Goal: Task Accomplishment & Management: Manage account settings

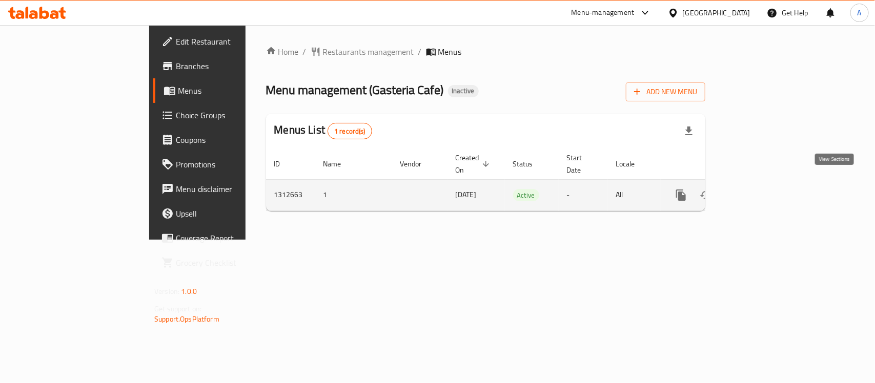
click at [767, 183] on link "enhanced table" at bounding box center [755, 195] width 25 height 25
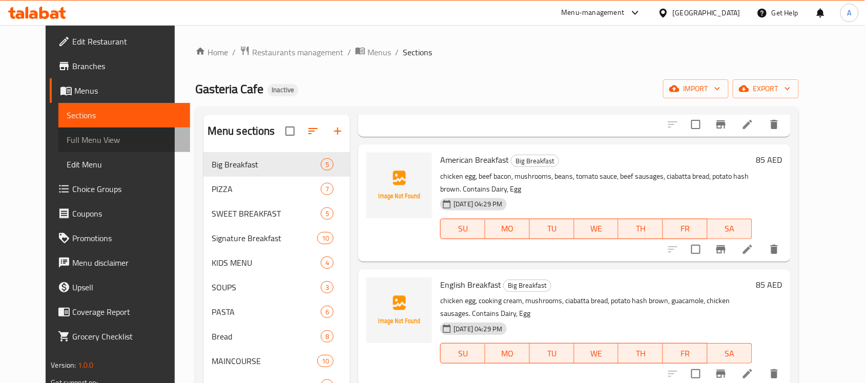
click at [67, 145] on span "Full Menu View" at bounding box center [124, 140] width 115 height 12
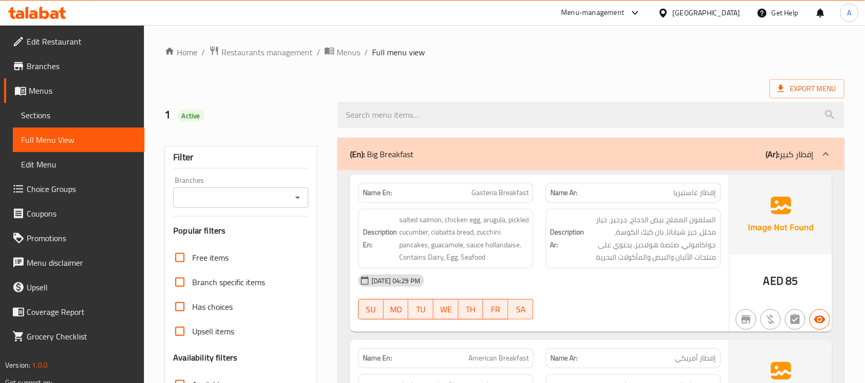
click at [257, 86] on div "Export Menu" at bounding box center [505, 88] width 680 height 19
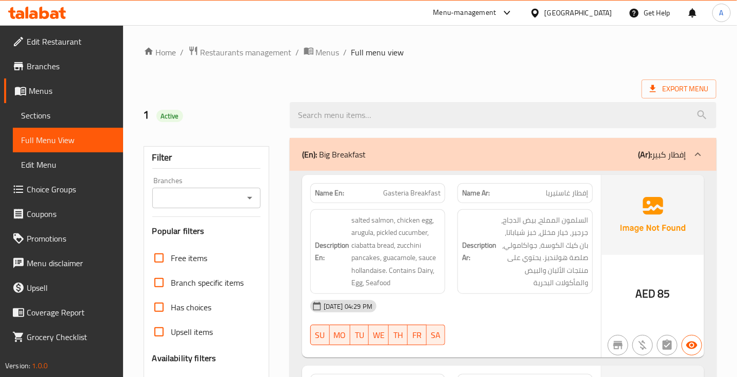
click at [527, 329] on div "[DATE] 04:29 PM SU MO TU WE TH FR SA" at bounding box center [451, 322] width 295 height 57
click at [538, 308] on div "[DATE] 04:29 PM" at bounding box center [451, 306] width 295 height 25
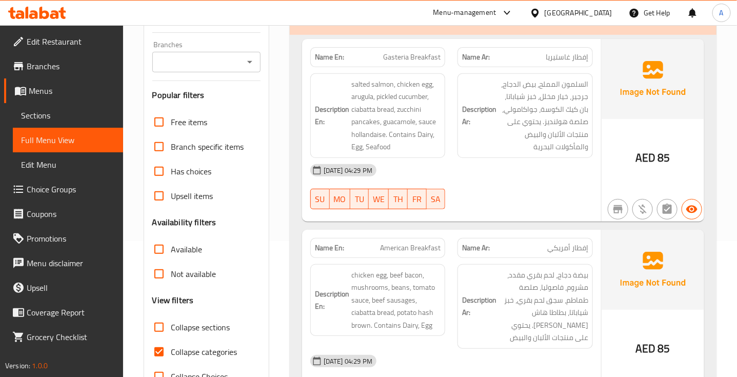
scroll to position [136, 0]
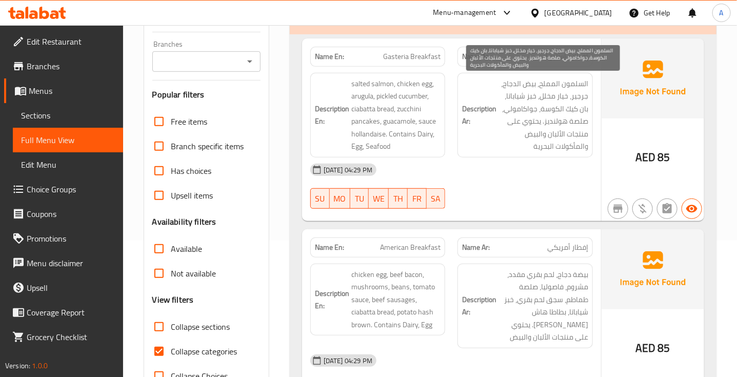
click at [578, 83] on span "السلمون المملح، بيض الدجاج، جرجير، خيار مخلل، خبز شياباتا، بان كيك الكوسة، جواك…" at bounding box center [543, 114] width 90 height 75
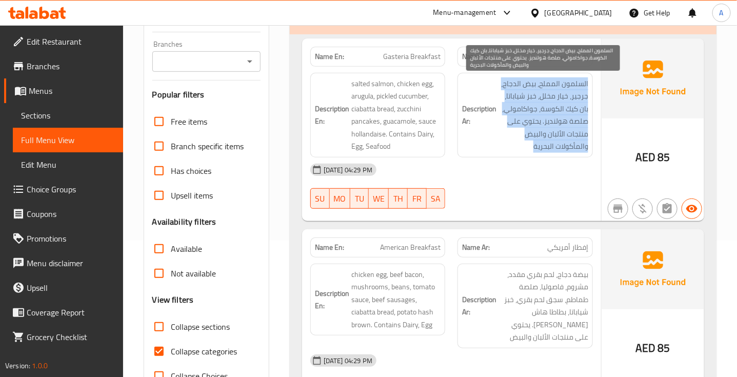
click at [578, 83] on span "السلمون المملح، بيض الدجاج، جرجير، خيار مخلل، خبز شياباتا، بان كيك الكوسة، جواك…" at bounding box center [543, 114] width 90 height 75
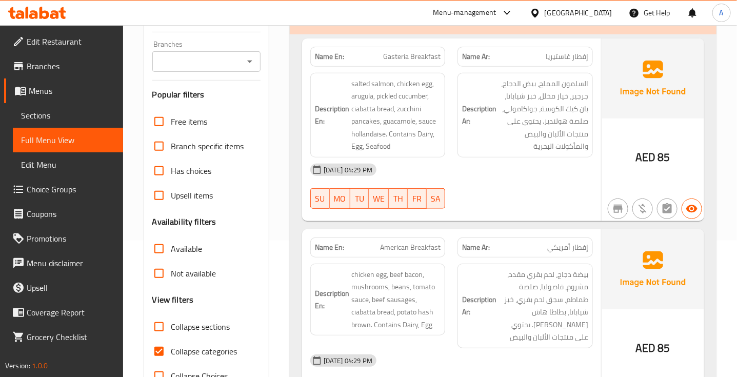
click at [549, 183] on div "[DATE] 04:29 PM SU MO TU WE TH FR SA" at bounding box center [451, 185] width 295 height 57
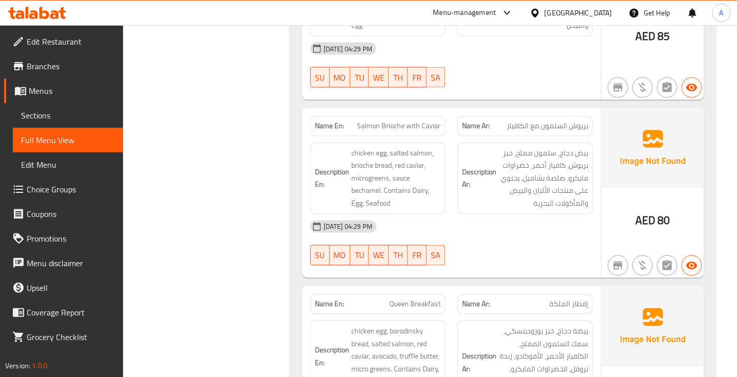
scroll to position [641, 0]
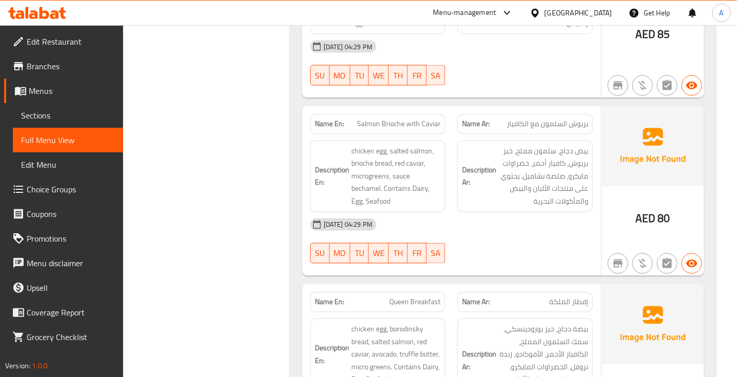
click at [392, 119] on span "Salmon Brioche with Caviar" at bounding box center [399, 124] width 84 height 11
click at [547, 119] on span "بريوش السلمون مع الكافيار" at bounding box center [548, 124] width 82 height 11
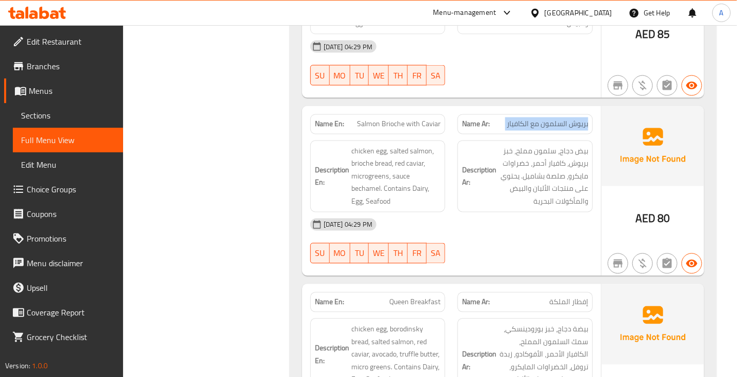
click at [547, 119] on span "بريوش السلمون مع الكافيار" at bounding box center [548, 124] width 82 height 11
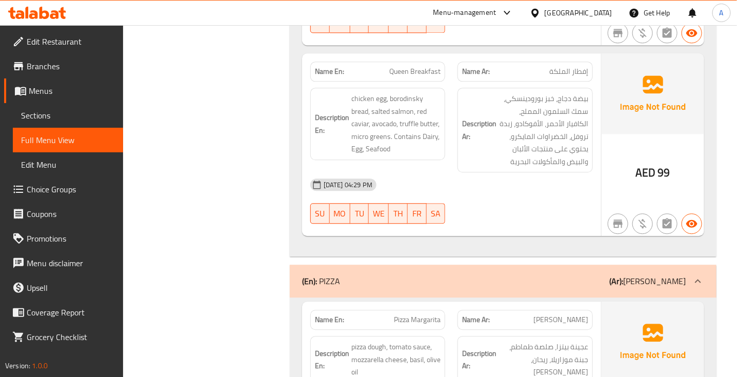
scroll to position [871, 0]
click at [417, 67] on span "Queen Breakfast" at bounding box center [414, 72] width 51 height 11
copy span "Queen Breakfast"
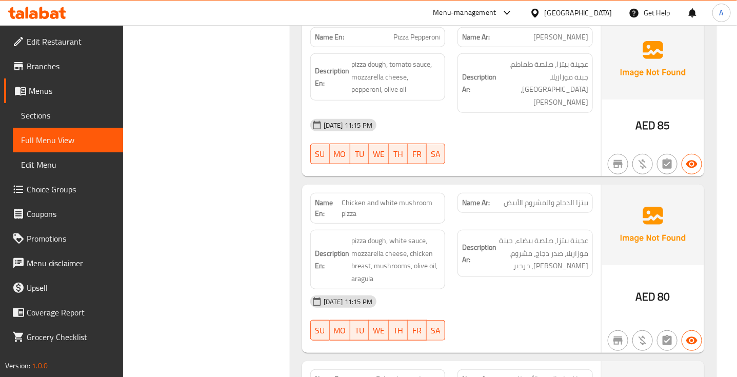
scroll to position [1650, 0]
click at [502, 290] on div "[DATE] 11:15 PM" at bounding box center [451, 302] width 295 height 25
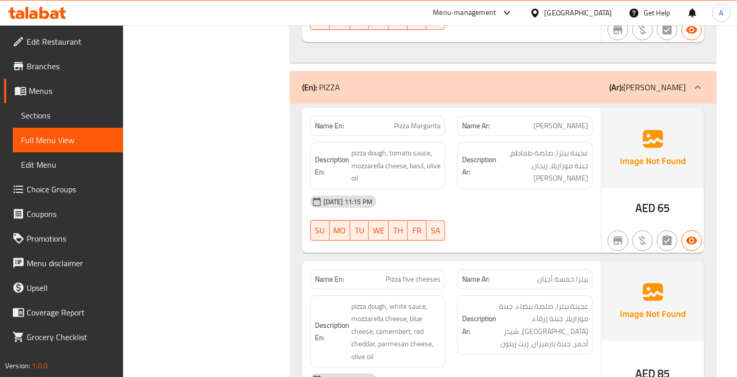
scroll to position [1065, 0]
click at [577, 121] on span "[PERSON_NAME]" at bounding box center [560, 126] width 55 height 11
click at [430, 110] on div "Name En: Pizza Margarita" at bounding box center [378, 126] width 148 height 32
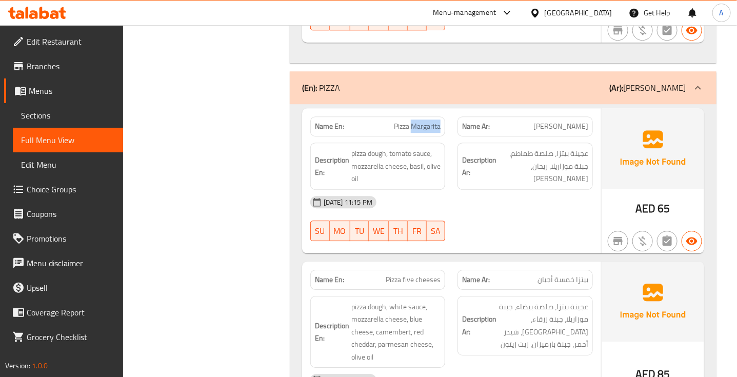
click at [430, 110] on div "Name En: Pizza Margarita" at bounding box center [378, 126] width 148 height 32
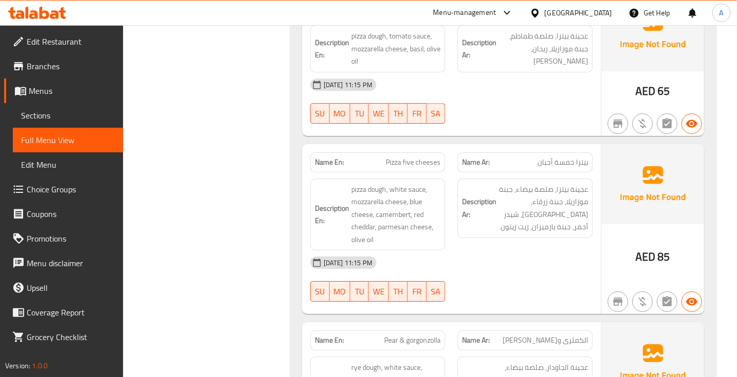
click at [550, 157] on span "بيتزا خمسة أجبان" at bounding box center [562, 162] width 51 height 11
click at [432, 157] on span "Pizza five cheeses" at bounding box center [413, 162] width 55 height 11
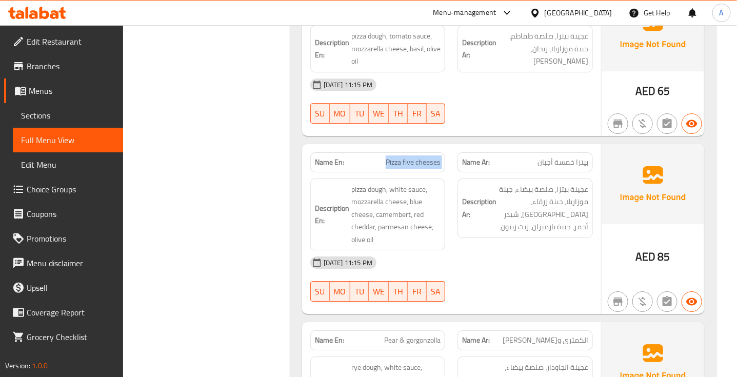
click at [432, 157] on span "Pizza five cheeses" at bounding box center [413, 162] width 55 height 11
click at [493, 278] on div "[DATE] 11:15 PM SU MO TU WE TH FR SA" at bounding box center [451, 278] width 295 height 57
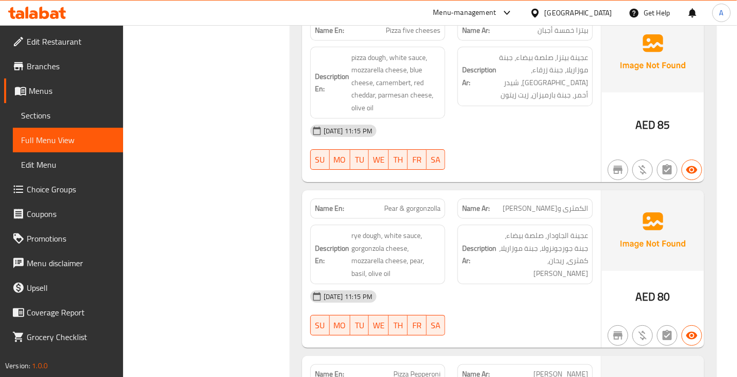
scroll to position [1315, 0]
click at [569, 202] on span "الكمثرى و[PERSON_NAME]" at bounding box center [545, 207] width 86 height 11
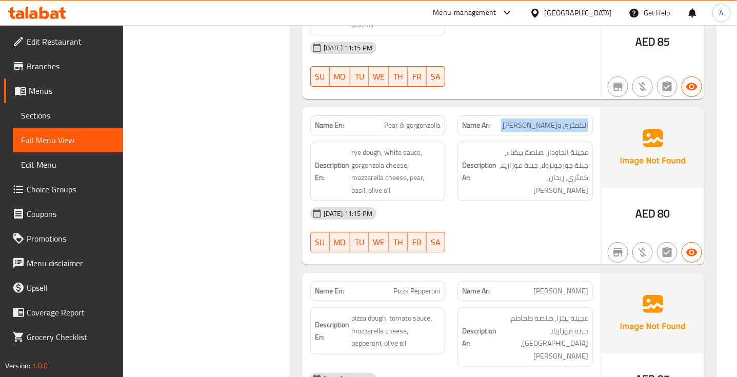
scroll to position [1398, 0]
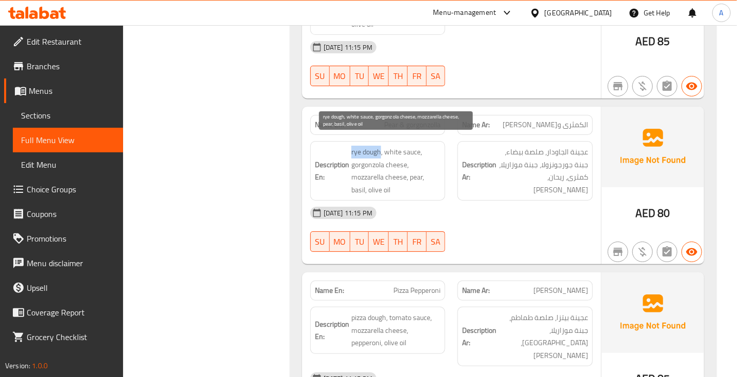
drag, startPoint x: 349, startPoint y: 144, endPoint x: 382, endPoint y: 145, distance: 33.3
click at [382, 146] on h6 "Description En: rye dough, white sauce, gorgonzola cheese, mozzarella cheese, p…" at bounding box center [378, 171] width 126 height 50
copy span "rye dough"
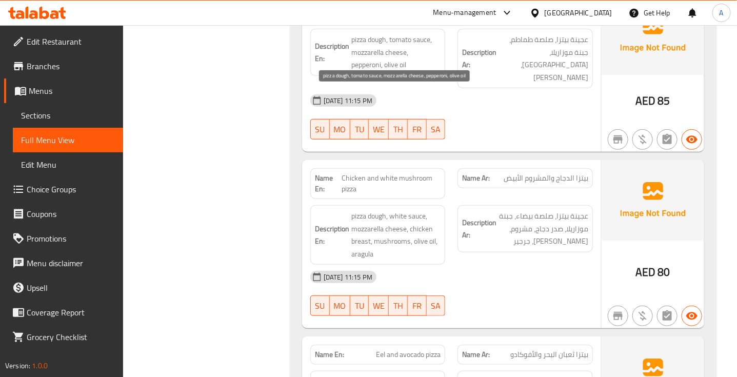
scroll to position [1676, 0]
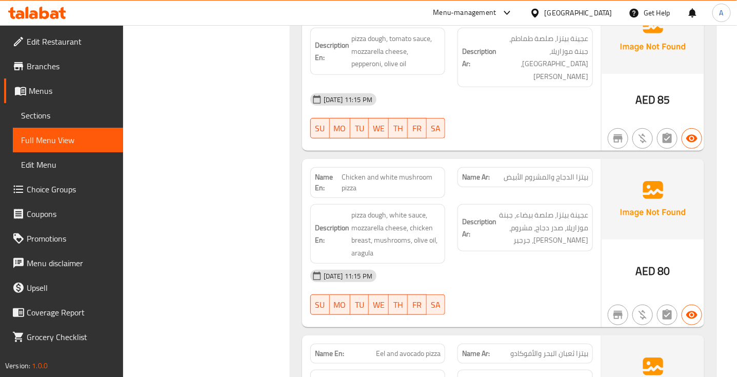
click at [383, 172] on span "Chicken and white mushroom pizza" at bounding box center [390, 183] width 99 height 22
click at [539, 172] on span "بيتزا الدجاج والمشروم الأبيض" at bounding box center [545, 177] width 85 height 11
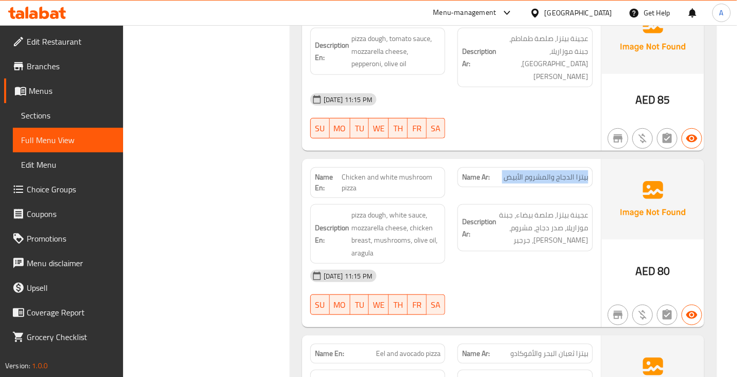
click at [539, 172] on span "بيتزا الدجاج والمشروم الأبيض" at bounding box center [545, 177] width 85 height 11
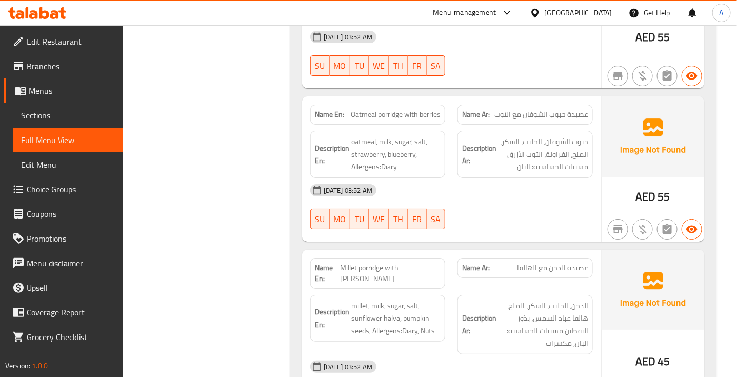
scroll to position [2802, 0]
click at [373, 261] on span "Millet porridge with [PERSON_NAME]" at bounding box center [390, 272] width 100 height 22
click at [370, 261] on span "Millet porridge with [PERSON_NAME]" at bounding box center [390, 272] width 100 height 22
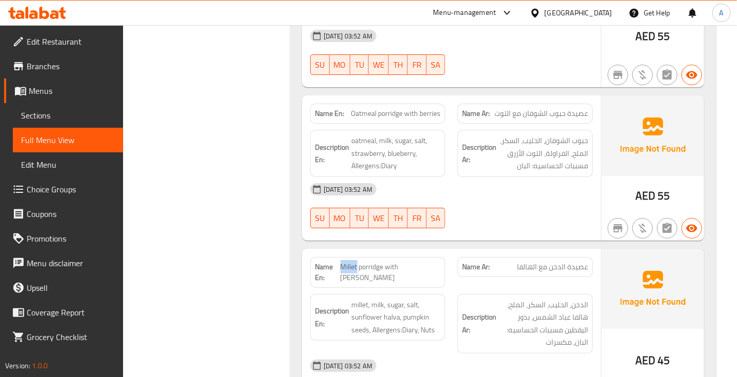
click at [370, 261] on span "Millet porridge with [PERSON_NAME]" at bounding box center [390, 272] width 100 height 22
copy span "Millet"
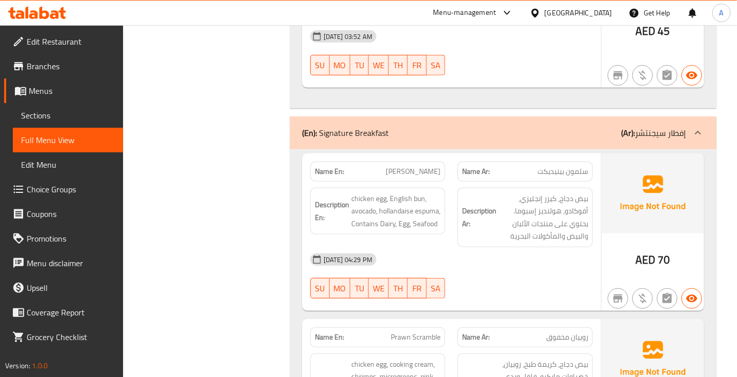
scroll to position [3131, 0]
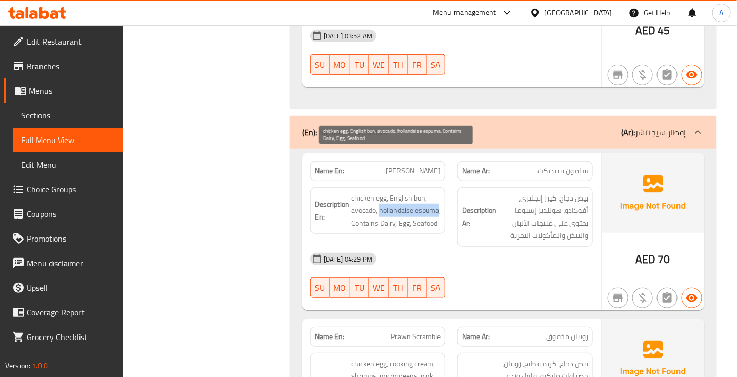
drag, startPoint x: 379, startPoint y: 167, endPoint x: 375, endPoint y: 183, distance: 17.0
click at [375, 192] on span "chicken egg, English bun, avocado, hollandaise espuma, Contains Dairy, Egg, Sea…" at bounding box center [396, 211] width 90 height 38
copy span "hollandaise espuma"
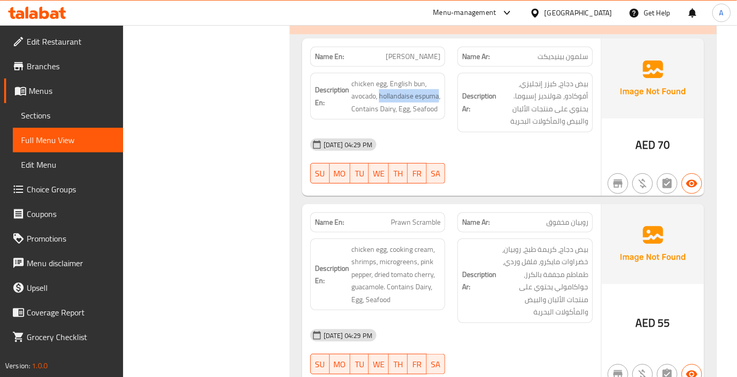
scroll to position [3246, 0]
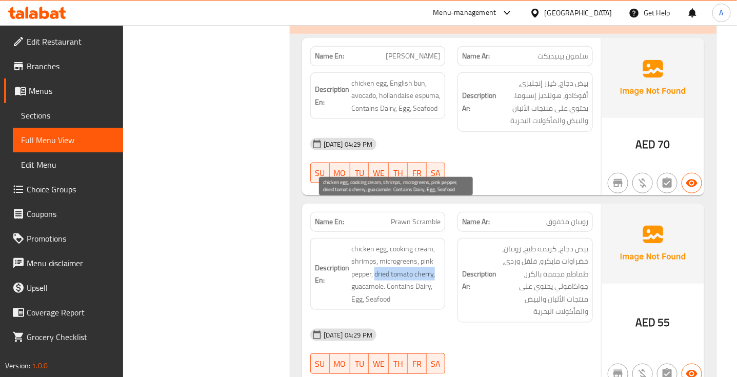
drag, startPoint x: 375, startPoint y: 233, endPoint x: 437, endPoint y: 237, distance: 62.2
click at [437, 242] on span "chicken egg, cooking cream, shrimps, microgreens, pink pepper, dried tomato che…" at bounding box center [396, 273] width 90 height 63
copy span "dried tomato cherry,"
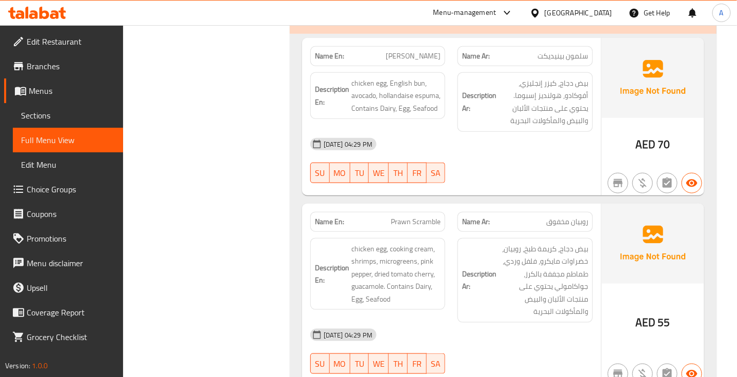
click at [549, 322] on div "[DATE] 04:29 PM SU MO TU WE TH FR SA" at bounding box center [451, 350] width 295 height 57
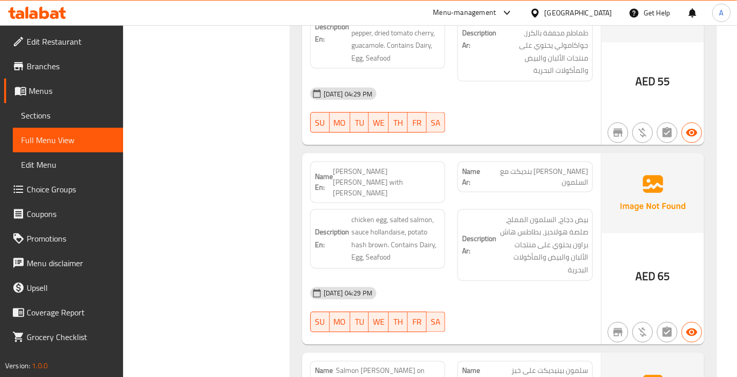
scroll to position [3489, 0]
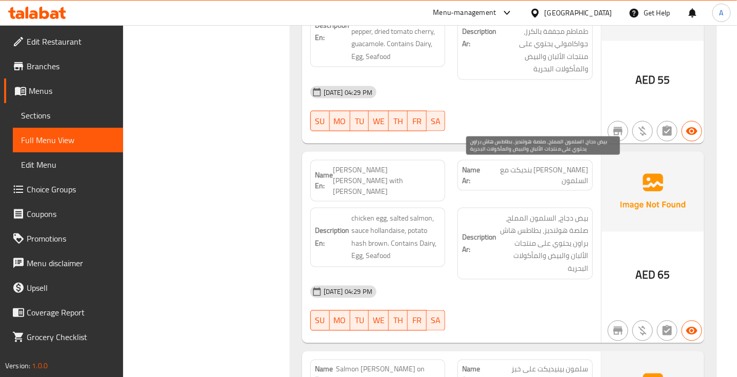
click at [531, 212] on span "بيض دجاج، السلمون المملح، صلصة هولنديز، بطاطس هاش براون يحتوي على منتجات الألبا…" at bounding box center [543, 243] width 90 height 63
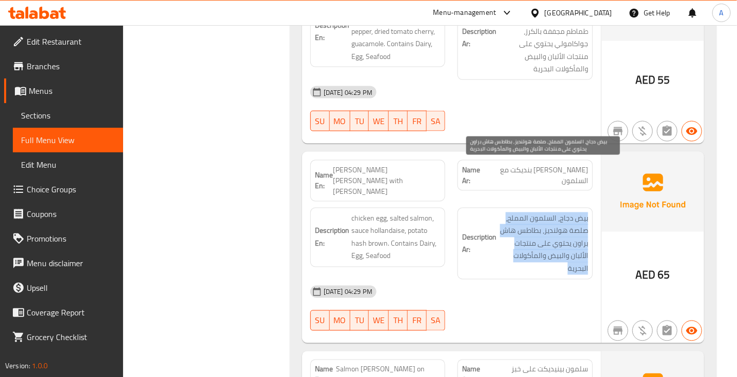
click at [531, 212] on span "بيض دجاج، السلمون المملح، صلصة هولنديز، بطاطس هاش براون يحتوي على منتجات الألبا…" at bounding box center [543, 243] width 90 height 63
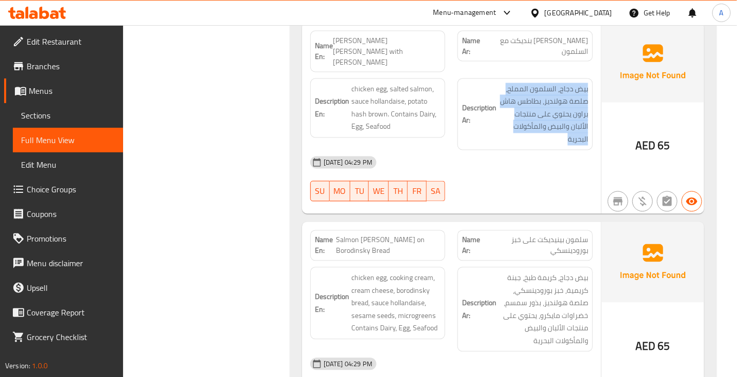
scroll to position [3681, 0]
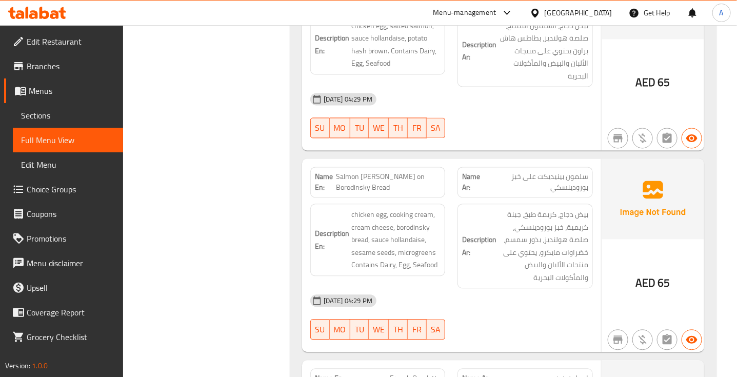
click at [577, 172] on span "سلمون بينيديكت على خبز بورودينسكي" at bounding box center [538, 183] width 102 height 22
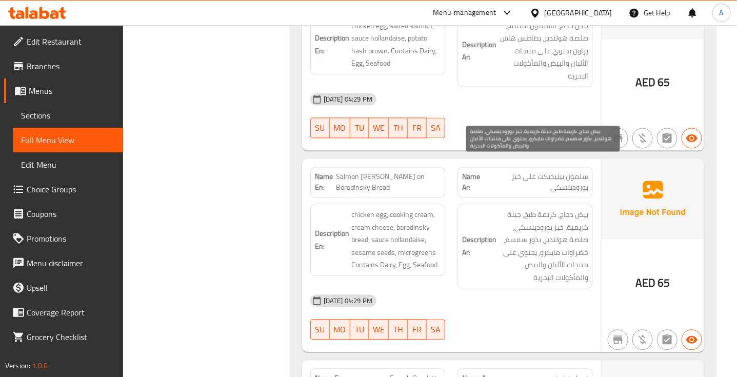
click at [559, 209] on span "بيض دجاج، كريمة طبخ، جبنة كريمية، خبز بورودينسكي، صلصة هولنديز، بذور سمسم، خضرا…" at bounding box center [543, 246] width 90 height 75
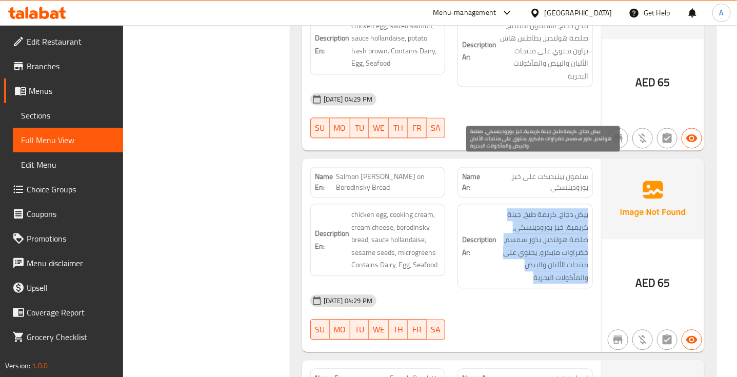
click at [559, 209] on span "بيض دجاج، كريمة طبخ، جبنة كريمية، خبز بورودينسكي، صلصة هولنديز، بذور سمسم، خضرا…" at bounding box center [543, 246] width 90 height 75
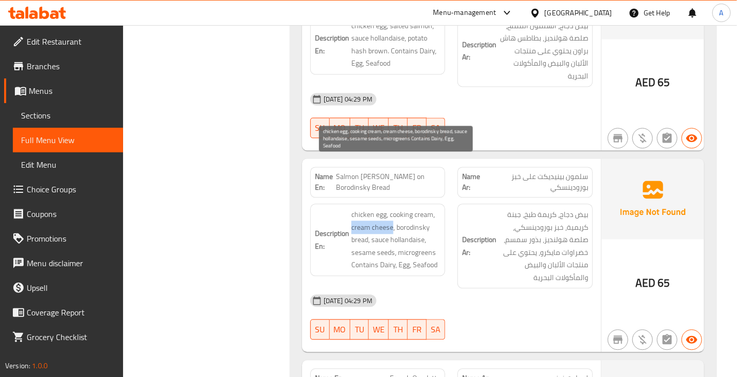
drag, startPoint x: 352, startPoint y: 180, endPoint x: 393, endPoint y: 181, distance: 41.0
click at [393, 209] on span "chicken egg, cooking cream, cream cheese, borodinsky bread, sauce hollandaise, …" at bounding box center [396, 240] width 90 height 63
copy span "cream cheese"
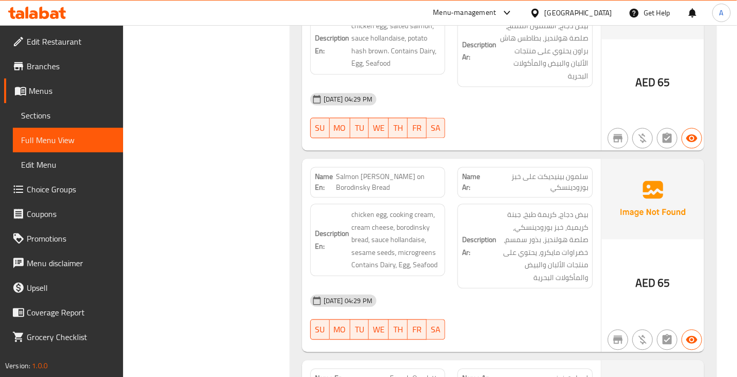
click at [493, 289] on div "[DATE] 04:29 PM SU MO TU WE TH FR SA" at bounding box center [451, 317] width 295 height 57
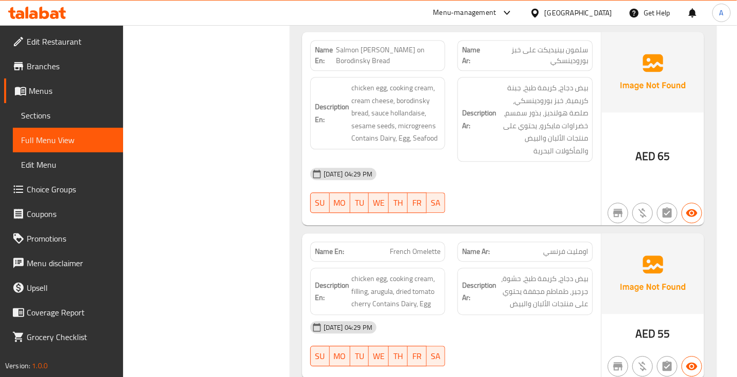
scroll to position [3809, 0]
click at [565, 245] on span "اومليت فرنسي" at bounding box center [565, 250] width 45 height 11
click at [422, 245] on span "French Omelette" at bounding box center [415, 250] width 51 height 11
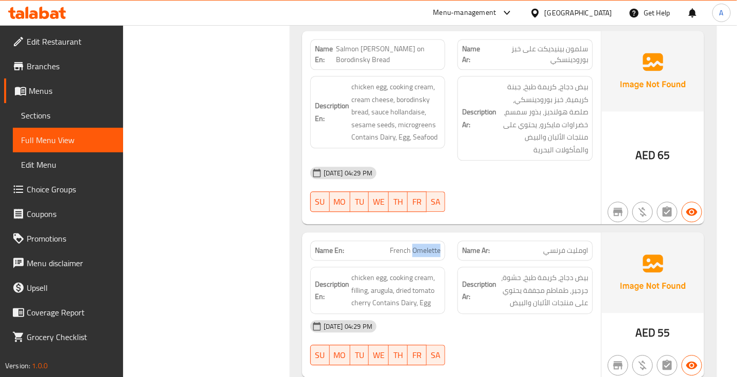
click at [422, 245] on span "French Omelette" at bounding box center [415, 250] width 51 height 11
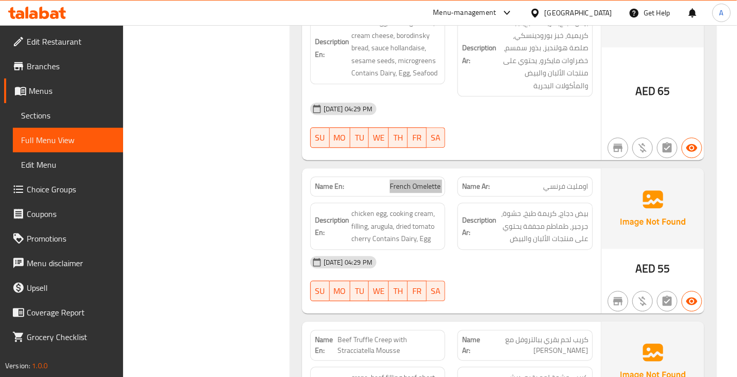
scroll to position [4001, 0]
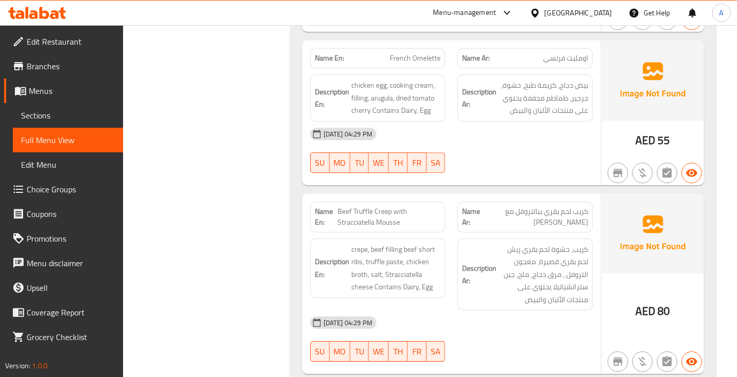
drag, startPoint x: 405, startPoint y: 163, endPoint x: 406, endPoint y: 157, distance: 5.7
click at [406, 206] on span "Beef Truffle Creep with Stracciatella Mousse" at bounding box center [389, 217] width 104 height 22
click at [407, 206] on span "Beef Truffle Creep with Stracciatella Mousse" at bounding box center [389, 217] width 104 height 22
click at [389, 206] on span "Beef Truffle Creep with Stracciatella Mousse" at bounding box center [389, 217] width 104 height 22
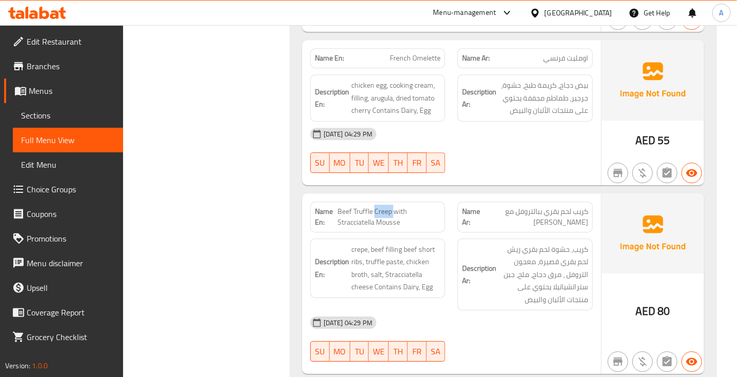
click at [389, 206] on span "Beef Truffle Creep with Stracciatella Mousse" at bounding box center [389, 217] width 104 height 22
click at [388, 206] on span "Beef Truffle Creep with Stracciatella Mousse" at bounding box center [389, 217] width 104 height 22
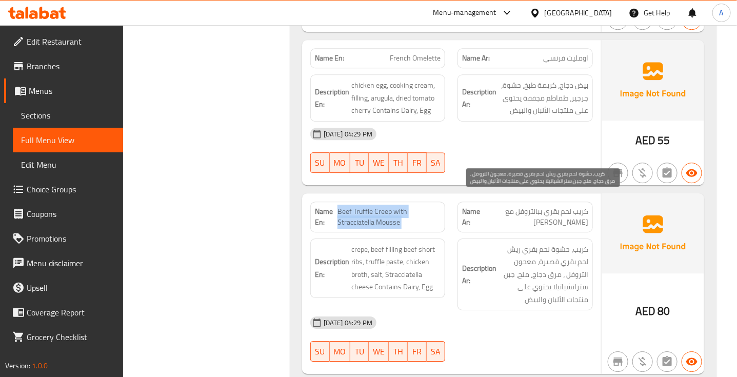
copy span "Beef Truffle Creep with Stracciatella Mousse"
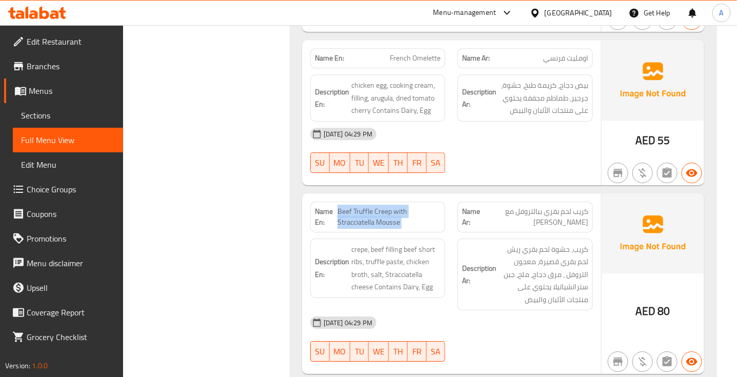
click at [359, 206] on span "Beef Truffle Creep with Stracciatella Mousse" at bounding box center [389, 217] width 104 height 22
click at [382, 206] on span "Beef Truffle Creep with Stracciatella Mousse" at bounding box center [389, 217] width 104 height 22
click at [381, 206] on span "Beef Truffle Creep with Stracciatella Mousse" at bounding box center [389, 217] width 104 height 22
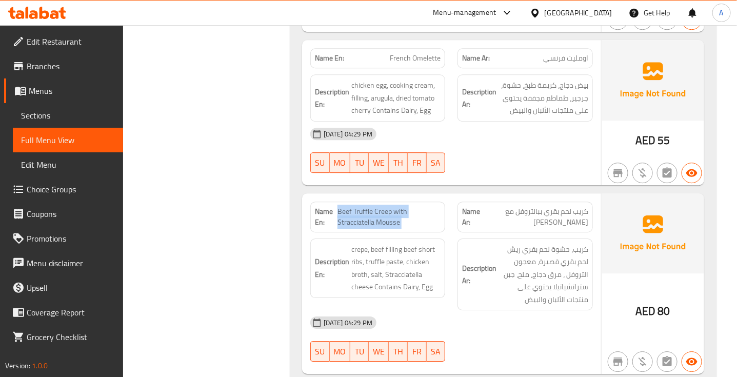
copy span "Beef Truffle Creep with Stracciatella Mousse"
click at [359, 232] on div "Description En: crepe, beef filling beef short ribs, truffle paste, chicken bro…" at bounding box center [378, 274] width 148 height 85
click at [564, 206] on span "كريب لحم بقري ببالتروفل مع [PERSON_NAME]" at bounding box center [535, 217] width 105 height 22
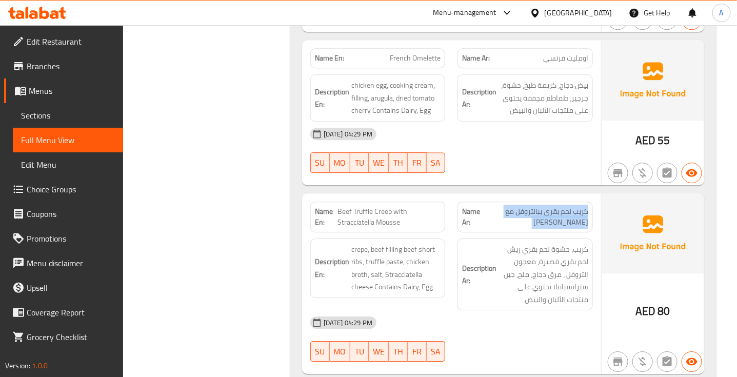
click at [564, 206] on span "كريب لحم بقري ببالتروفل مع [PERSON_NAME]" at bounding box center [535, 217] width 105 height 22
copy span "كريب لحم بقري ببالتروفل مع [PERSON_NAME]"
click at [532, 310] on div "[DATE] 04:29 PM SU MO TU WE TH FR SA" at bounding box center [451, 338] width 295 height 57
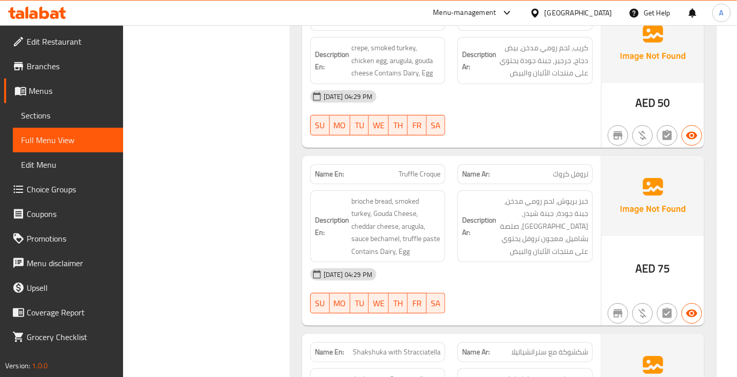
scroll to position [4386, 0]
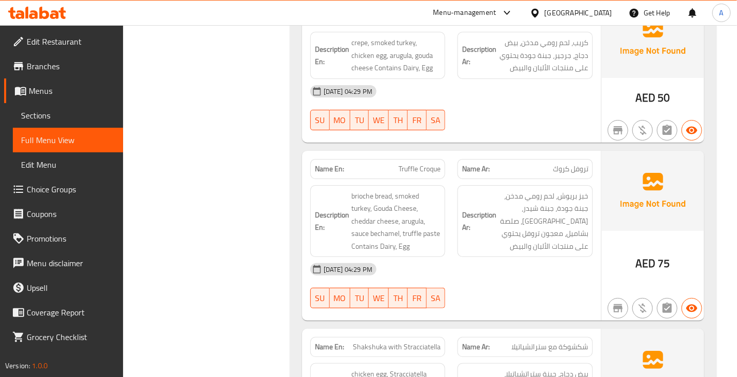
click at [575, 164] on span "تروفل كروك" at bounding box center [570, 169] width 35 height 11
click at [421, 164] on span "Truffle Croque" at bounding box center [419, 169] width 42 height 11
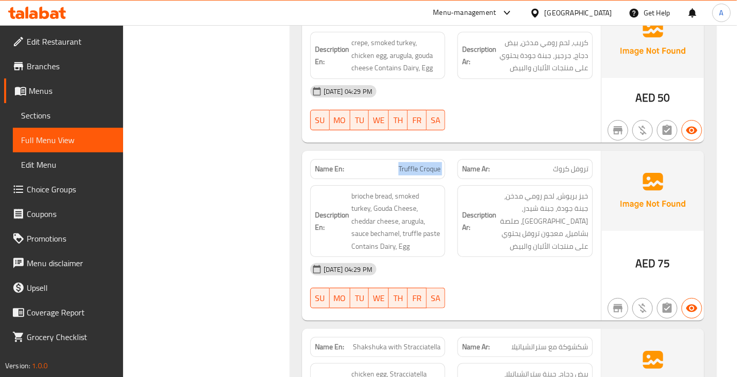
click at [421, 164] on span "Truffle Croque" at bounding box center [419, 169] width 42 height 11
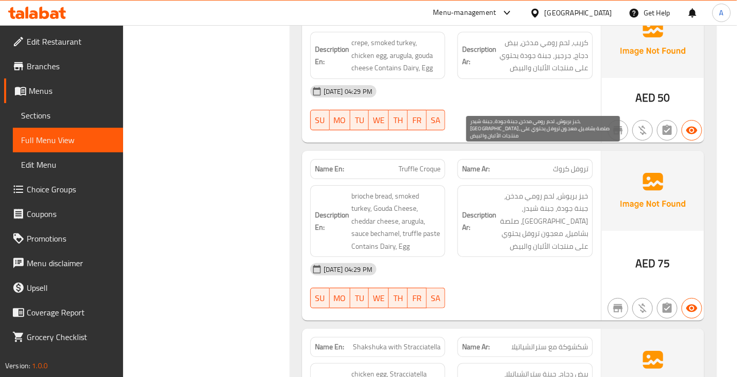
click at [581, 190] on span "خبز بريوش، لحم رومي مدخن، جبنة جودة، جبنة شيدر، [GEOGRAPHIC_DATA]، صلصة بشاميل،…" at bounding box center [543, 221] width 90 height 63
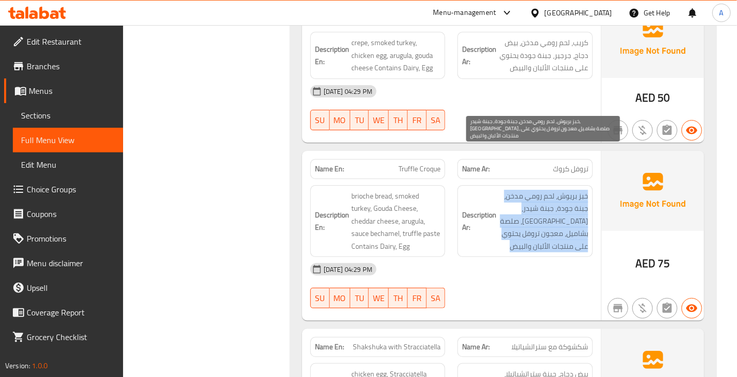
click at [581, 190] on span "خبز بريوش، لحم رومي مدخن، جبنة جودة، جبنة شيدر، [GEOGRAPHIC_DATA]، صلصة بشاميل،…" at bounding box center [543, 221] width 90 height 63
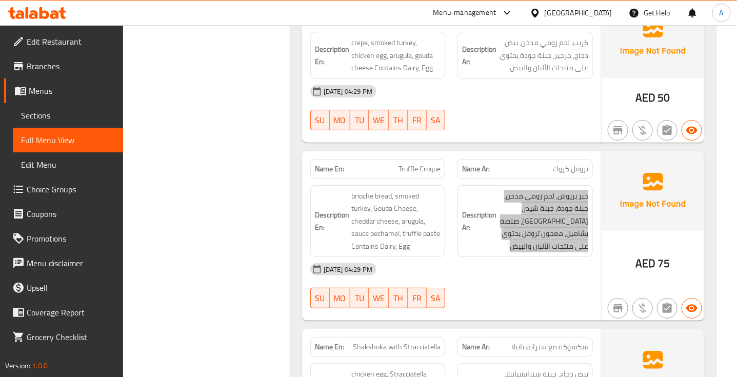
scroll to position [4514, 0]
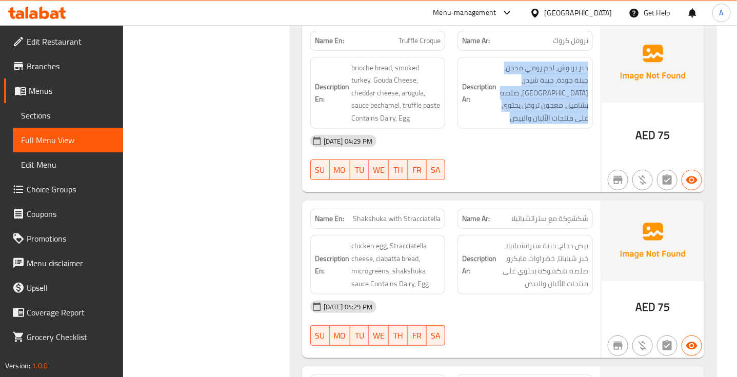
click at [416, 213] on span "Shakshuka with Stracciatella" at bounding box center [397, 218] width 88 height 11
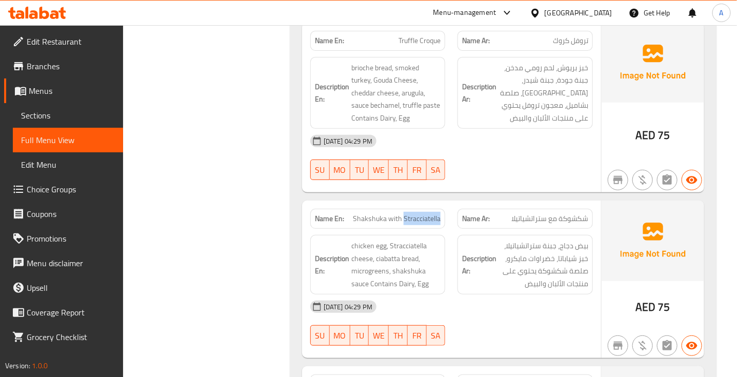
click at [416, 213] on span "Shakshuka with Stracciatella" at bounding box center [397, 218] width 88 height 11
click at [577, 213] on span "شكشوكة مع ستراتشياتيلا" at bounding box center [549, 218] width 77 height 11
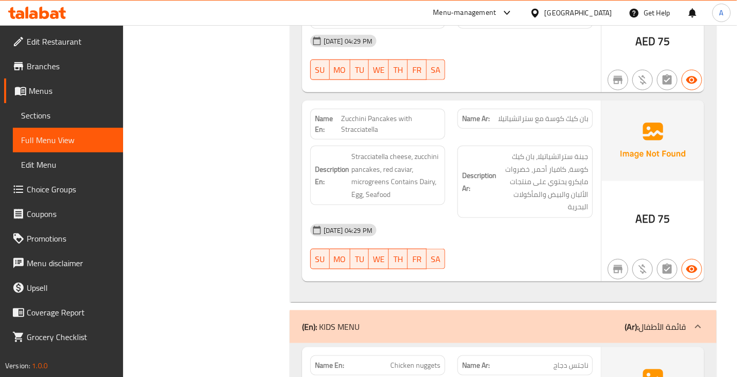
scroll to position [4899, 0]
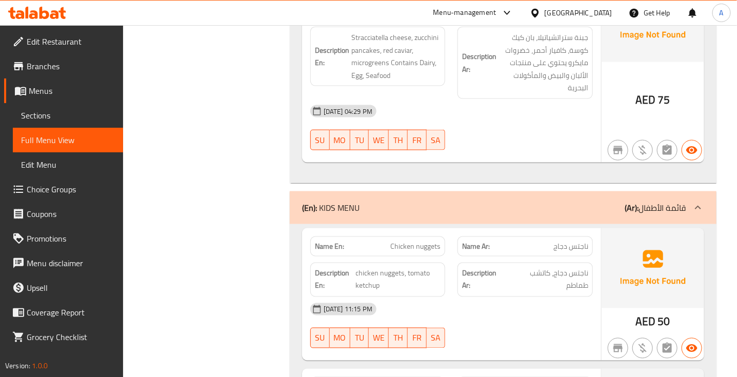
click at [519, 99] on div "[DATE] 04:29 PM" at bounding box center [451, 111] width 295 height 25
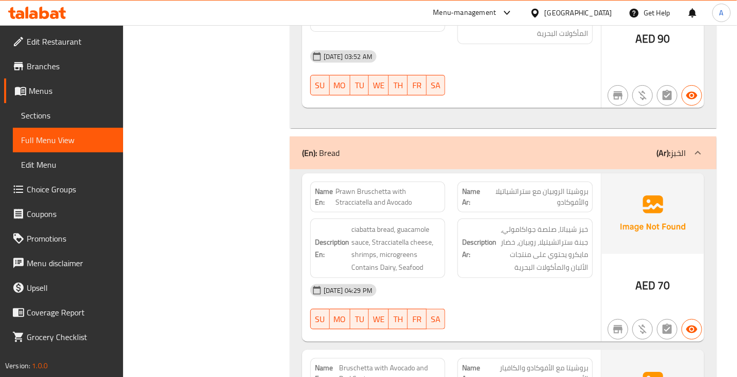
scroll to position [7376, 0]
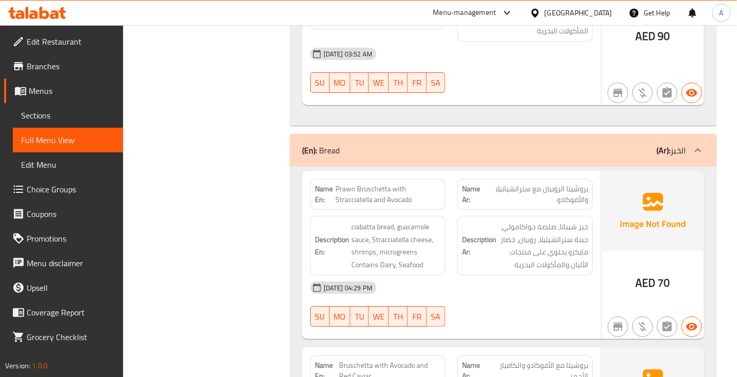
click at [581, 184] on span "بروشيتا الروبيان مع ستراتشياتيلا والأفوكادو" at bounding box center [536, 195] width 103 height 22
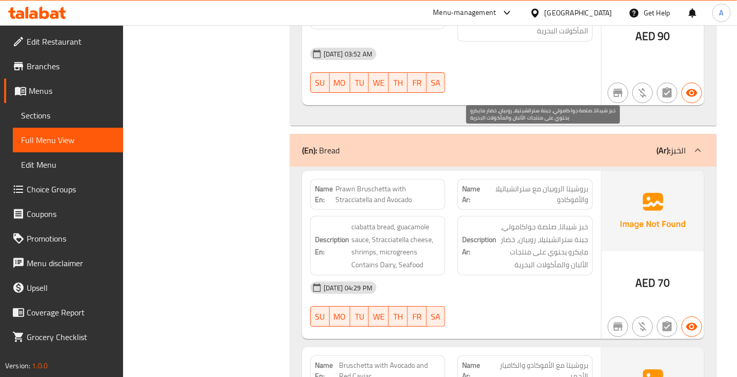
click at [580, 220] on span "خبز شيباتا، صلصة جواكامولي، جبنة ستراتشيتيلا، روبيان، خضار مايكرو يحتوي على منت…" at bounding box center [543, 245] width 90 height 50
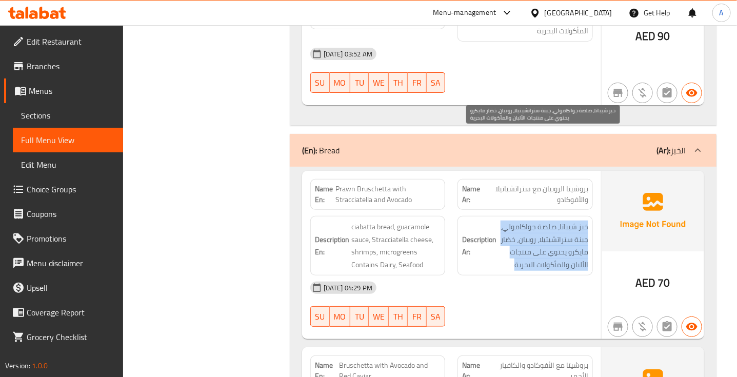
click at [580, 220] on span "خبز شيباتا، صلصة جواكامولي، جبنة ستراتشيتيلا، روبيان، خضار مايكرو يحتوي على منت…" at bounding box center [543, 245] width 90 height 50
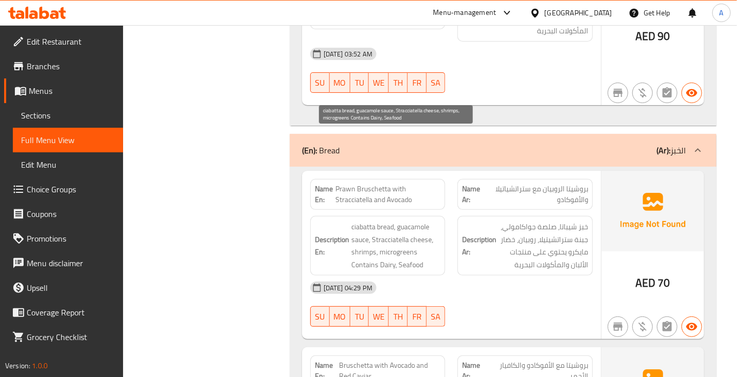
click at [393, 220] on span "ciabatta bread, guacamole sauce, Stracciatella cheese, shrimps, microgreens Con…" at bounding box center [396, 245] width 90 height 50
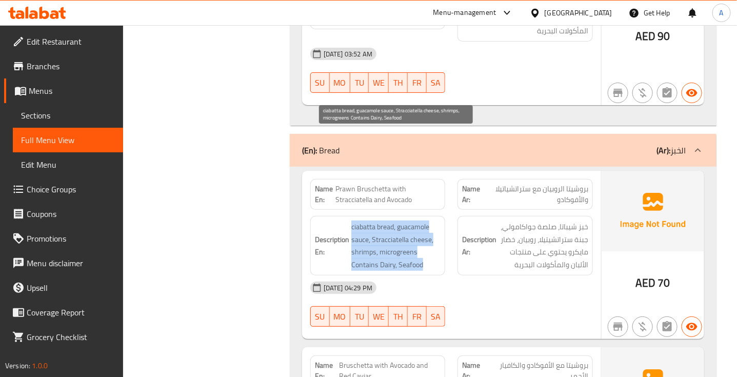
click at [393, 220] on span "ciabatta bread, guacamole sauce, Stracciatella cheese, shrimps, microgreens Con…" at bounding box center [396, 245] width 90 height 50
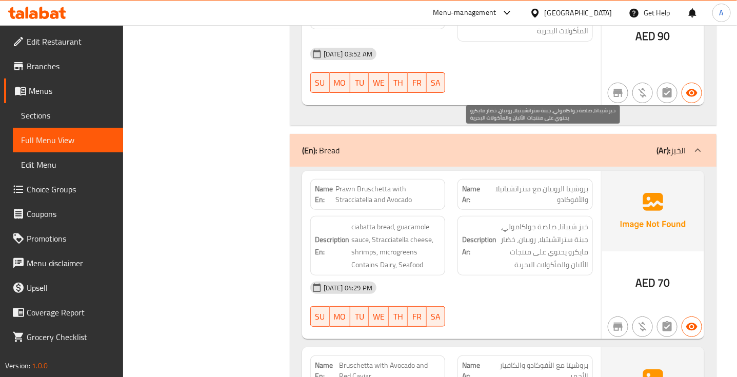
click at [570, 220] on span "خبز شيباتا، صلصة جواكامولي، جبنة ستراتشيتيلا، روبيان، خضار مايكرو يحتوي على منت…" at bounding box center [543, 245] width 90 height 50
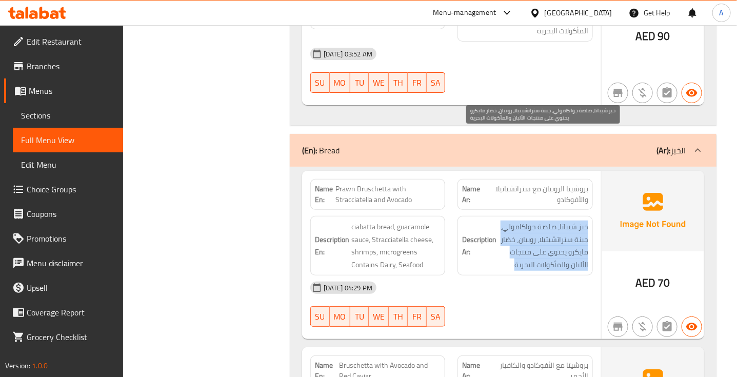
click at [570, 220] on span "خبز شيباتا، صلصة جواكامولي، جبنة ستراتشيتيلا، روبيان، خضار مايكرو يحتوي على منت…" at bounding box center [543, 245] width 90 height 50
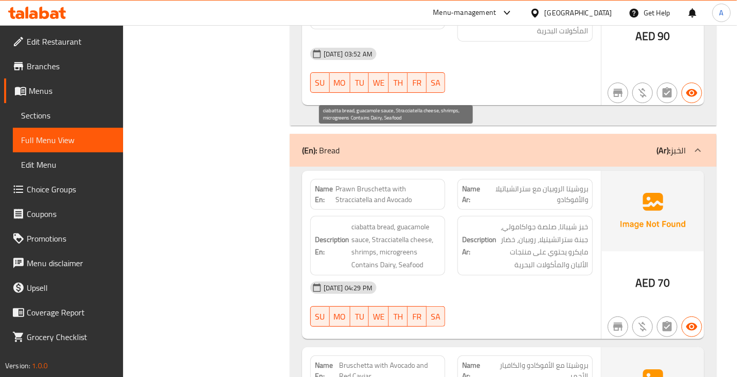
click at [395, 220] on span "ciabatta bread, guacamole sauce, Stracciatella cheese, shrimps, microgreens Con…" at bounding box center [396, 245] width 90 height 50
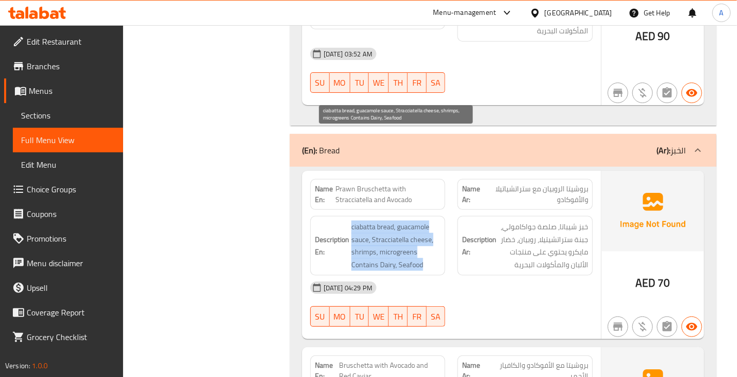
click at [395, 220] on span "ciabatta bread, guacamole sauce, Stracciatella cheese, shrimps, microgreens Con…" at bounding box center [396, 245] width 90 height 50
click at [396, 220] on span "ciabatta bread, guacamole sauce, Stracciatella cheese, shrimps, microgreens Con…" at bounding box center [396, 245] width 90 height 50
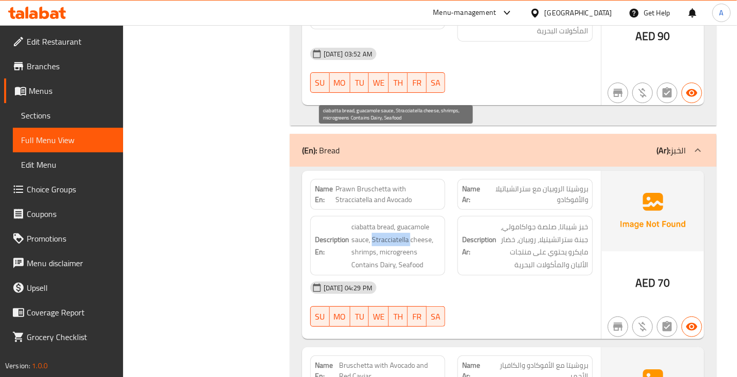
click at [396, 220] on span "ciabatta bread, guacamole sauce, Stracciatella cheese, shrimps, microgreens Con…" at bounding box center [396, 245] width 90 height 50
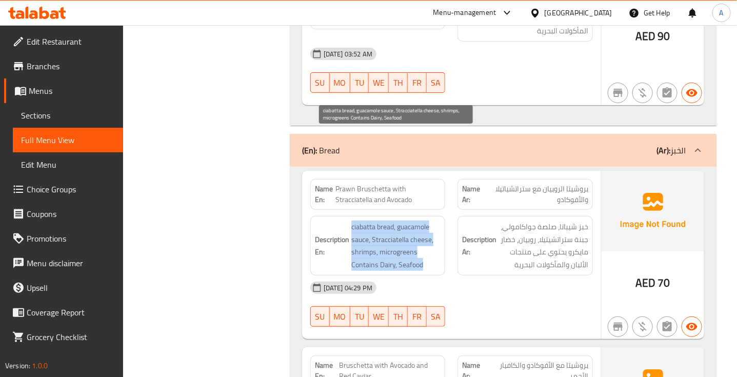
click at [396, 220] on span "ciabatta bread, guacamole sauce, Stracciatella cheese, shrimps, microgreens Con…" at bounding box center [396, 245] width 90 height 50
click at [423, 220] on span "ciabatta bread, guacamole sauce, Stracciatella cheese, shrimps, microgreens Con…" at bounding box center [396, 245] width 90 height 50
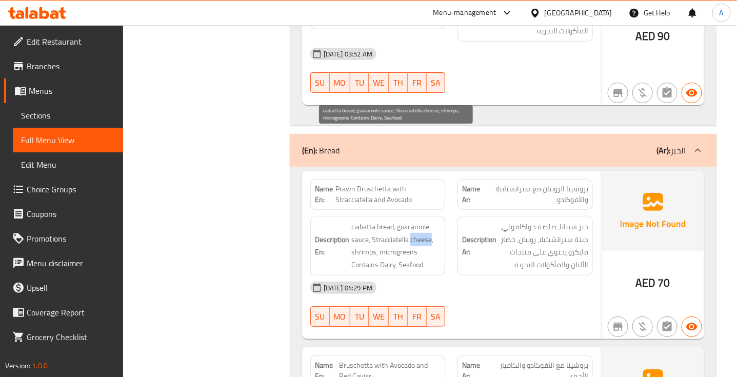
click at [423, 220] on span "ciabatta bread, guacamole sauce, Stracciatella cheese, shrimps, microgreens Con…" at bounding box center [396, 245] width 90 height 50
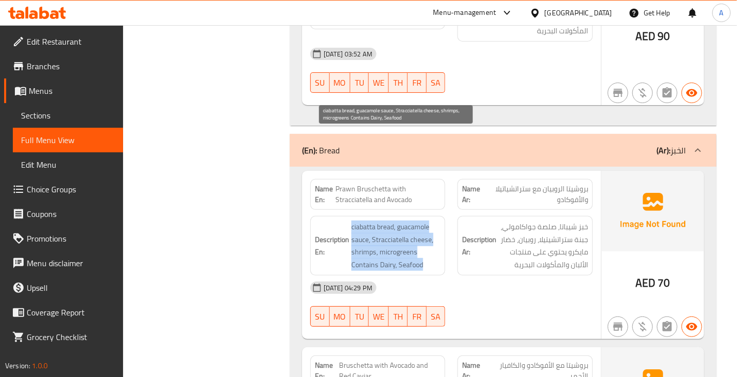
click at [423, 220] on span "ciabatta bread, guacamole sauce, Stracciatella cheese, shrimps, microgreens Con…" at bounding box center [396, 245] width 90 height 50
click at [395, 220] on span "ciabatta bread, guacamole sauce, Stracciatella cheese, shrimps, microgreens Con…" at bounding box center [396, 245] width 90 height 50
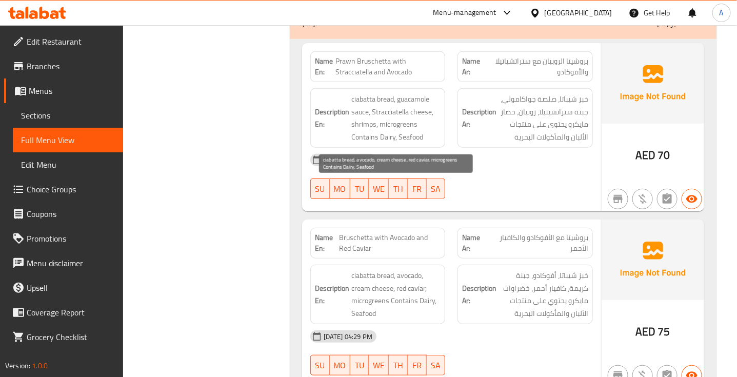
scroll to position [7504, 0]
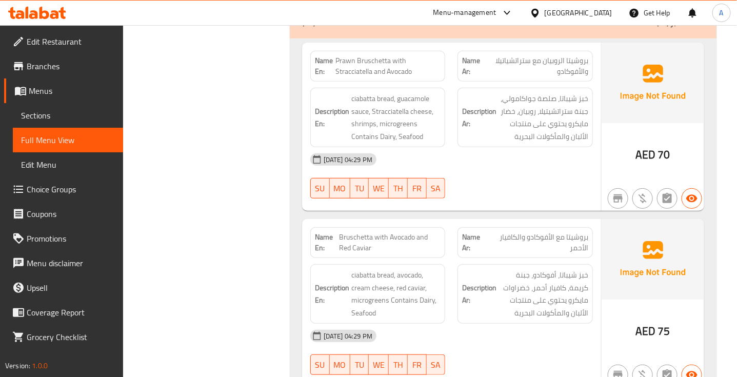
click at [390, 232] on span "Bruschetta with Avocado and Red Caviar" at bounding box center [390, 243] width 102 height 22
click at [568, 232] on span "بروشيتا مع الأفوكادو والكافيار الأحمر" at bounding box center [538, 243] width 100 height 22
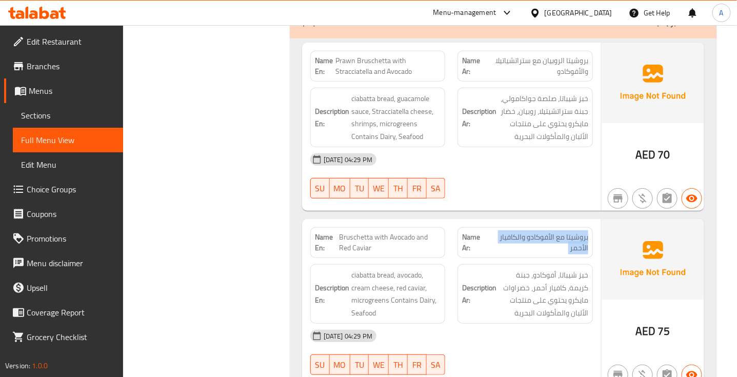
click at [568, 232] on span "بروشيتا مع الأفوكادو والكافيار الأحمر" at bounding box center [538, 243] width 100 height 22
click at [378, 232] on span "Bruschetta with Avocado and Red Caviar" at bounding box center [390, 243] width 102 height 22
click at [381, 232] on span "Bruschetta with Avocado and Red Caviar" at bounding box center [390, 243] width 102 height 22
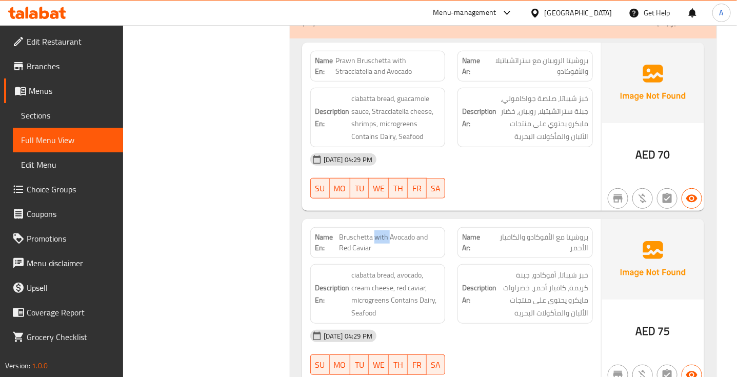
click at [381, 232] on span "Bruschetta with Avocado and Red Caviar" at bounding box center [390, 243] width 102 height 22
click at [580, 232] on span "بروشيتا مع الأفوكادو والكافيار الأحمر" at bounding box center [538, 243] width 100 height 22
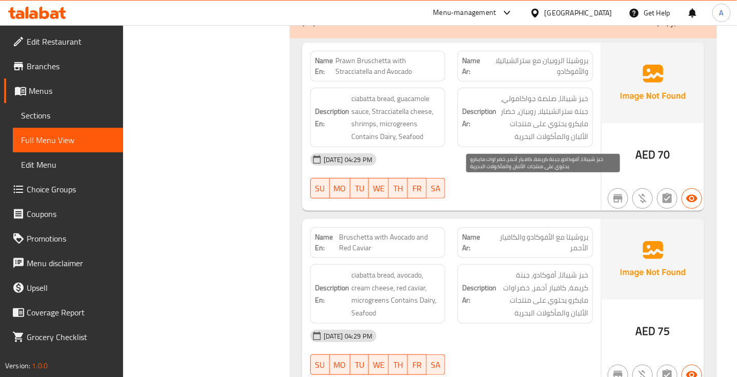
click at [564, 269] on span "خبز شيباتا، أفوكادو، جبنة كريمة، كافيار أحمر، خضراوات مايكرو يحتوي على منتجات ا…" at bounding box center [543, 294] width 90 height 50
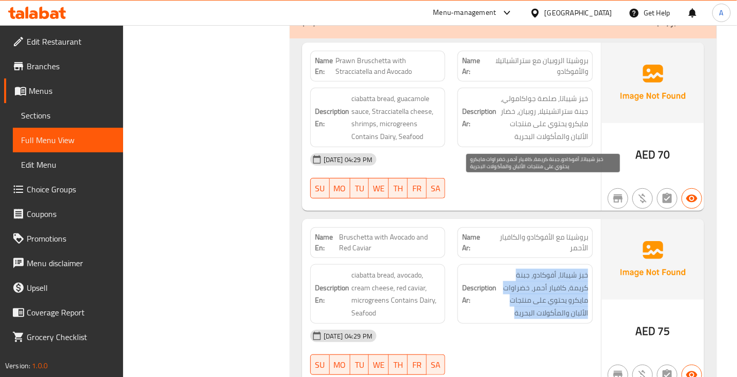
click at [564, 269] on span "خبز شيباتا، أفوكادو، جبنة كريمة، كافيار أحمر، خضراوات مايكرو يحتوي على منتجات ا…" at bounding box center [543, 294] width 90 height 50
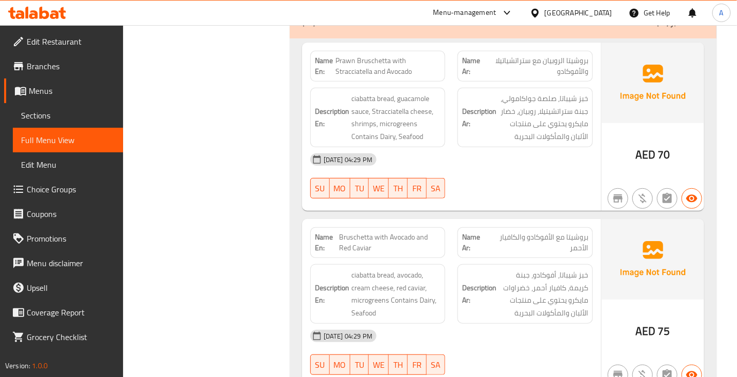
click at [577, 232] on span "بروشيتا مع الأفوكادو والكافيار الأحمر" at bounding box center [538, 243] width 100 height 22
click at [404, 232] on span "Bruschetta with Avocado and Red Caviar" at bounding box center [390, 243] width 102 height 22
click at [403, 232] on span "Bruschetta with Avocado and Red Caviar" at bounding box center [390, 243] width 102 height 22
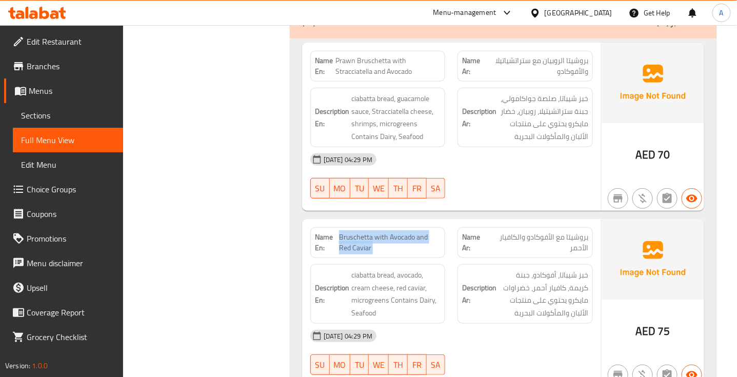
click at [403, 232] on span "Bruschetta with Avocado and Red Caviar" at bounding box center [390, 243] width 102 height 22
click at [573, 232] on span "بروشيتا مع الأفوكادو والكافيار الأحمر" at bounding box center [538, 243] width 100 height 22
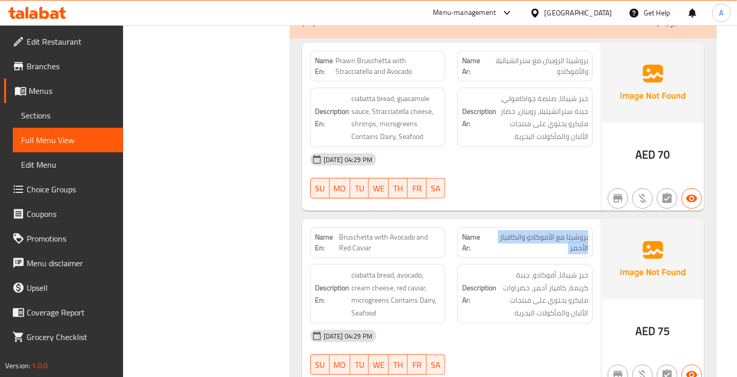
click at [573, 232] on span "بروشيتا مع الأفوكادو والكافيار الأحمر" at bounding box center [538, 243] width 100 height 22
click at [392, 232] on span "Bruschetta with Avocado and Red Caviar" at bounding box center [390, 243] width 102 height 22
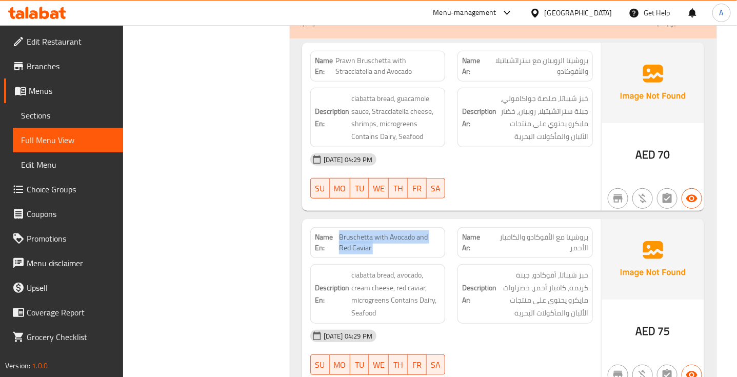
click at [392, 232] on span "Bruschetta with Avocado and Red Caviar" at bounding box center [390, 243] width 102 height 22
click at [571, 232] on span "بروشيتا مع الأفوكادو والكافيار الأحمر" at bounding box center [538, 243] width 100 height 22
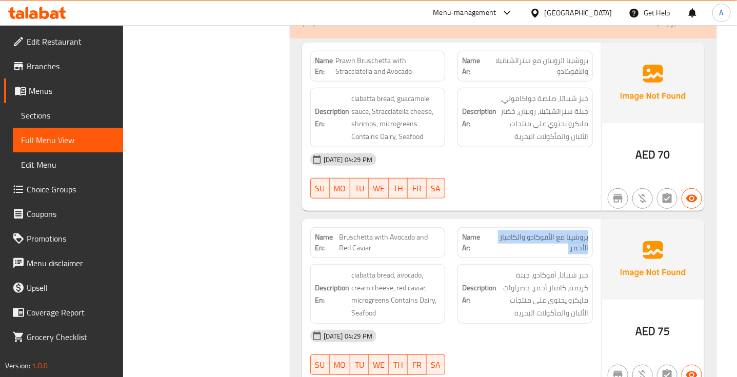
click at [571, 232] on span "بروشيتا مع الأفوكادو والكافيار الأحمر" at bounding box center [538, 243] width 100 height 22
click at [576, 232] on span "بروشيتا مع الأفوكادو والكافيار الأحمر" at bounding box center [538, 243] width 100 height 22
click at [372, 232] on span "Bruschetta with Avocado and Red Caviar" at bounding box center [390, 243] width 102 height 22
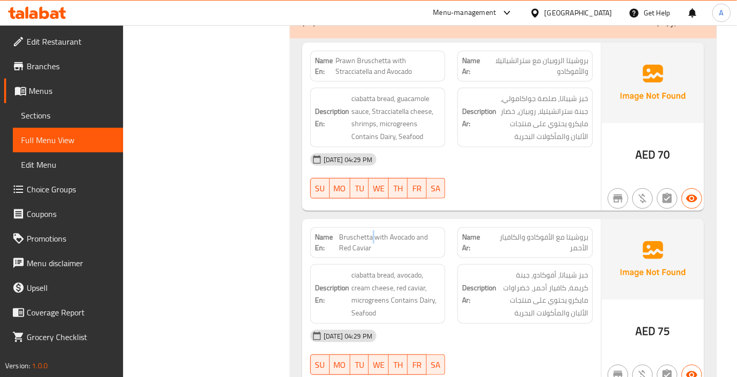
click at [372, 232] on span "Bruschetta with Avocado and Red Caviar" at bounding box center [390, 243] width 102 height 22
click at [578, 232] on span "بروشيتا مع الأفوكادو والكافيار الأحمر" at bounding box center [538, 243] width 100 height 22
click at [579, 232] on span "بروشيتا مع الأفوكادو والكافيار الأحمر" at bounding box center [538, 243] width 100 height 22
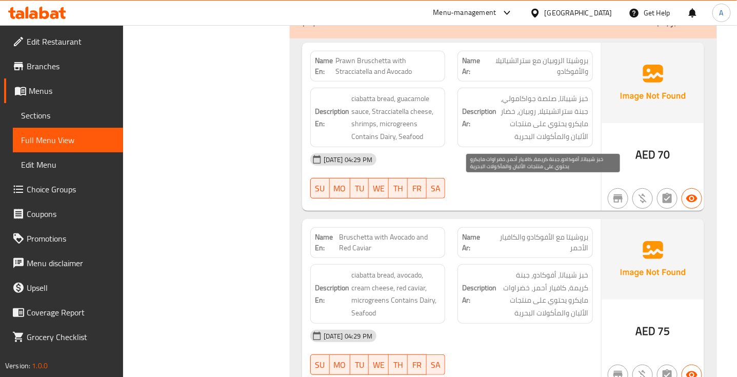
click at [575, 269] on span "خبز شيباتا، أفوكادو، جبنة كريمة، كافيار أحمر، خضراوات مايكرو يحتوي على منتجات ا…" at bounding box center [543, 294] width 90 height 50
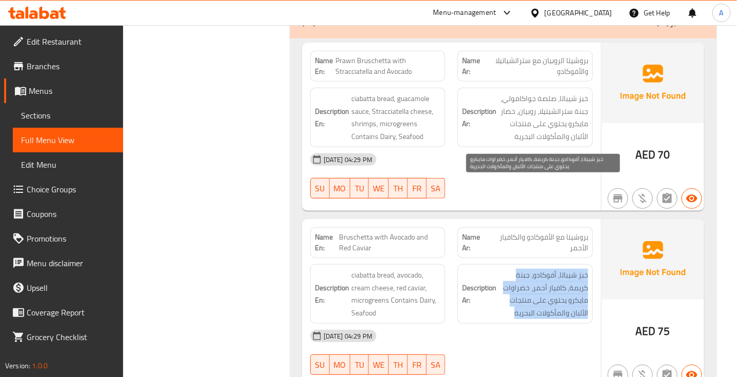
click at [575, 269] on span "خبز شيباتا، أفوكادو، جبنة كريمة، كافيار أحمر، خضراوات مايكرو يحتوي على منتجات ا…" at bounding box center [543, 294] width 90 height 50
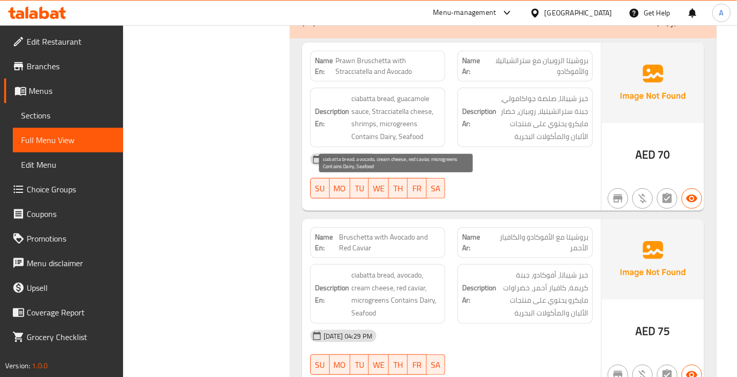
click at [383, 269] on span "ciabatta bread, avocado, cream cheese, red caviar, microgreens Contains Dairy, …" at bounding box center [396, 294] width 90 height 50
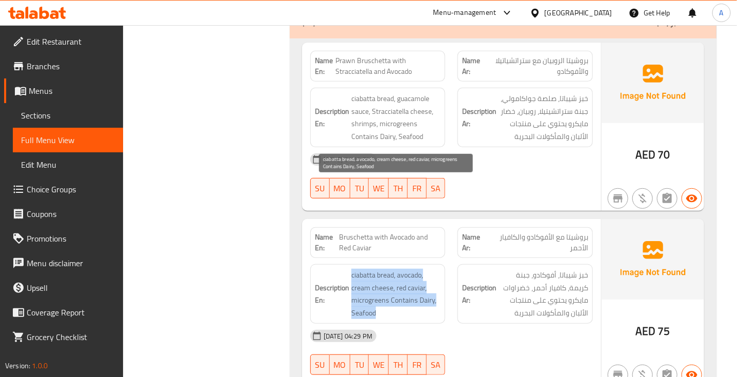
click at [383, 269] on span "ciabatta bread, avocado, cream cheese, red caviar, microgreens Contains Dairy, …" at bounding box center [396, 294] width 90 height 50
click at [396, 269] on span "ciabatta bread, avocado, cream cheese, red caviar, microgreens Contains Dairy, …" at bounding box center [396, 294] width 90 height 50
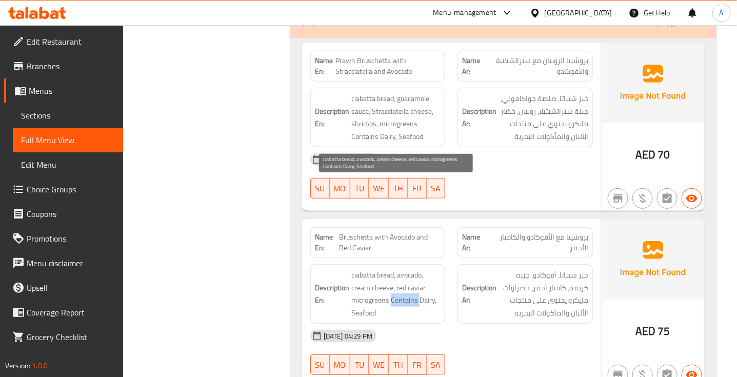
click at [396, 269] on span "ciabatta bread, avocado, cream cheese, red caviar, microgreens Contains Dairy, …" at bounding box center [396, 294] width 90 height 50
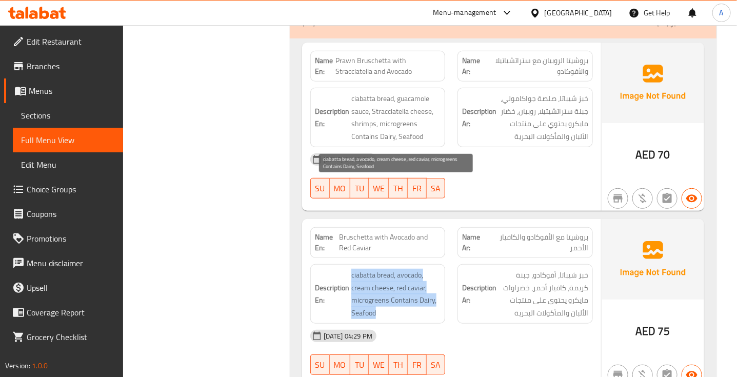
click at [396, 269] on span "ciabatta bread, avocado, cream cheese, red caviar, microgreens Contains Dairy, …" at bounding box center [396, 294] width 90 height 50
click at [398, 269] on span "ciabatta bread, avocado, cream cheese, red caviar, microgreens Contains Dairy, …" at bounding box center [396, 294] width 90 height 50
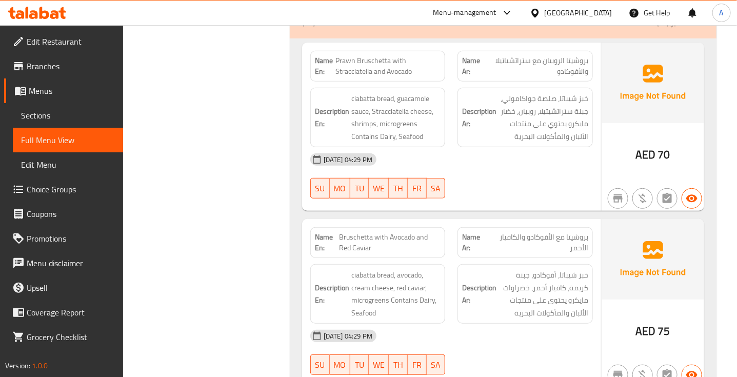
click at [552, 323] on div "[DATE] 04:29 PM" at bounding box center [451, 335] width 295 height 25
click at [372, 232] on span "Bruschetta with Avocado and Red Caviar" at bounding box center [390, 243] width 102 height 22
click at [398, 232] on span "Bruschetta with Avocado and Red Caviar" at bounding box center [390, 243] width 102 height 22
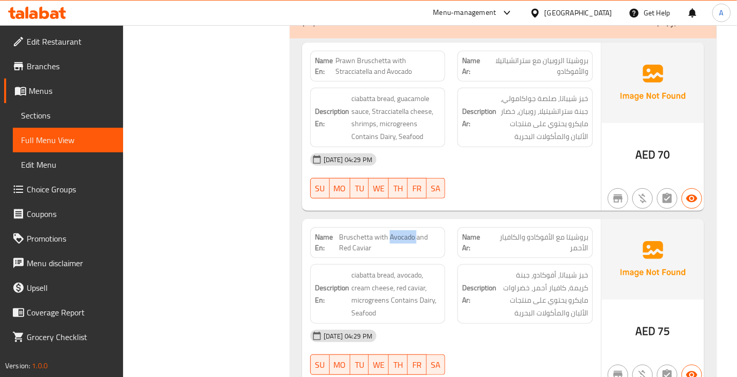
click at [398, 232] on span "Bruschetta with Avocado and Red Caviar" at bounding box center [390, 243] width 102 height 22
click at [577, 232] on span "بروشيتا مع الأفوكادو والكافيار الأحمر" at bounding box center [538, 243] width 100 height 22
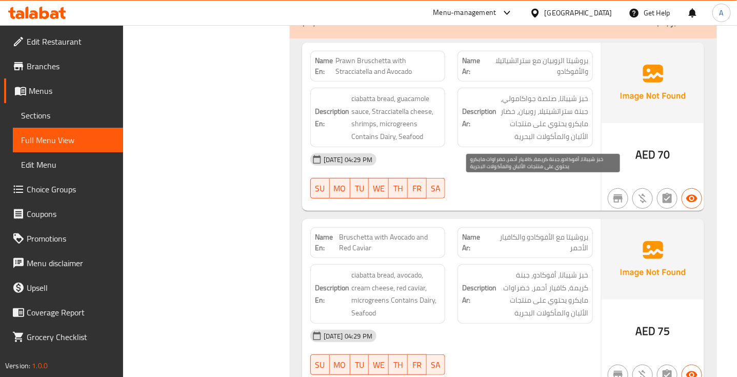
click at [577, 269] on span "خبز شيباتا، أفوكادو، جبنة كريمة، كافيار أحمر، خضراوات مايكرو يحتوي على منتجات ا…" at bounding box center [543, 294] width 90 height 50
click at [578, 269] on span "خبز شيباتا، أفوكادو، جبنة كريمة، كافيار أحمر، خضراوات مايكرو يحتوي على منتجات ا…" at bounding box center [543, 294] width 90 height 50
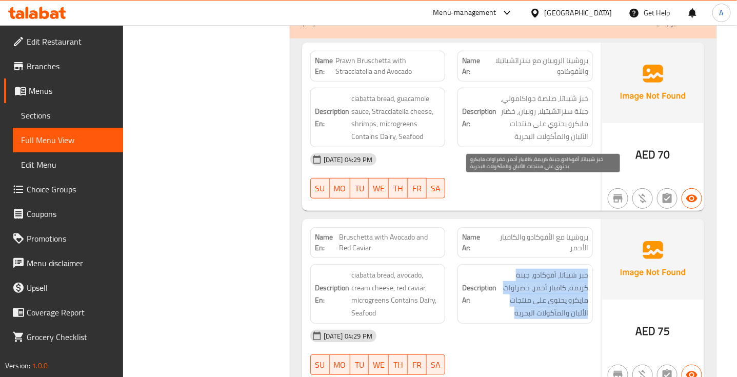
click at [578, 269] on span "خبز شيباتا، أفوكادو، جبنة كريمة، كافيار أحمر، خضراوات مايكرو يحتوي على منتجات ا…" at bounding box center [543, 294] width 90 height 50
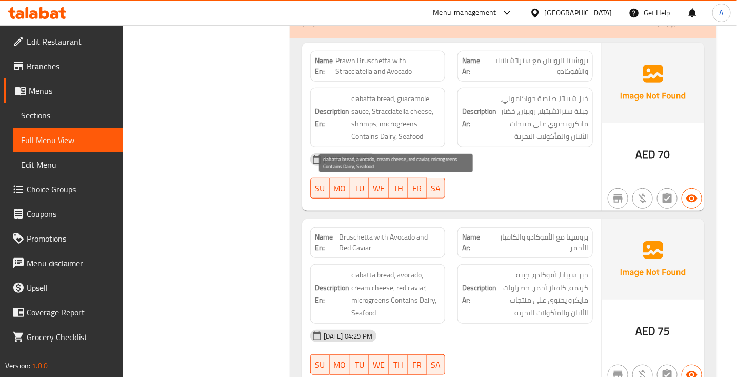
click at [415, 269] on span "ciabatta bread, avocado, cream cheese, red caviar, microgreens Contains Dairy, …" at bounding box center [396, 294] width 90 height 50
click at [359, 269] on span "ciabatta bread, avocado, cream cheese, red caviar, microgreens Contains Dairy, …" at bounding box center [396, 294] width 90 height 50
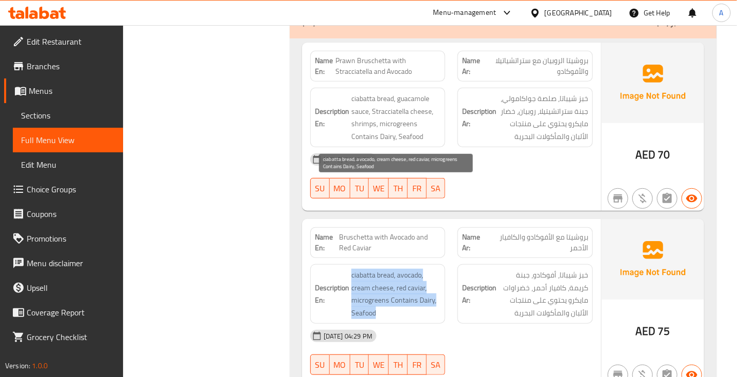
click at [359, 269] on span "ciabatta bread, avocado, cream cheese, red caviar, microgreens Contains Dairy, …" at bounding box center [396, 294] width 90 height 50
click at [379, 269] on span "ciabatta bread, avocado, cream cheese, red caviar, microgreens Contains Dairy, …" at bounding box center [396, 294] width 90 height 50
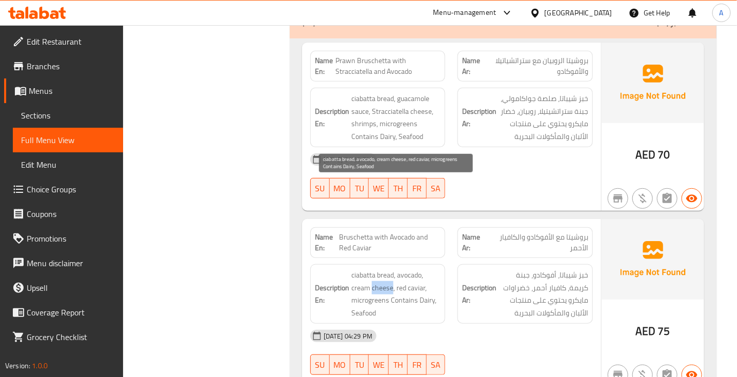
click at [379, 269] on span "ciabatta bread, avocado, cream cheese, red caviar, microgreens Contains Dairy, …" at bounding box center [396, 294] width 90 height 50
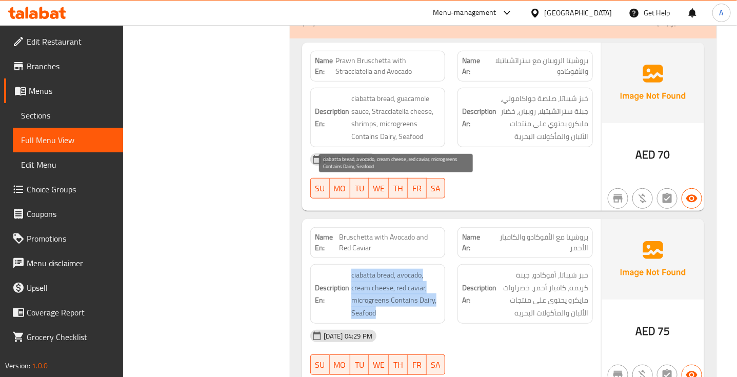
click at [379, 269] on span "ciabatta bread, avocado, cream cheese, red caviar, microgreens Contains Dairy, …" at bounding box center [396, 294] width 90 height 50
click at [400, 269] on span "ciabatta bread, avocado, cream cheese, red caviar, microgreens Contains Dairy, …" at bounding box center [396, 294] width 90 height 50
click at [399, 269] on span "ciabatta bread, avocado, cream cheese, red caviar, microgreens Contains Dairy, …" at bounding box center [396, 294] width 90 height 50
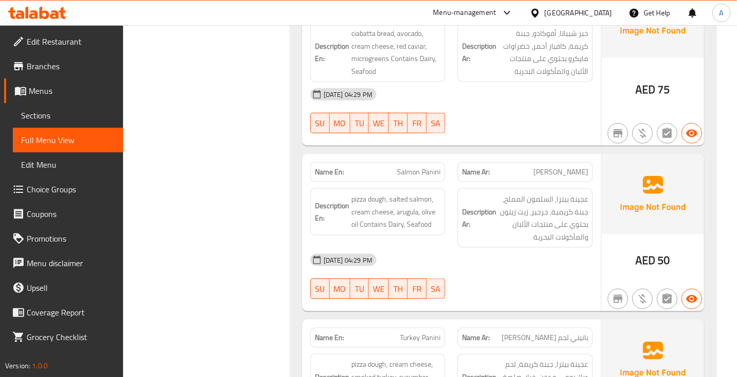
scroll to position [7760, 0]
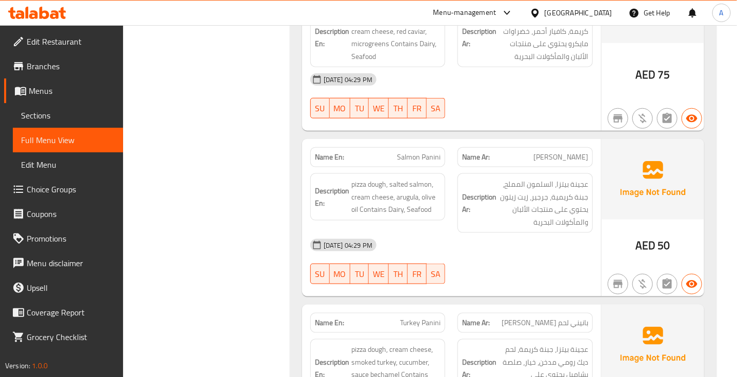
click at [582, 152] on span "[PERSON_NAME]" at bounding box center [560, 157] width 55 height 11
click at [398, 178] on span "pizza dough, salted salmon, cream cheese, arugula, olive oil Contains Dairy, Se…" at bounding box center [396, 197] width 90 height 38
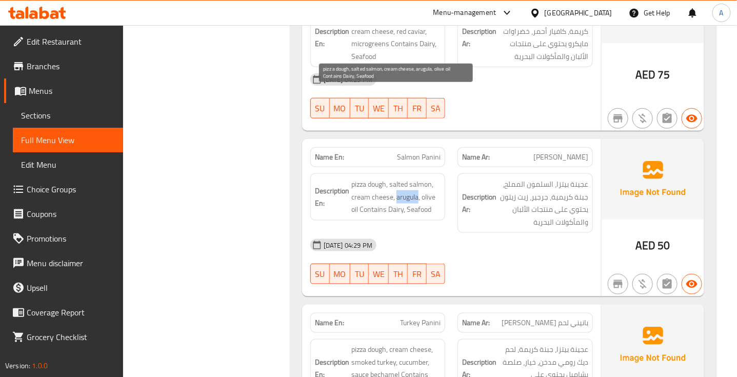
click at [398, 178] on span "pizza dough, salted salmon, cream cheese, arugula, olive oil Contains Dairy, Se…" at bounding box center [396, 197] width 90 height 38
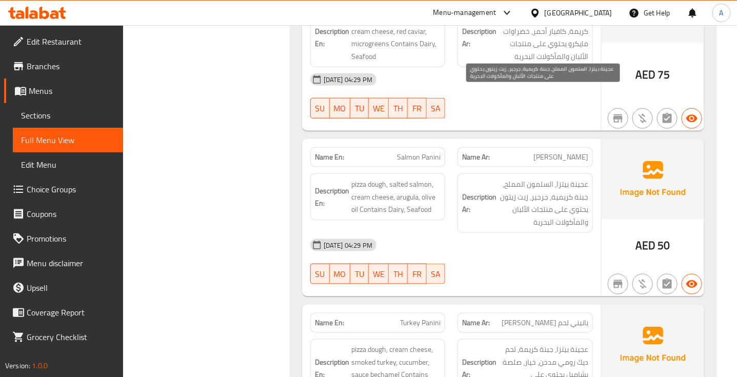
click at [570, 178] on span "عجينة بيتزا، السلمون المملح، جبنة كريمية، جرجير، زيت زيتون يحتوي على منتجات الأ…" at bounding box center [543, 203] width 90 height 50
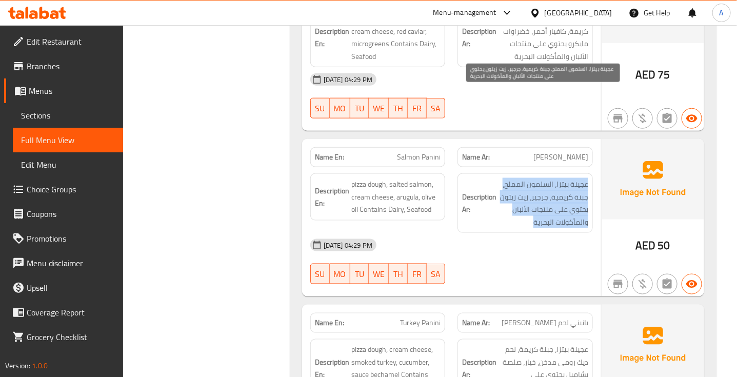
click at [570, 178] on span "عجينة بيتزا، السلمون المملح، جبنة كريمية، جرجير، زيت زيتون يحتوي على منتجات الأ…" at bounding box center [543, 203] width 90 height 50
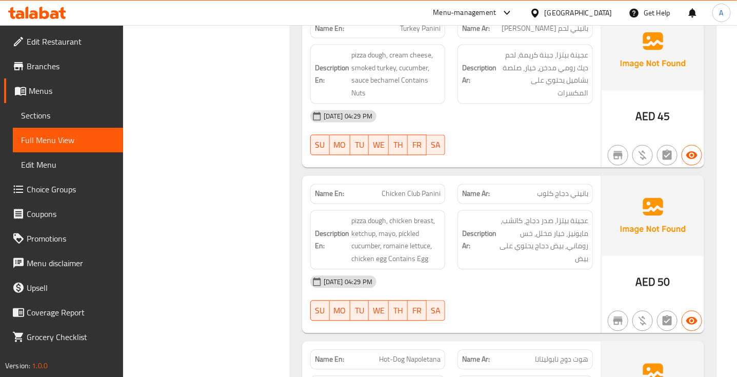
scroll to position [8081, 0]
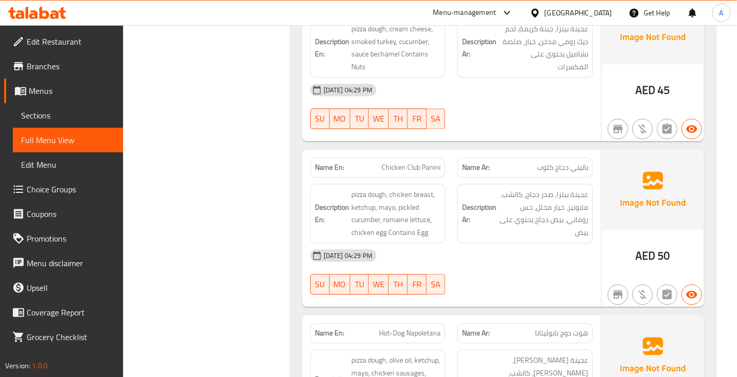
click at [411, 163] on span "Chicken Club Panini" at bounding box center [410, 168] width 59 height 11
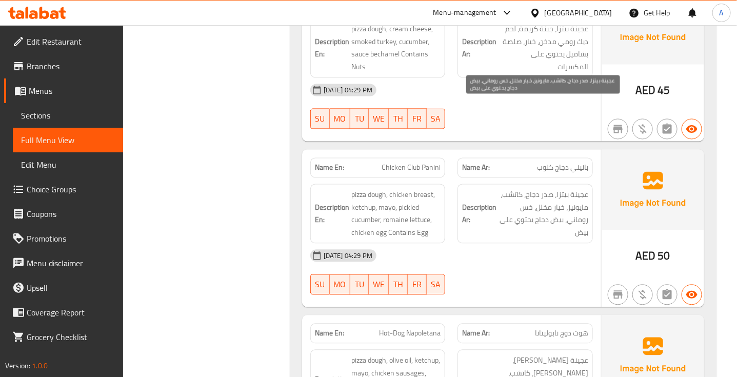
click at [578, 189] on span "عجينة بيتزا، صدر دجاج، كاتشب، مايونيز، خيار مخلل، خس روماني، بيض دجاج يحتوي على…" at bounding box center [543, 214] width 90 height 50
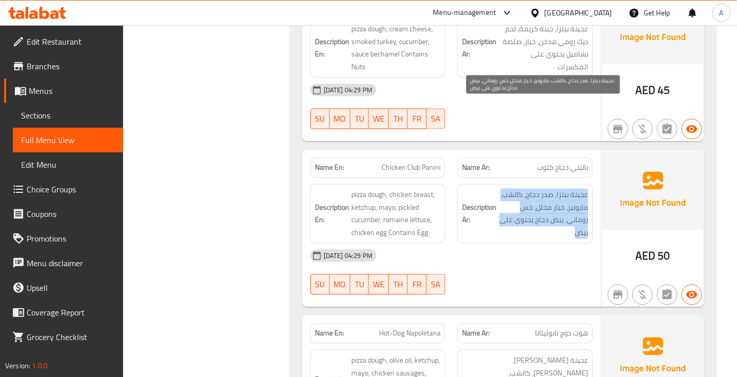
click at [578, 189] on span "عجينة بيتزا، صدر دجاج، كاتشب، مايونيز، خيار مخلل، خس روماني، بيض دجاج يحتوي على…" at bounding box center [543, 214] width 90 height 50
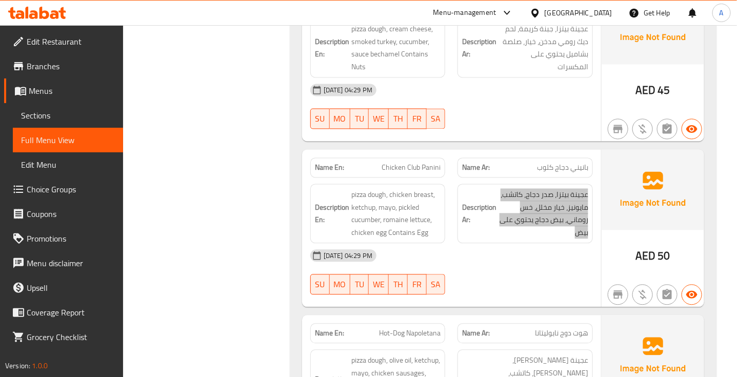
scroll to position [8209, 0]
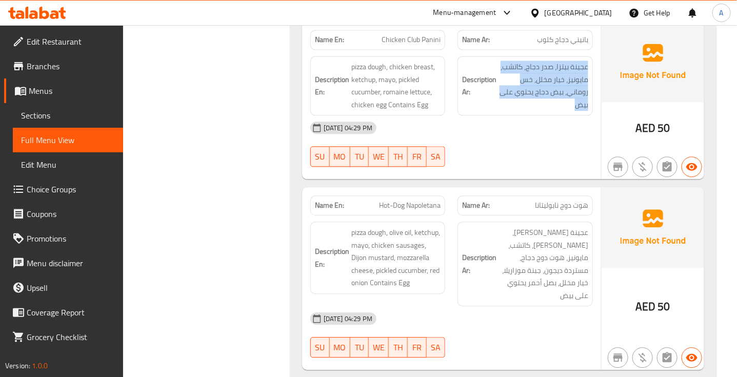
click at [417, 200] on span "Hot-Dog Napoletana" at bounding box center [410, 205] width 62 height 11
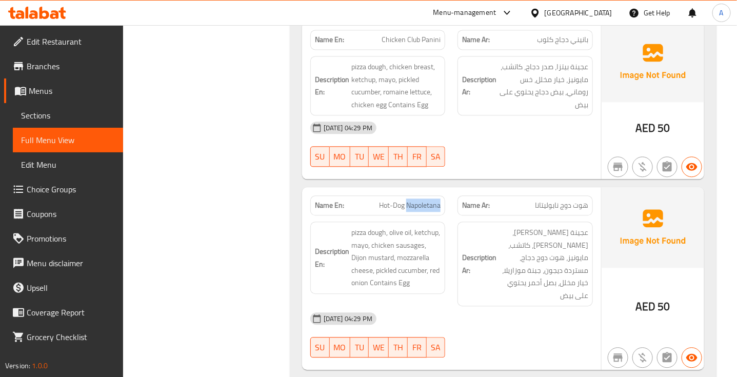
click at [417, 200] on span "Hot-Dog Napoletana" at bounding box center [410, 205] width 62 height 11
click at [580, 200] on span "هوت دوج نابوليتانا" at bounding box center [561, 205] width 53 height 11
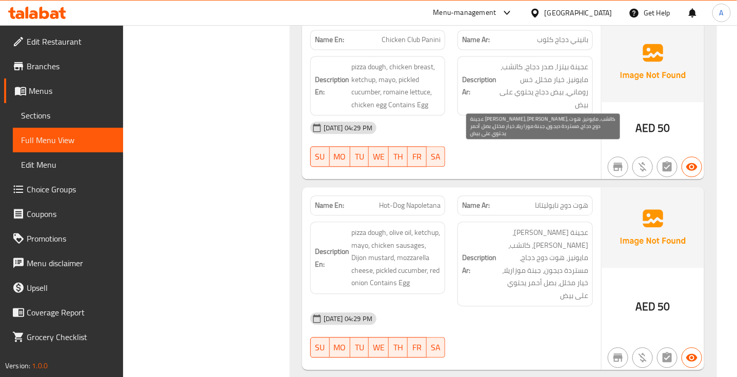
click at [564, 226] on span "عجينة [PERSON_NAME]، [PERSON_NAME]، كاتشب، مايونيز، هوت دوج دجاج، مستردة ديجون،…" at bounding box center [543, 263] width 90 height 75
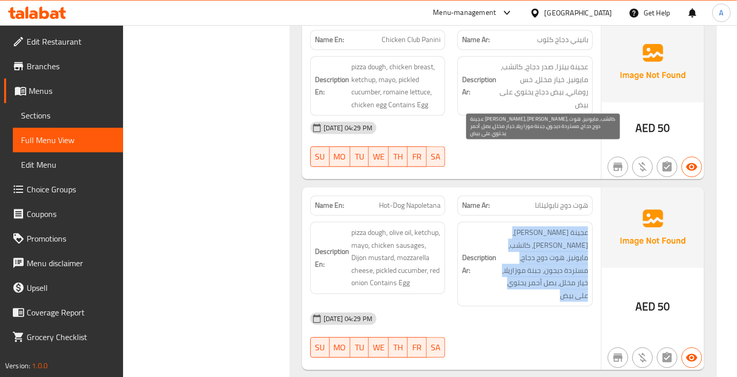
click at [564, 226] on span "عجينة [PERSON_NAME]، [PERSON_NAME]، كاتشب، مايونيز، هوت دوج دجاج، مستردة ديجون،…" at bounding box center [543, 263] width 90 height 75
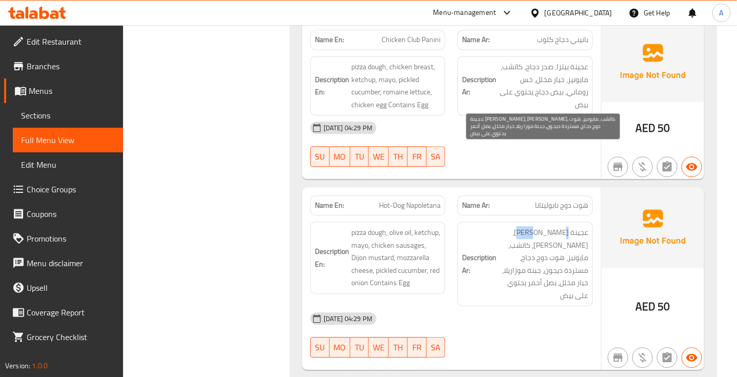
click at [564, 226] on span "عجينة [PERSON_NAME]، [PERSON_NAME]، كاتشب، مايونيز، هوت دوج دجاج، مستردة ديجون،…" at bounding box center [543, 263] width 90 height 75
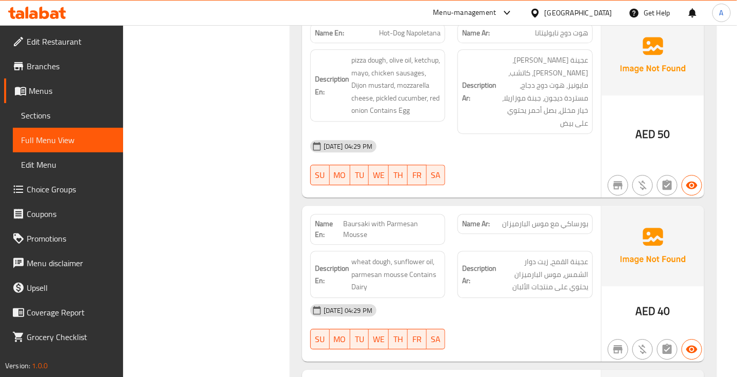
scroll to position [8401, 0]
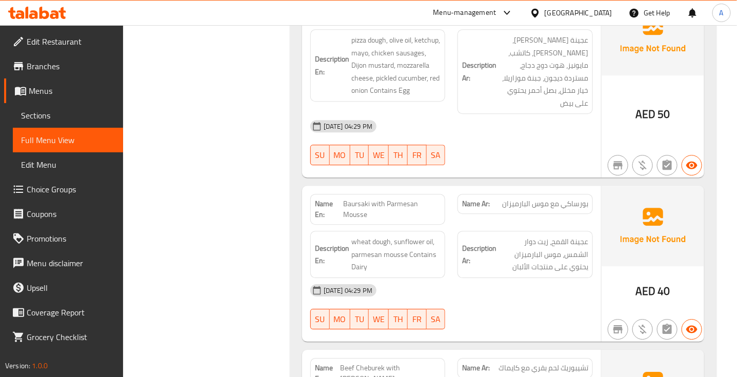
click at [581, 198] on span "بورساكي مع موس البارميزان" at bounding box center [545, 203] width 86 height 11
click at [582, 194] on div "Name Ar: بورساكي مع موس البارميزان" at bounding box center [524, 204] width 135 height 20
click at [376, 198] on span "Baursaki with Parmesan Mousse" at bounding box center [391, 209] width 97 height 22
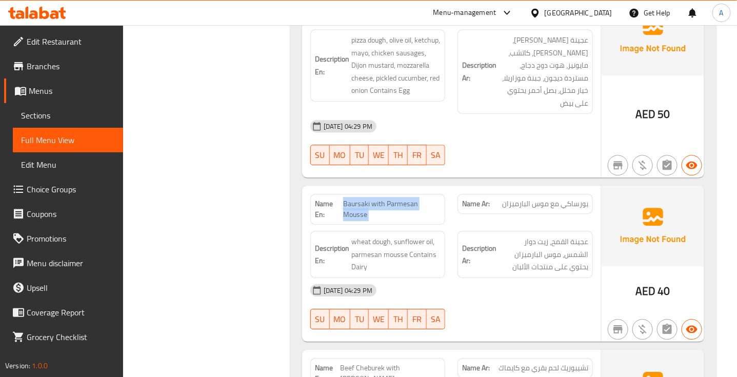
click at [376, 198] on span "Baursaki with Parmesan Mousse" at bounding box center [391, 209] width 97 height 22
click at [575, 198] on span "بورساكي مع موس البارميزان" at bounding box center [545, 203] width 86 height 11
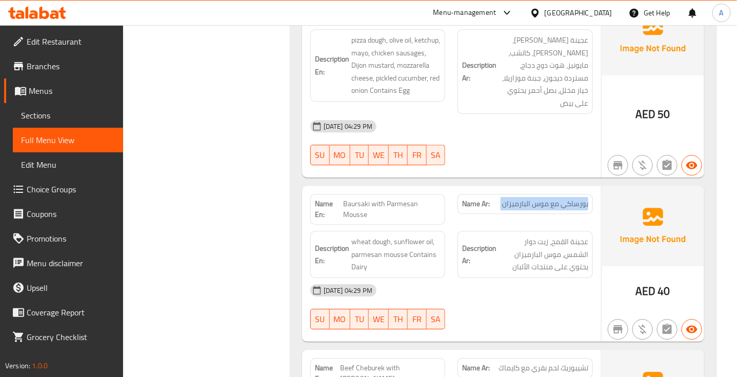
click at [575, 198] on span "بورساكي مع موس البارميزان" at bounding box center [545, 203] width 86 height 11
click at [582, 198] on span "بورساكي مع موس البارميزان" at bounding box center [545, 203] width 86 height 11
click at [387, 198] on span "Baursaki with Parmesan Mousse" at bounding box center [391, 209] width 97 height 22
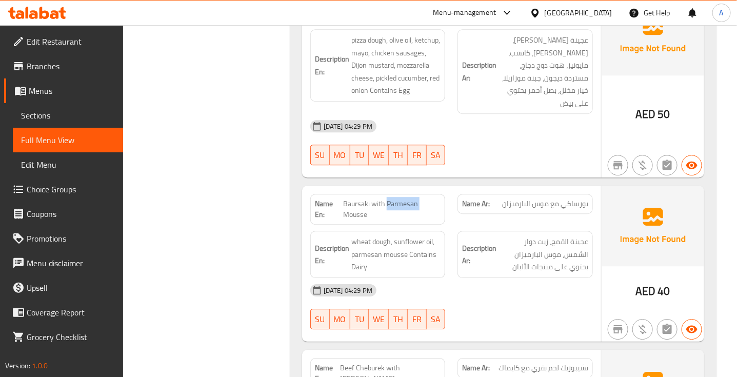
click at [387, 198] on span "Baursaki with Parmesan Mousse" at bounding box center [391, 209] width 97 height 22
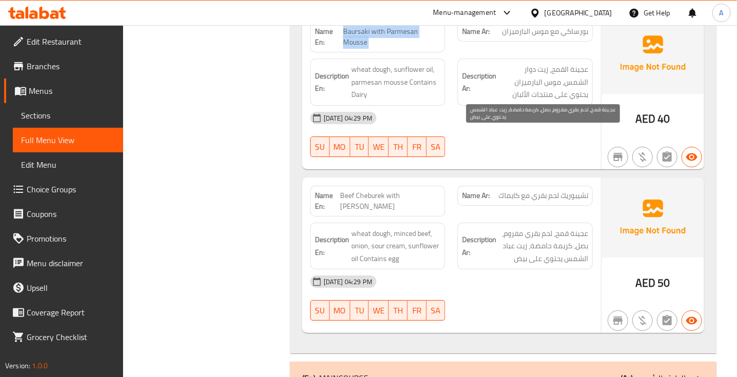
scroll to position [8593, 0]
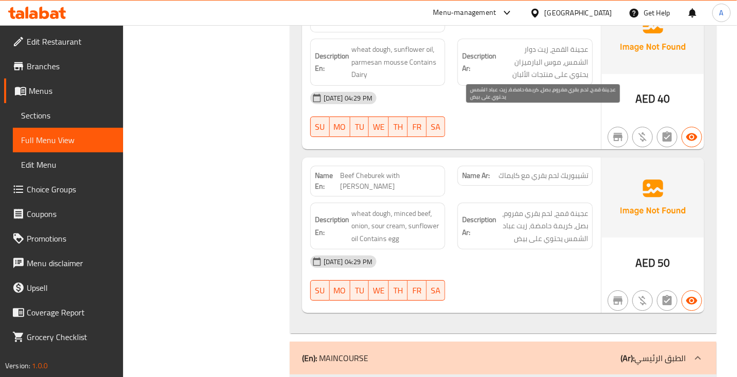
click at [571, 207] on span "عجينة قمح، لحم بقري مفروم، بصل، كريمة حامضة، زيت عباد الشمس يحتوي على بيض" at bounding box center [543, 226] width 90 height 38
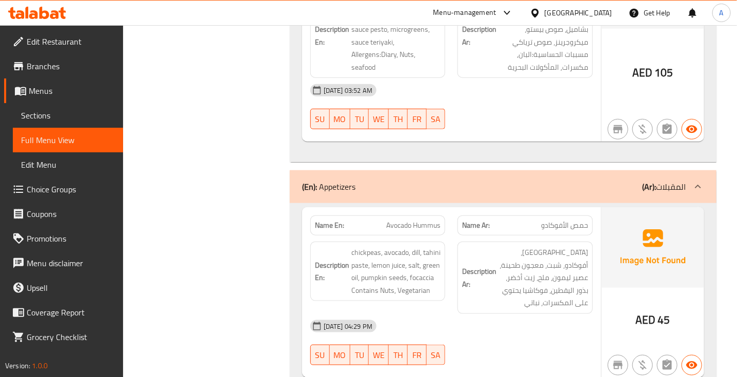
scroll to position [10629, 0]
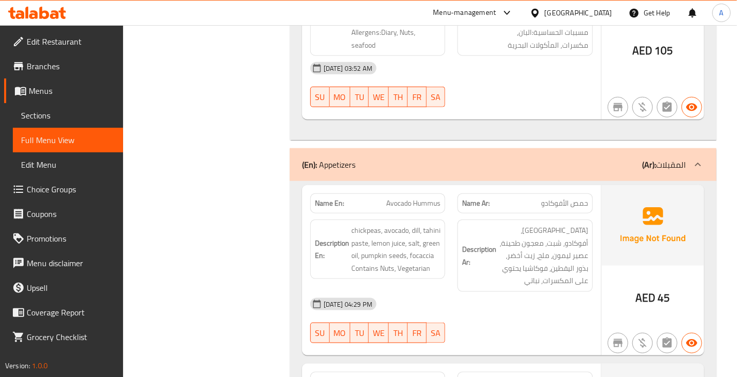
click at [552, 198] on span "حمص الأفوكادو" at bounding box center [564, 203] width 47 height 11
click at [556, 198] on span "حمص الأفوكادو" at bounding box center [564, 203] width 47 height 11
click at [555, 198] on span "حمص الأفوكادو" at bounding box center [564, 203] width 47 height 11
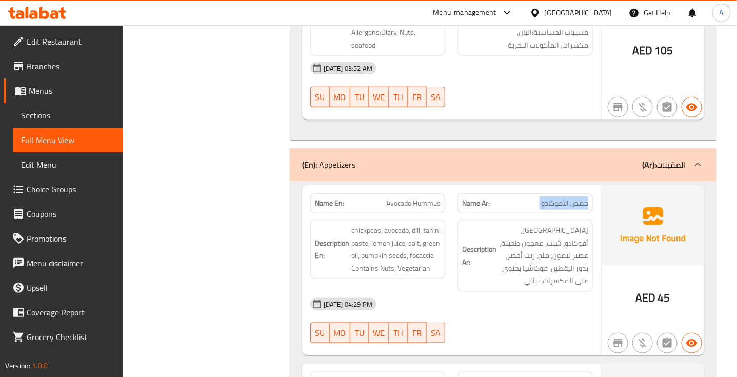
click at [555, 198] on span "حمص الأفوكادو" at bounding box center [564, 203] width 47 height 11
click at [398, 198] on span "Avocado Hummus" at bounding box center [413, 203] width 54 height 11
click at [585, 198] on span "حمص الأفوكادو" at bounding box center [564, 203] width 47 height 11
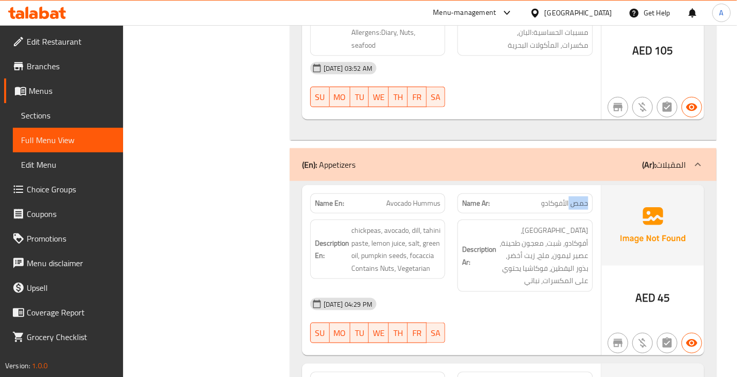
click at [585, 198] on span "حمص الأفوكادو" at bounding box center [564, 203] width 47 height 11
click at [567, 198] on span "حمص الأفوكادو" at bounding box center [564, 203] width 47 height 11
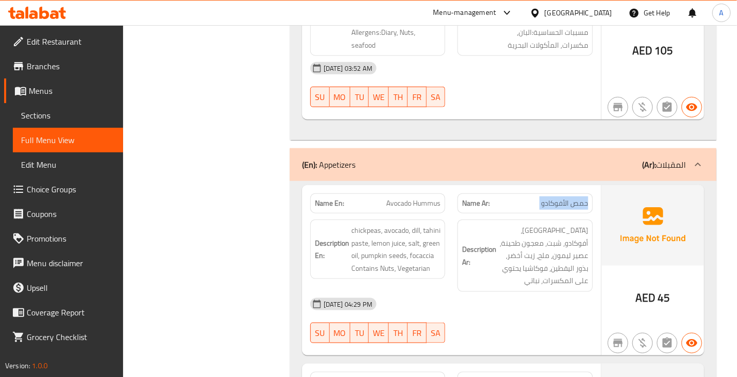
click at [565, 198] on span "حمص الأفوكادو" at bounding box center [564, 203] width 47 height 11
click at [418, 198] on span "Avocado Hummus" at bounding box center [413, 203] width 54 height 11
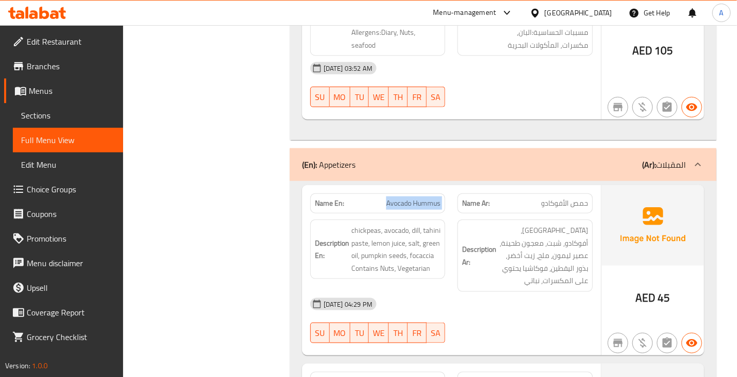
click at [418, 198] on span "Avocado Hummus" at bounding box center [413, 203] width 54 height 11
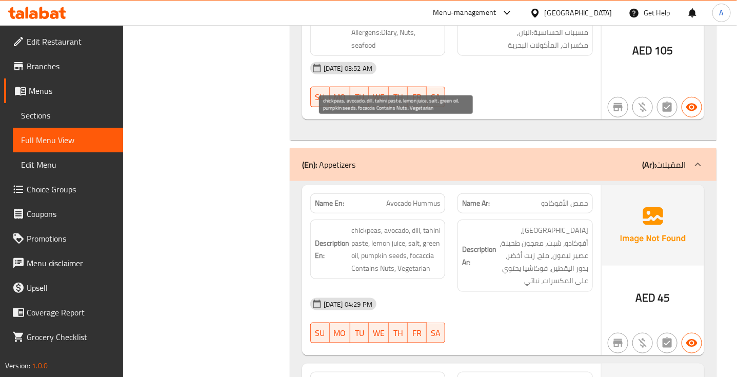
click at [358, 224] on span "chickpeas, avocado, dill, tahini paste, lemon juice, salt, green oil, pumpkin s…" at bounding box center [396, 249] width 90 height 50
copy span "focaccia"
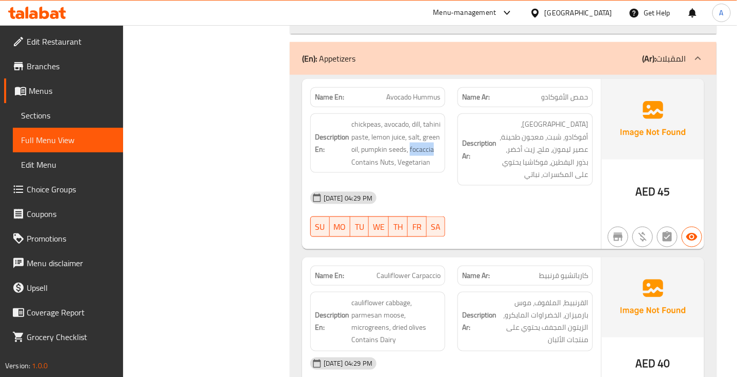
scroll to position [10758, 0]
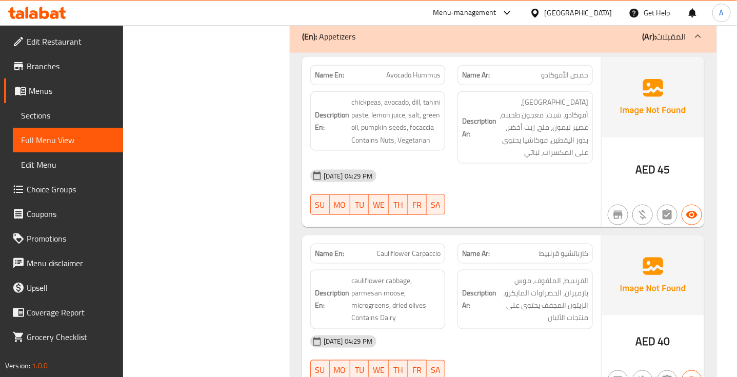
click at [413, 248] on span "Cauliflower Carpaccio" at bounding box center [408, 253] width 64 height 11
click at [572, 248] on span "كارباتشيو قرنبيط" at bounding box center [563, 253] width 49 height 11
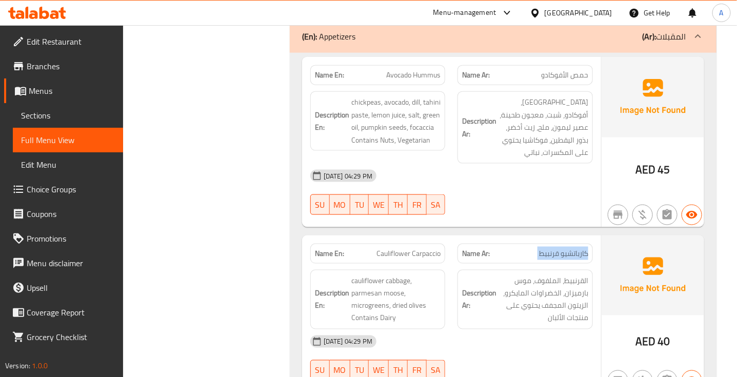
click at [572, 248] on span "كارباتشيو قرنبيط" at bounding box center [563, 253] width 49 height 11
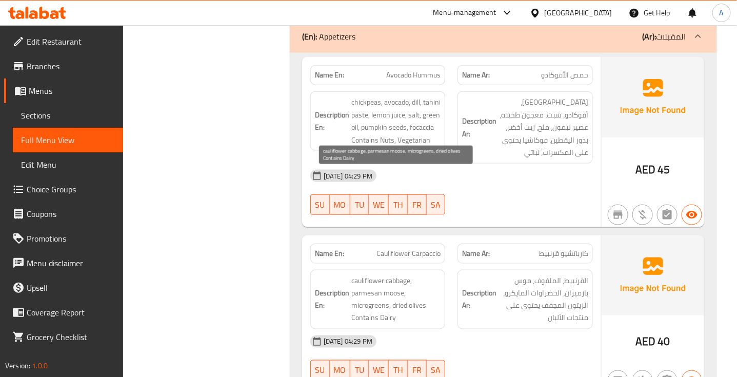
click at [392, 274] on span "cauliflower cabbage, parmesan moose, microgreens, dried olives Contains Dairy" at bounding box center [396, 299] width 90 height 50
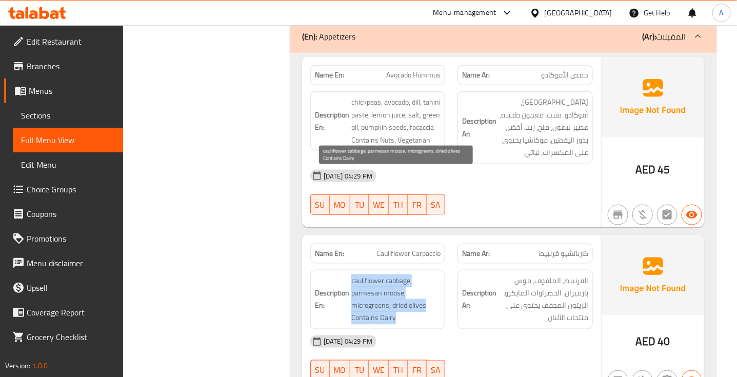
click at [392, 274] on span "cauliflower cabbage, parmesan moose, microgreens, dried olives Contains Dairy" at bounding box center [396, 299] width 90 height 50
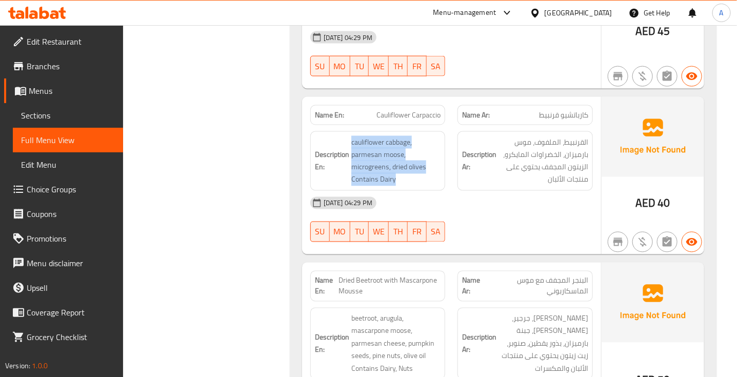
scroll to position [10950, 0]
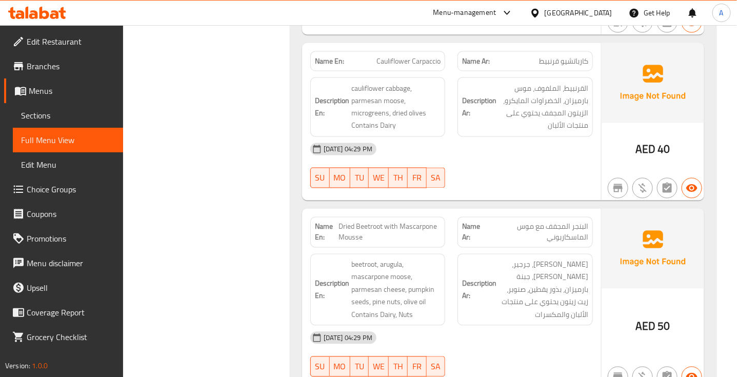
click at [411, 221] on span "Dried Beetroot with Mascarpone Mousse" at bounding box center [390, 232] width 102 height 22
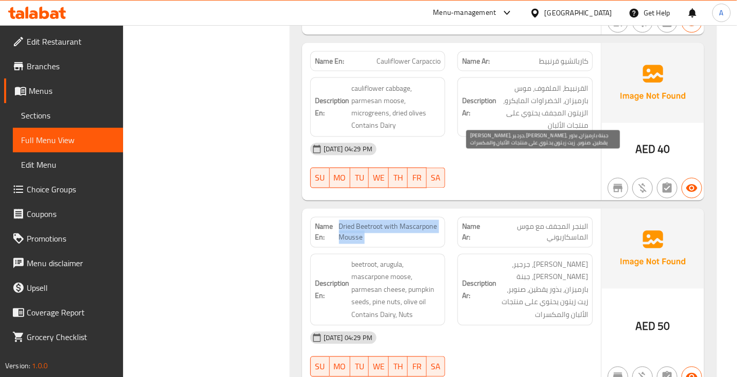
click at [578, 258] on span "[PERSON_NAME]، جرجير، [PERSON_NAME]، جبنة بارميزان، بذور يقطين، صنوبر، زيت زيتو…" at bounding box center [543, 289] width 90 height 63
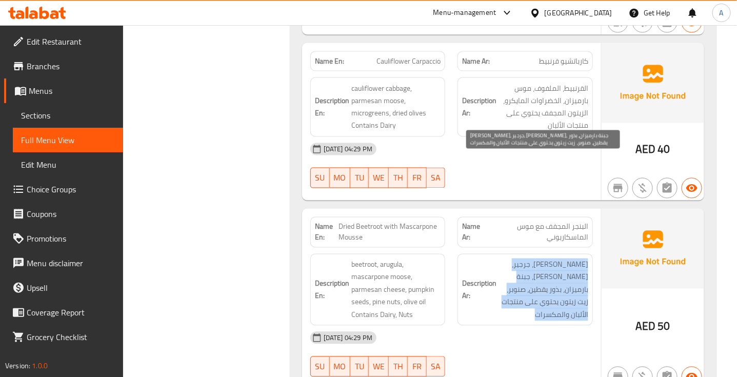
click at [578, 258] on span "[PERSON_NAME]، جرجير، [PERSON_NAME]، جبنة بارميزان، بذور يقطين، صنوبر، زيت زيتو…" at bounding box center [543, 289] width 90 height 63
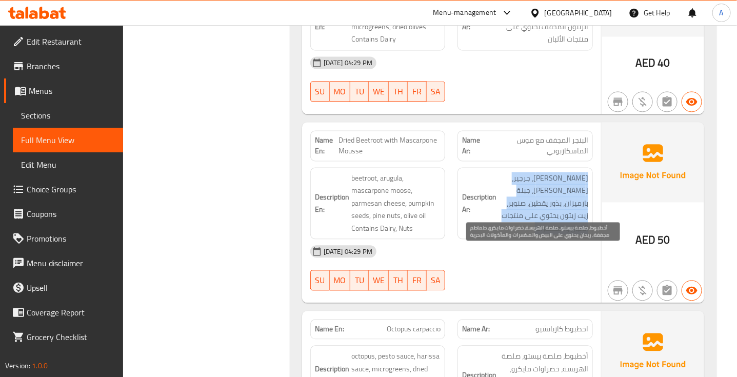
scroll to position [11078, 0]
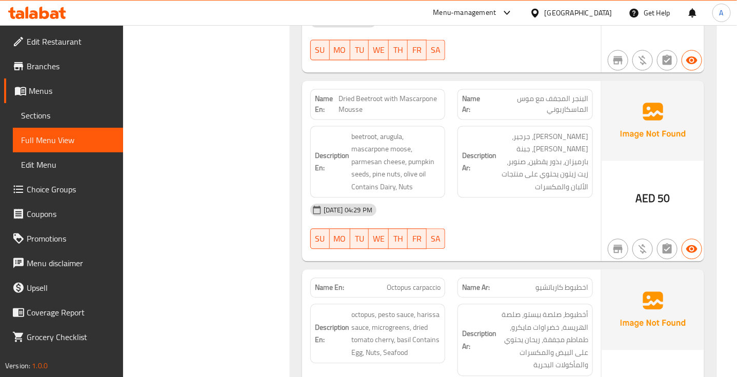
click at [404, 282] on span "Octopus carpaccio" at bounding box center [414, 287] width 54 height 11
click at [567, 282] on span "اخطبوط كارباتشيو" at bounding box center [561, 287] width 53 height 11
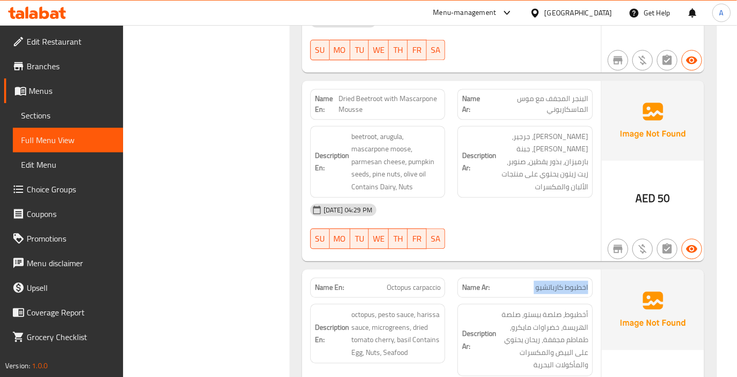
click at [567, 282] on span "اخطبوط كارباتشيو" at bounding box center [561, 287] width 53 height 11
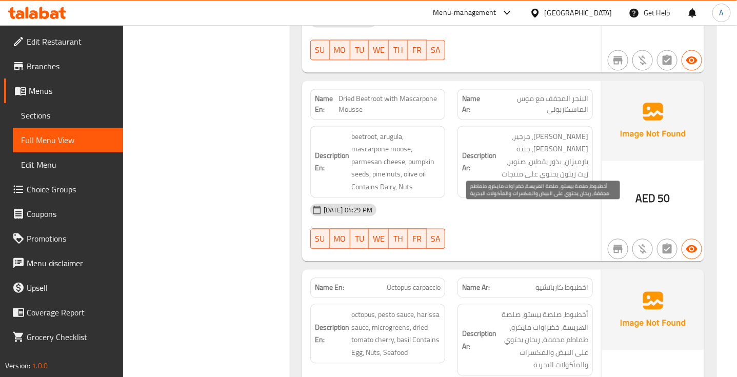
click at [575, 308] on span "أخطبوط، صلصة بيستو، صلصة الهريسة، خضراوات مايكرو، طماطم مجففة، ريحان يحتوي على …" at bounding box center [543, 339] width 90 height 63
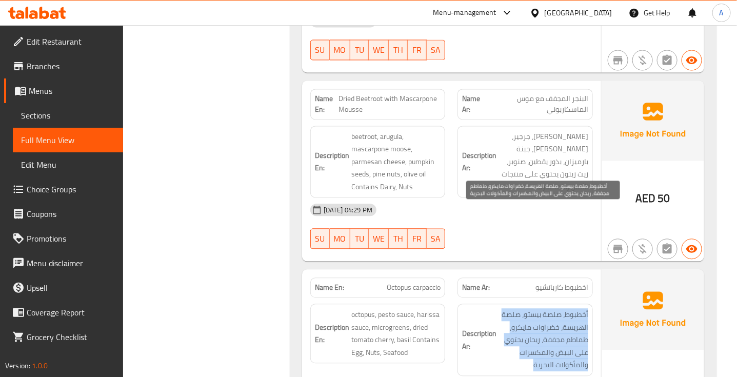
click at [575, 308] on span "أخطبوط، صلصة بيستو، صلصة الهريسة، خضراوات مايكرو، طماطم مجففة، ريحان يحتوي على …" at bounding box center [543, 339] width 90 height 63
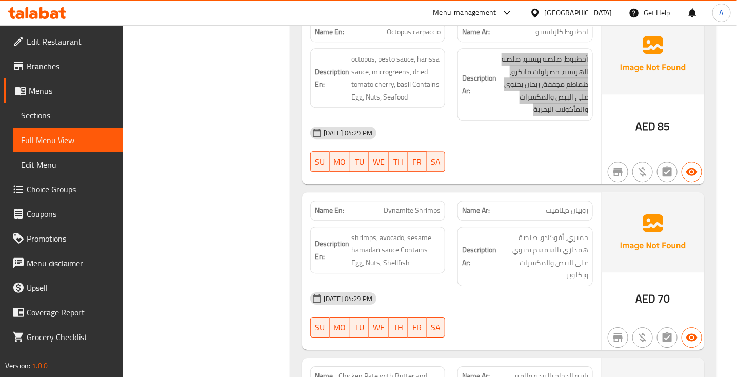
scroll to position [11334, 0]
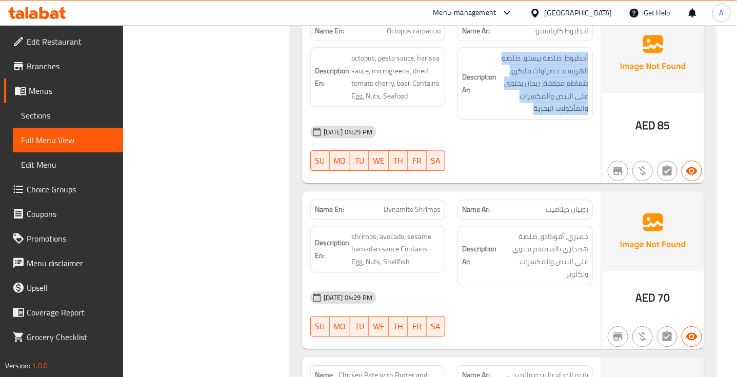
click at [396, 204] on span "Dynamite Shrimps" at bounding box center [411, 209] width 57 height 11
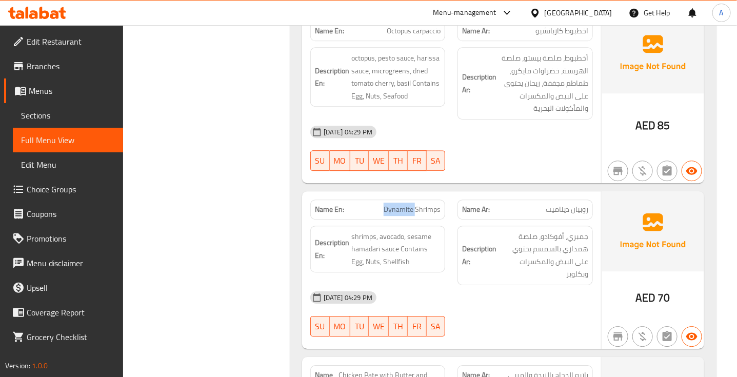
click at [396, 204] on span "Dynamite Shrimps" at bounding box center [411, 209] width 57 height 11
click at [573, 204] on span "روبيان ديناميت" at bounding box center [566, 209] width 43 height 11
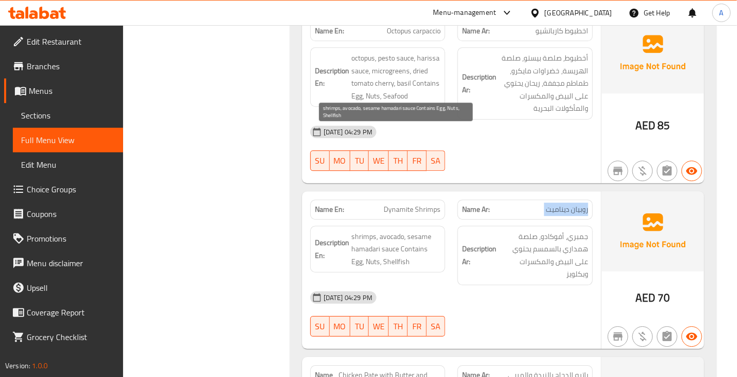
click at [396, 230] on span "shrimps, avocado, sesame hamadari sauce Contains Egg, Nuts, Shellfish" at bounding box center [396, 249] width 90 height 38
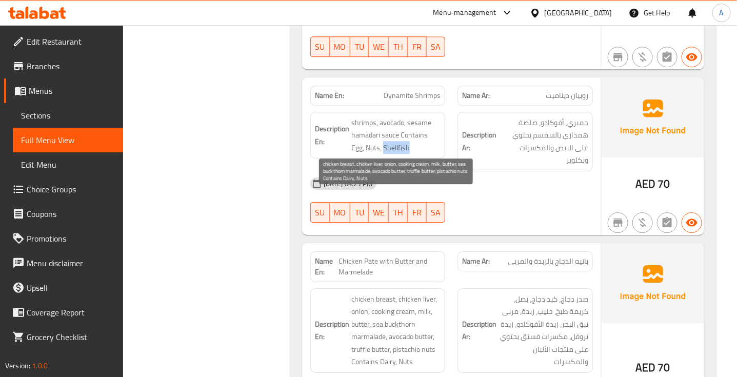
scroll to position [11462, 0]
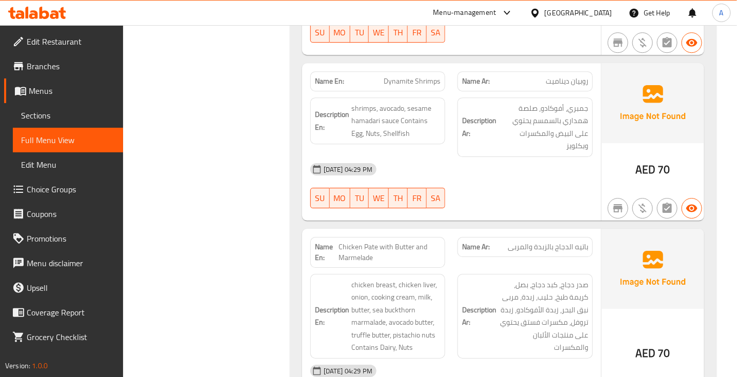
click at [382, 241] on span "Chicken Pate with Butter and Marmelade" at bounding box center [390, 252] width 102 height 22
click at [580, 241] on span "باتيه الدجاج بالزبدة والمربى" at bounding box center [548, 246] width 80 height 11
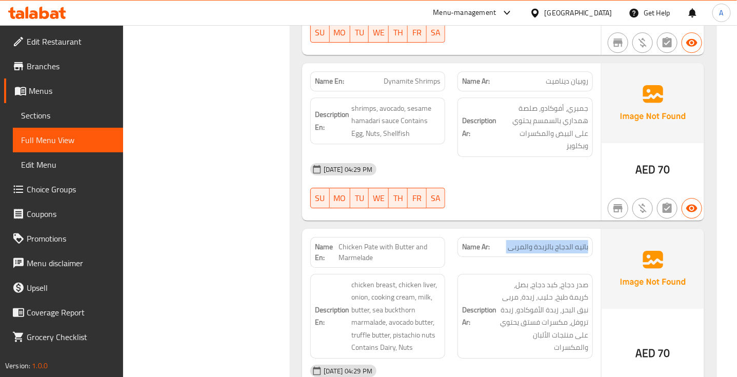
click at [580, 241] on span "باتيه الدجاج بالزبدة والمربى" at bounding box center [548, 246] width 80 height 11
click at [359, 241] on span "Chicken Pate with Butter and Marmelade" at bounding box center [390, 252] width 102 height 22
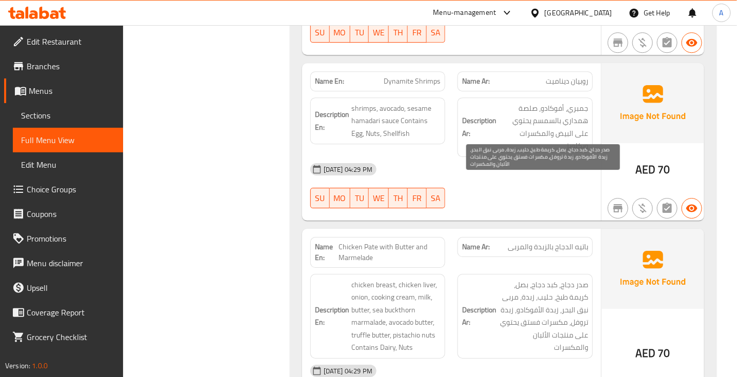
click at [577, 278] on span "صدر دجاج، كبد دجاج، بصل، كريمة طبخ، حليب، زبدة، مربى نبق البحر، زبدة الأفوكادو،…" at bounding box center [543, 315] width 90 height 75
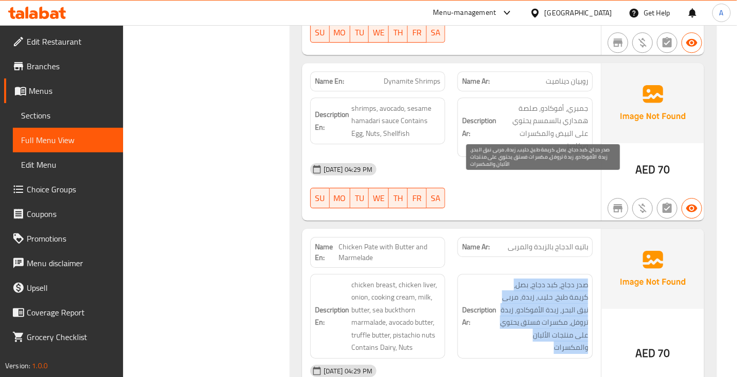
click at [577, 278] on span "صدر دجاج، كبد دجاج، بصل، كريمة طبخ، حليب، زبدة، مربى نبق البحر، زبدة الأفوكادو،…" at bounding box center [543, 315] width 90 height 75
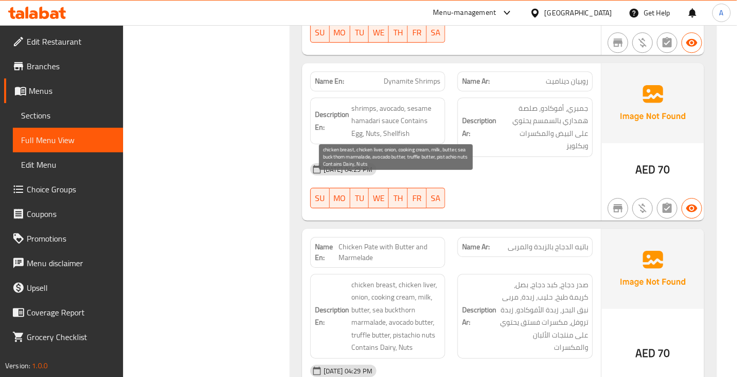
click at [405, 278] on span "chicken breast, chicken liver, onion, cooking cream, milk, butter, sea buckthor…" at bounding box center [396, 315] width 90 height 75
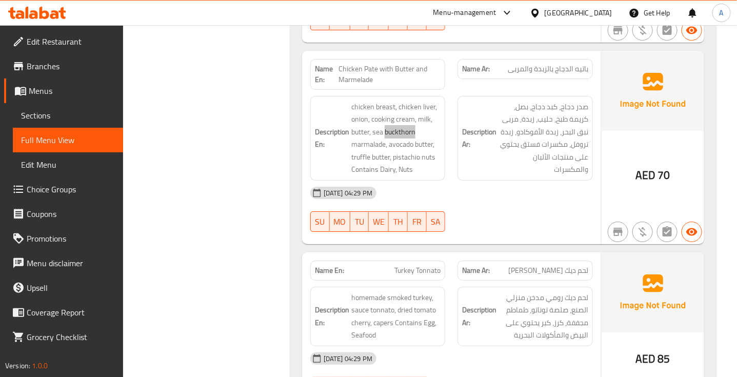
scroll to position [11655, 0]
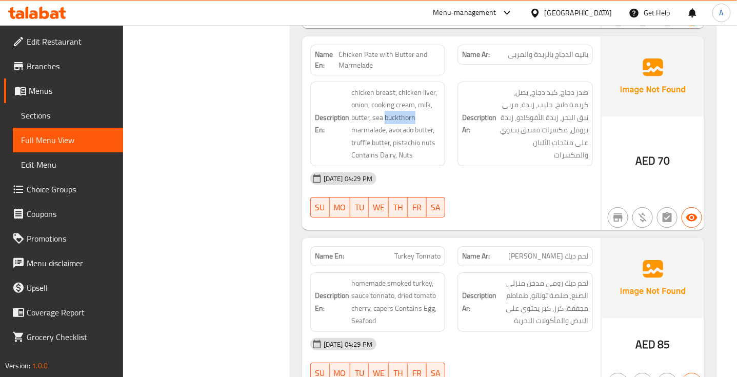
click at [572, 251] on span "لحم ديك [PERSON_NAME]" at bounding box center [548, 256] width 80 height 11
click at [426, 251] on span "Turkey Tonnato" at bounding box center [417, 256] width 46 height 11
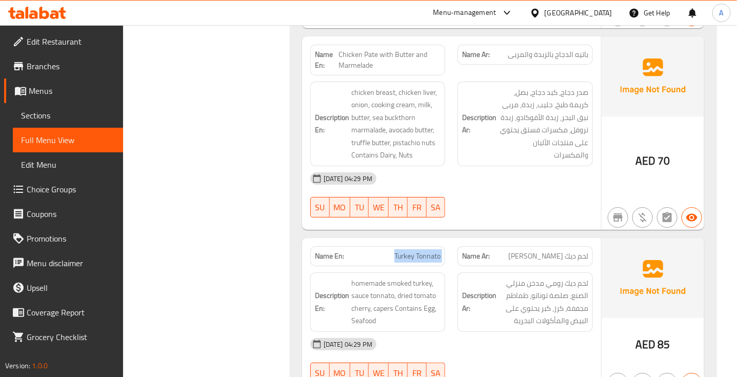
click at [426, 251] on span "Turkey Tonnato" at bounding box center [417, 256] width 46 height 11
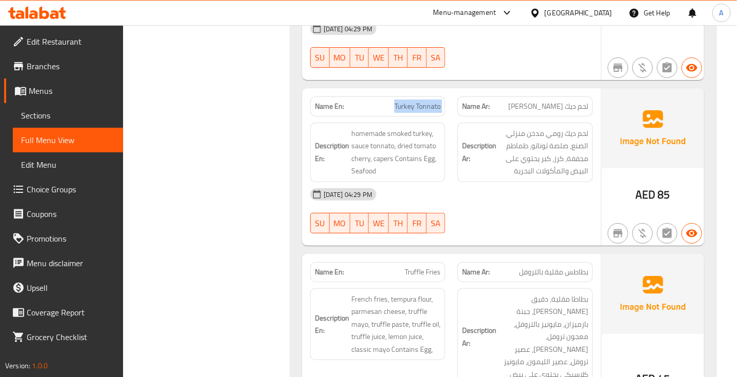
scroll to position [11847, 0]
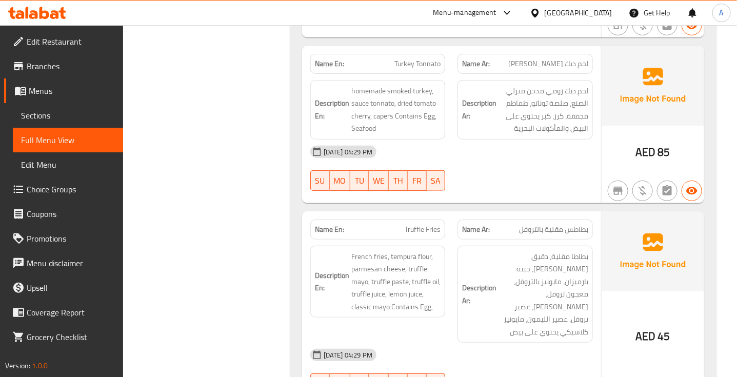
click at [426, 224] on span "Truffle Fries" at bounding box center [423, 229] width 36 height 11
click at [567, 224] on span "بطاطس مقلية بالتروفل" at bounding box center [553, 229] width 69 height 11
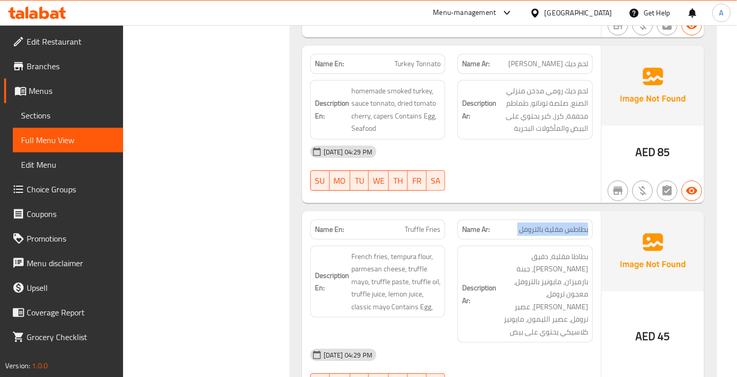
click at [567, 224] on span "بطاطس مقلية بالتروفل" at bounding box center [553, 229] width 69 height 11
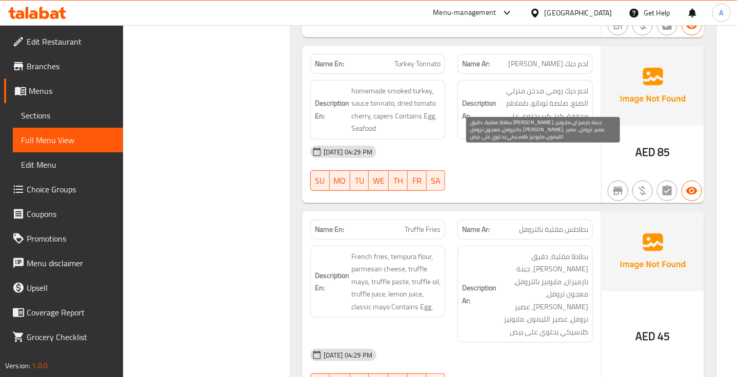
click at [573, 250] on span "بطاطا مقلية، دقيق [PERSON_NAME]، جبنة بارميزان، مايونيز بالتروفل، معجون تروفل، …" at bounding box center [543, 294] width 90 height 88
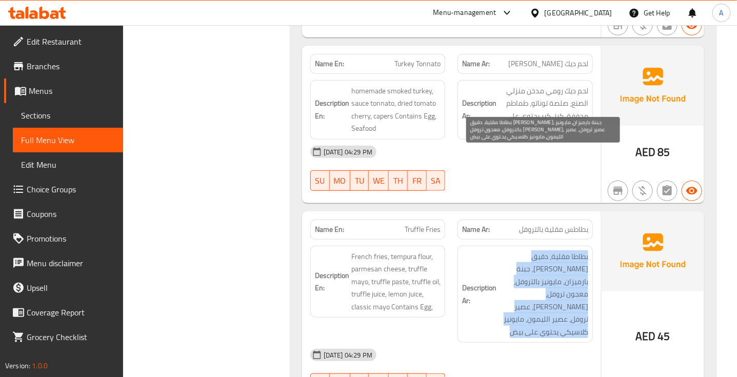
click at [573, 250] on span "بطاطا مقلية، دقيق [PERSON_NAME]، جبنة بارميزان، مايونيز بالتروفل، معجون تروفل، …" at bounding box center [543, 294] width 90 height 88
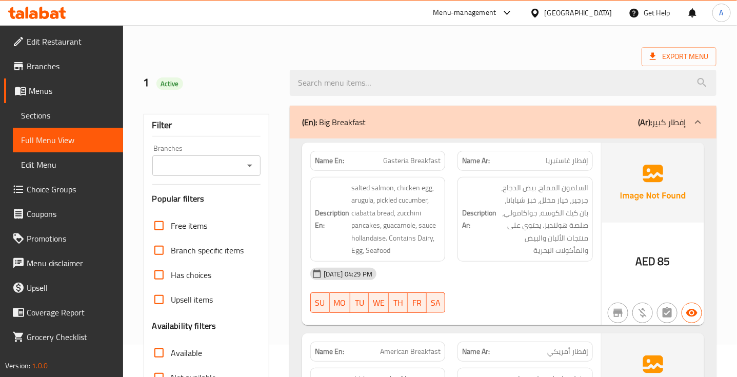
scroll to position [15206, 0]
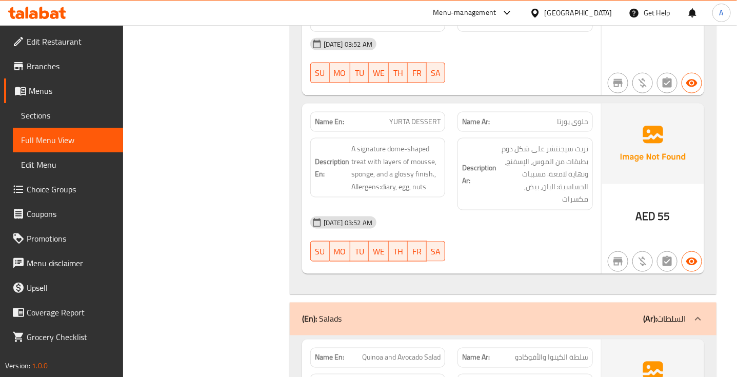
click at [563, 352] on span "سلطة الكينوا والأفوكادو" at bounding box center [551, 357] width 73 height 11
click at [409, 352] on span "Quinoa and Avocado Salad" at bounding box center [401, 357] width 78 height 11
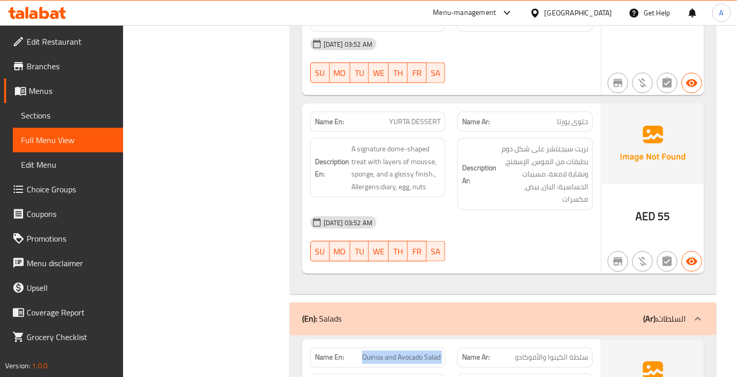
click at [409, 352] on span "Quinoa and Avocado Salad" at bounding box center [401, 357] width 78 height 11
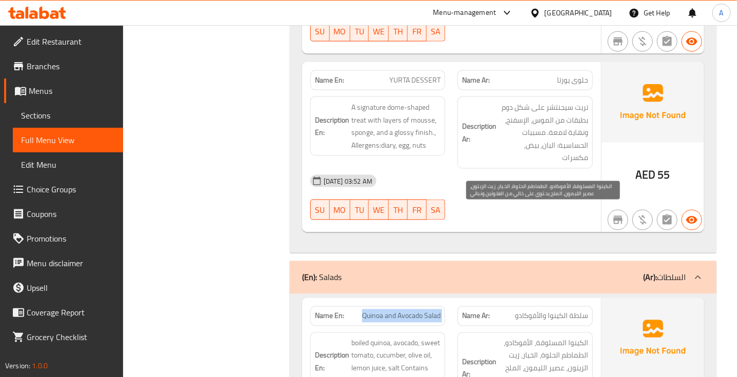
scroll to position [15270, 0]
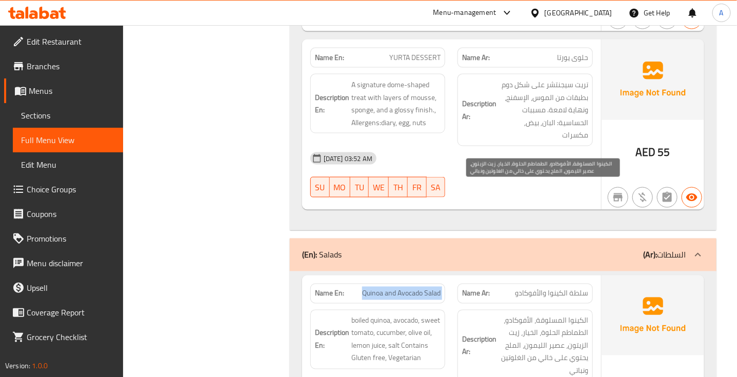
click at [570, 314] on span "الكينوا المسلوقة، الأفوكادو، الطماطم الحلوة، الخيار، زيت الزيتون، عصير الليمون،…" at bounding box center [543, 345] width 90 height 63
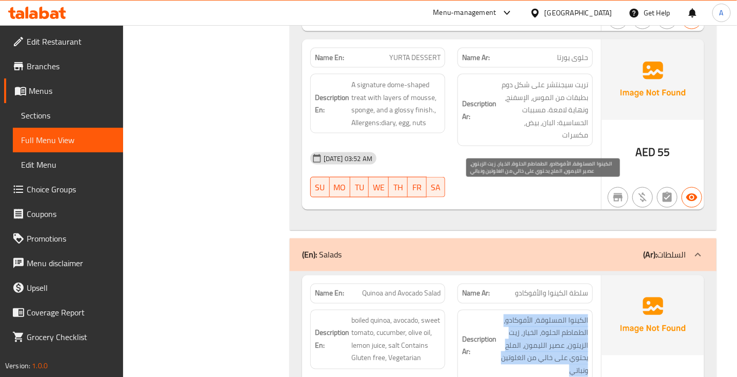
click at [570, 314] on span "الكينوا المسلوقة، الأفوكادو، الطماطم الحلوة، الخيار، زيت الزيتون، عصير الليمون،…" at bounding box center [543, 345] width 90 height 63
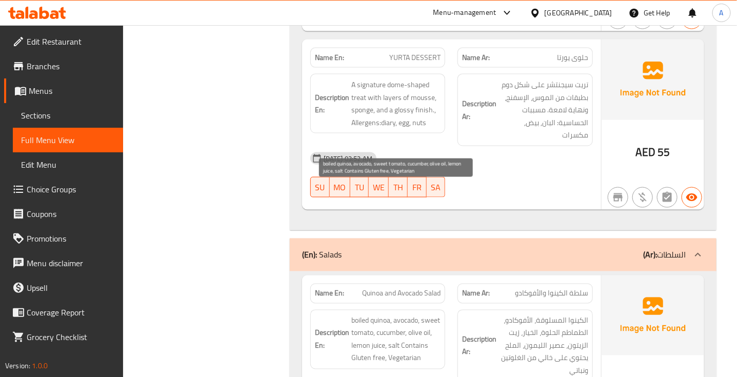
click at [406, 314] on span "boiled quinoa, avocado, sweet tomato, cucumber, olive oil, lemon juice, salt Co…" at bounding box center [396, 339] width 90 height 50
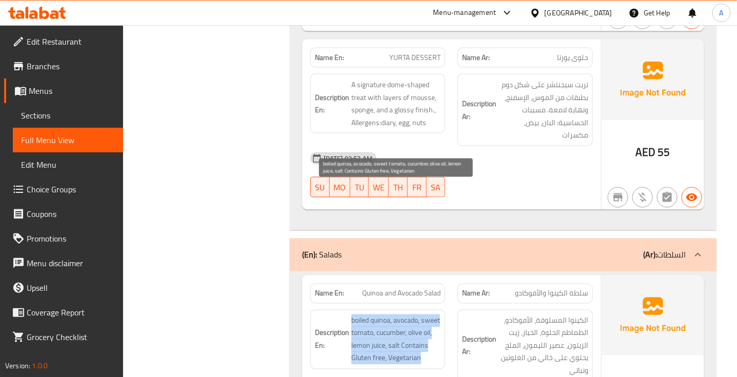
click at [406, 314] on span "boiled quinoa, avocado, sweet tomato, cucumber, olive oil, lemon juice, salt Co…" at bounding box center [396, 339] width 90 height 50
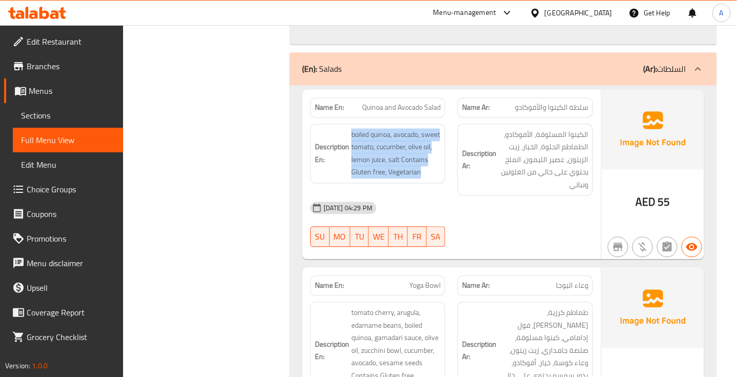
scroll to position [15462, 0]
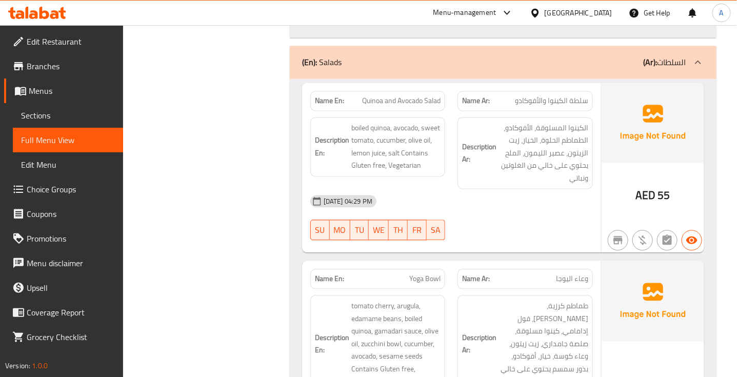
click at [570, 274] on span "وعاء اليوجا" at bounding box center [572, 279] width 32 height 11
click at [423, 274] on span "Yoga Bowl" at bounding box center [424, 279] width 31 height 11
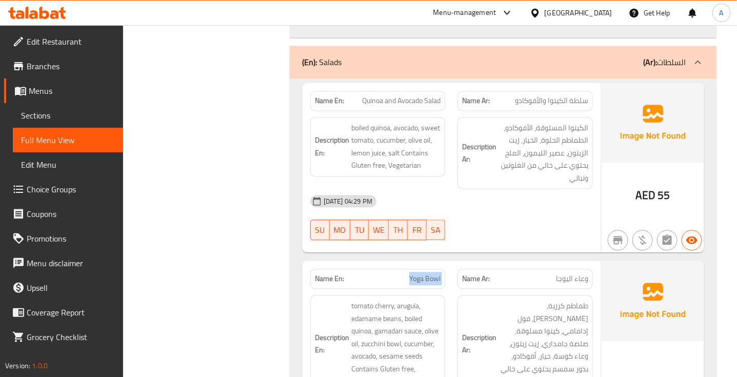
click at [423, 274] on span "Yoga Bowl" at bounding box center [424, 279] width 31 height 11
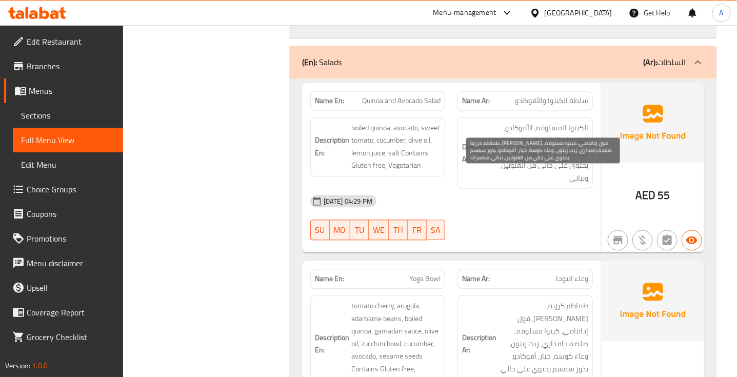
click at [575, 300] on span "طماطم كرزية، [PERSON_NAME]، فول إدامامي، كينوا مسلوقة، صلصة جامداري، زيت زيتون،…" at bounding box center [543, 344] width 90 height 88
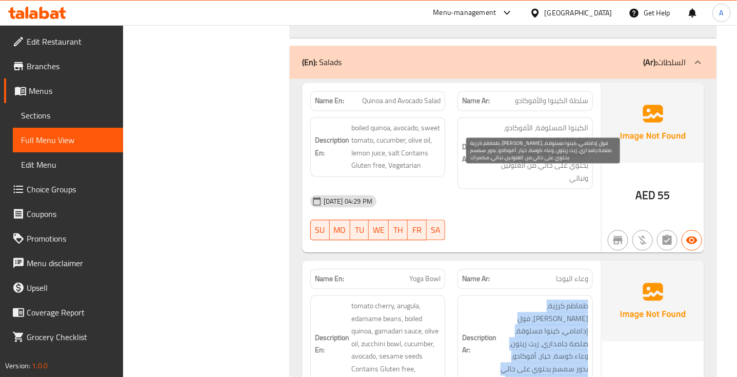
click at [576, 300] on span "طماطم كرزية، [PERSON_NAME]، فول إدامامي، كينوا مسلوقة، صلصة جامداري، زيت زيتون،…" at bounding box center [543, 344] width 90 height 88
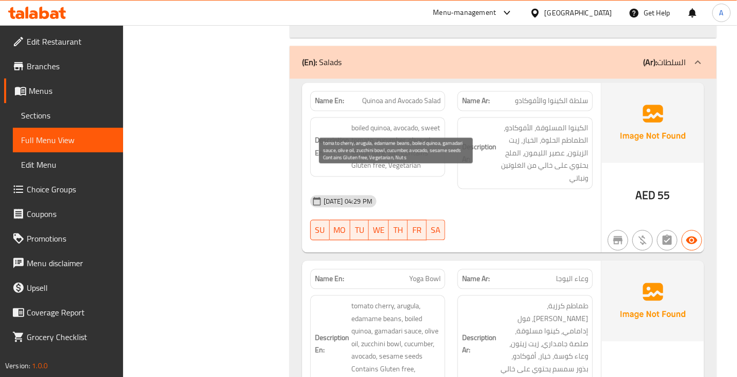
click at [382, 300] on span "tomato cherry, arugula, edamame beans, boiled quinoa, gamadari sauce, olive oil…" at bounding box center [396, 344] width 90 height 88
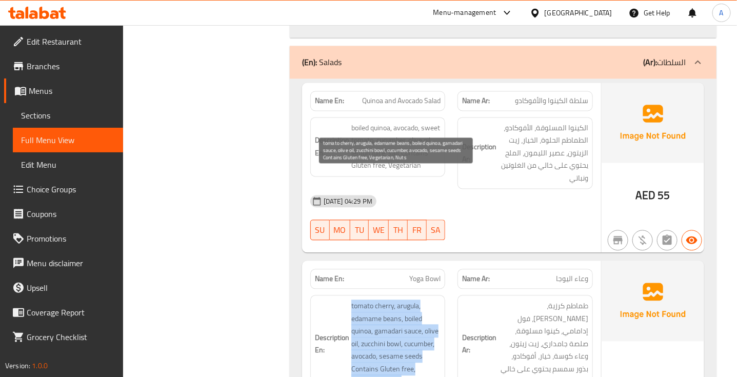
click at [382, 300] on span "tomato cherry, arugula, edamame beans, boiled quinoa, gamadari sauce, olive oil…" at bounding box center [396, 344] width 90 height 88
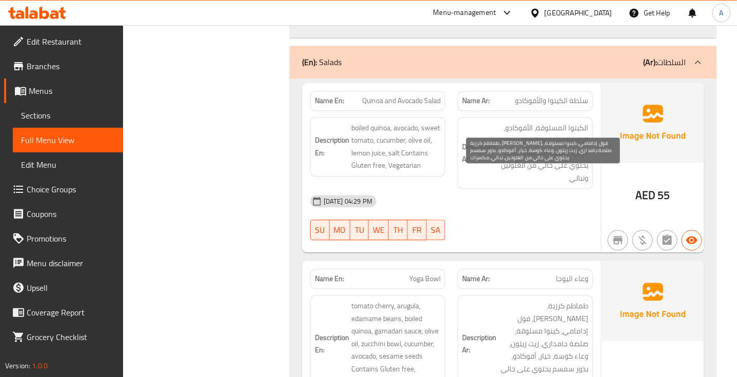
click at [570, 300] on span "طماطم كرزية، [PERSON_NAME]، فول إدامامي، كينوا مسلوقة، صلصة جامداري، زيت زيتون،…" at bounding box center [543, 344] width 90 height 88
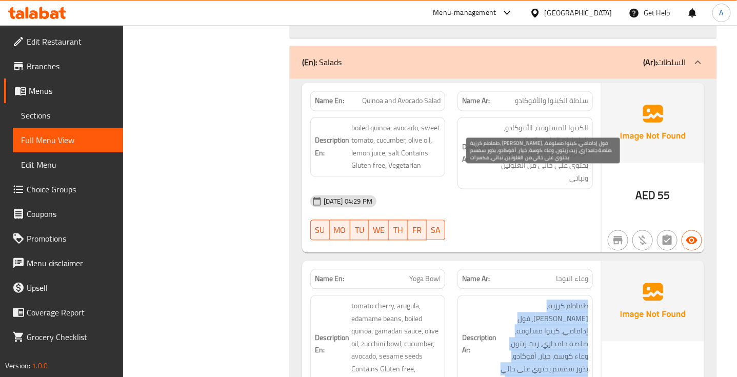
click at [572, 300] on span "طماطم كرزية، [PERSON_NAME]، فول إدامامي، كينوا مسلوقة، صلصة جامداري، زيت زيتون،…" at bounding box center [543, 344] width 90 height 88
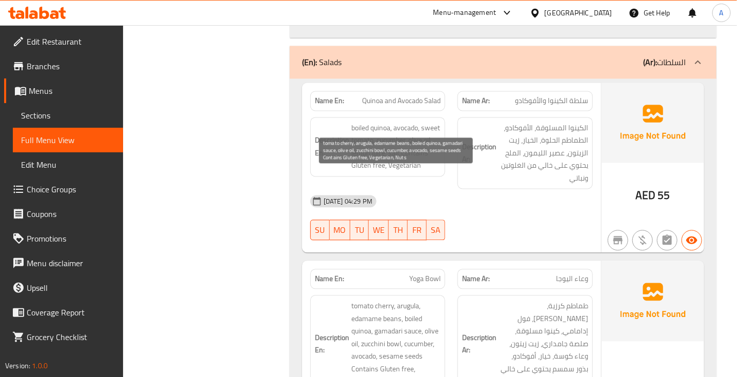
click at [394, 300] on span "tomato cherry, arugula, edamame beans, boiled quinoa, gamadari sauce, olive oil…" at bounding box center [396, 344] width 90 height 88
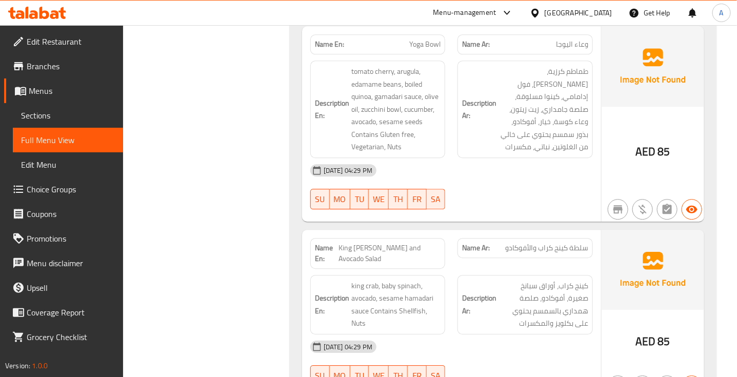
scroll to position [15719, 0]
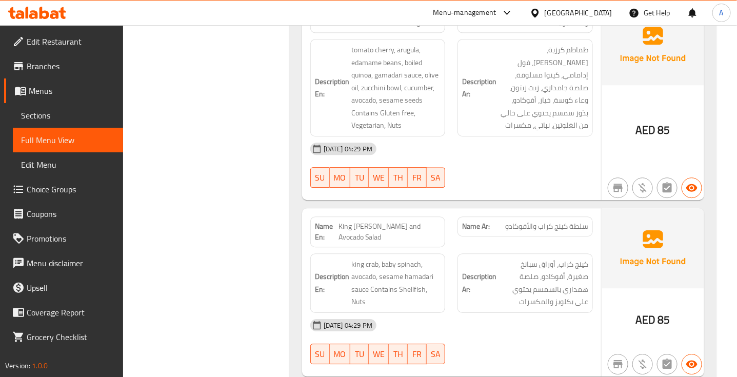
click at [556, 221] on span "سلطة كينج كراب والأفوكادو" at bounding box center [546, 226] width 83 height 11
click at [400, 221] on span "King [PERSON_NAME] and Avocado Salad" at bounding box center [389, 232] width 103 height 22
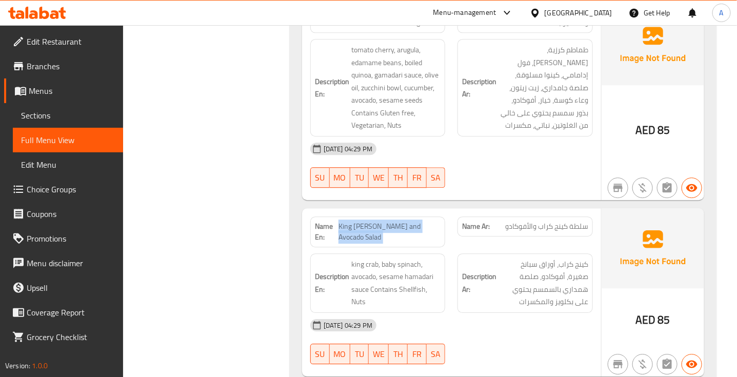
click at [400, 221] on span "King [PERSON_NAME] and Avocado Salad" at bounding box center [389, 232] width 103 height 22
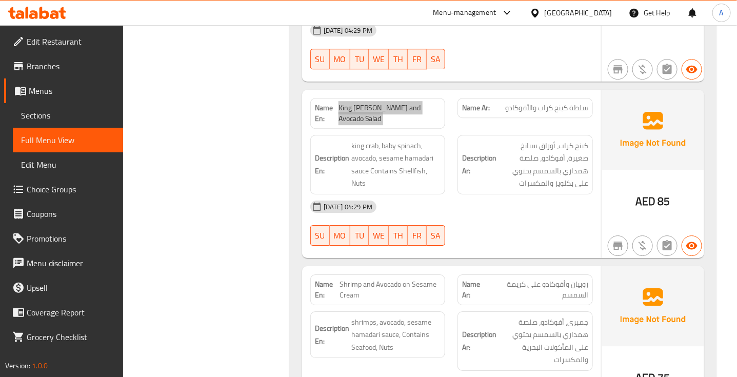
scroll to position [15847, 0]
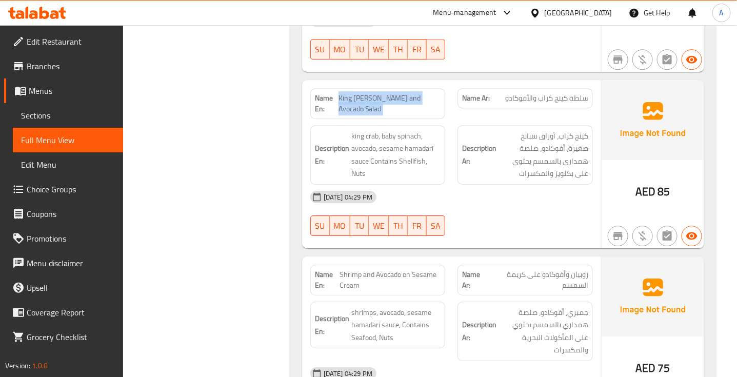
click at [389, 269] on span "Shrimp and Avocado on Sesame Cream" at bounding box center [389, 280] width 101 height 22
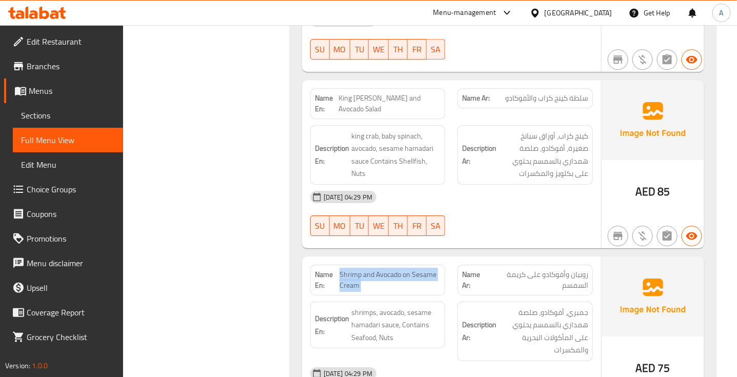
click at [388, 269] on span "Shrimp and Avocado on Sesame Cream" at bounding box center [389, 280] width 101 height 22
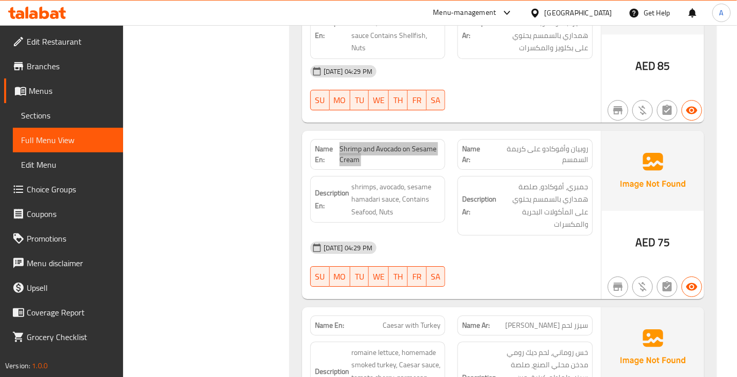
scroll to position [16039, 0]
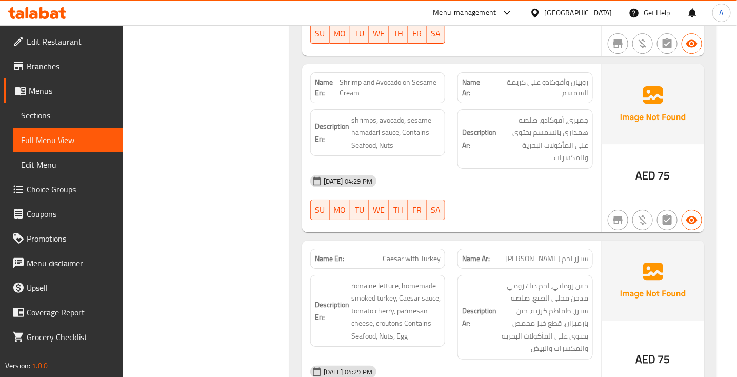
click at [580, 253] on span "سيزر لحم [PERSON_NAME]" at bounding box center [546, 258] width 83 height 11
click at [424, 253] on span "Caesar with Turkey" at bounding box center [411, 258] width 58 height 11
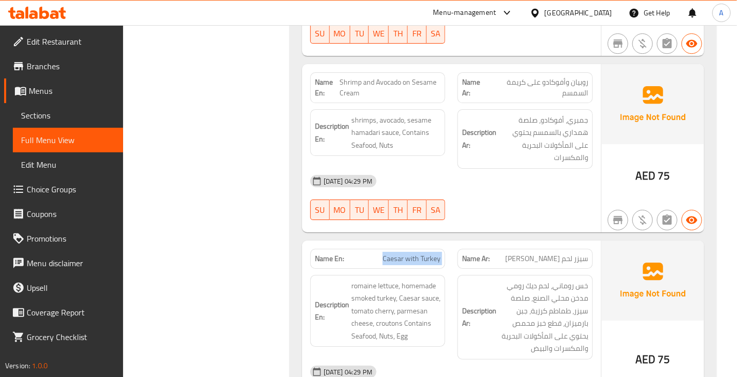
click at [424, 253] on span "Caesar with Turkey" at bounding box center [411, 258] width 58 height 11
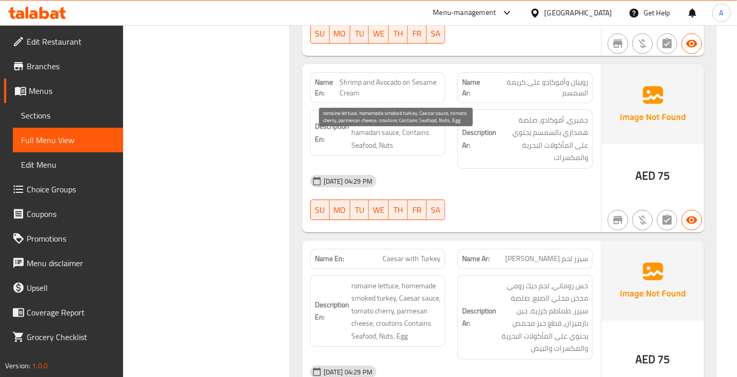
click at [418, 279] on span "romaine lettuce, homemade smoked turkey, Caesar sauce, tomato cherry, parmesan …" at bounding box center [396, 310] width 90 height 63
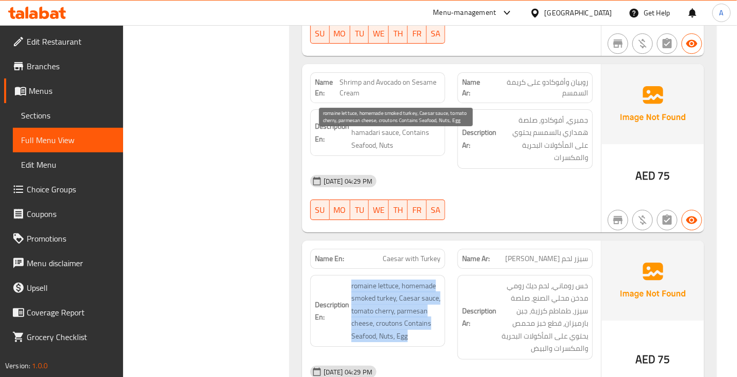
click at [418, 279] on span "romaine lettuce, homemade smoked turkey, Caesar sauce, tomato cherry, parmesan …" at bounding box center [396, 310] width 90 height 63
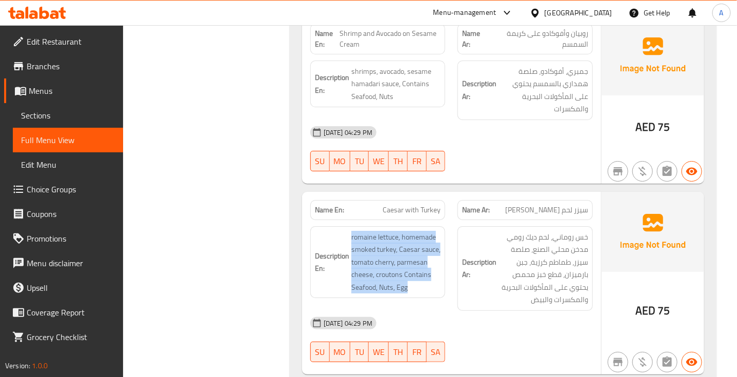
scroll to position [16178, 0]
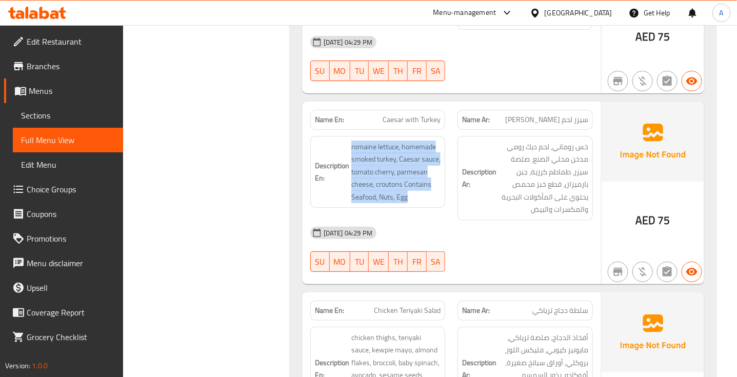
click at [584, 305] on span "سلطة دجاج ترياكي" at bounding box center [560, 310] width 56 height 11
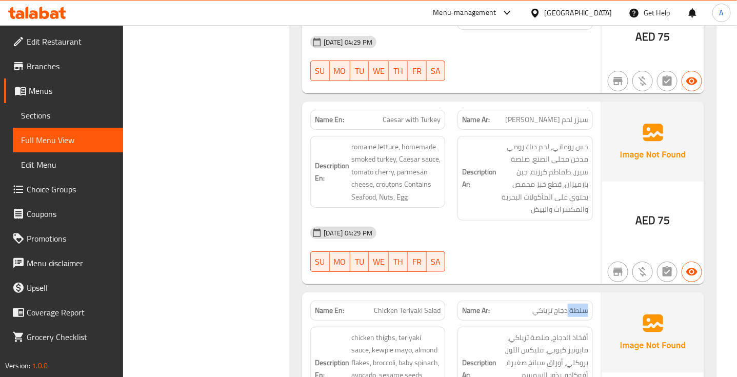
click at [584, 305] on span "سلطة دجاج ترياكي" at bounding box center [560, 310] width 56 height 11
click at [583, 305] on span "سلطة دجاج ترياكي" at bounding box center [560, 310] width 56 height 11
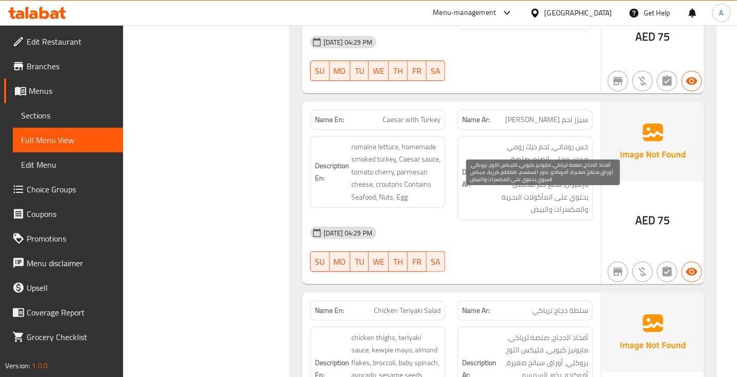
click at [570, 331] on span "أفخاذ الدجاج، صلصة ترياكي، مايونيز كيوبي، فليكس اللوز، بروكلي، أوراق سبانخ صغير…" at bounding box center [543, 368] width 90 height 75
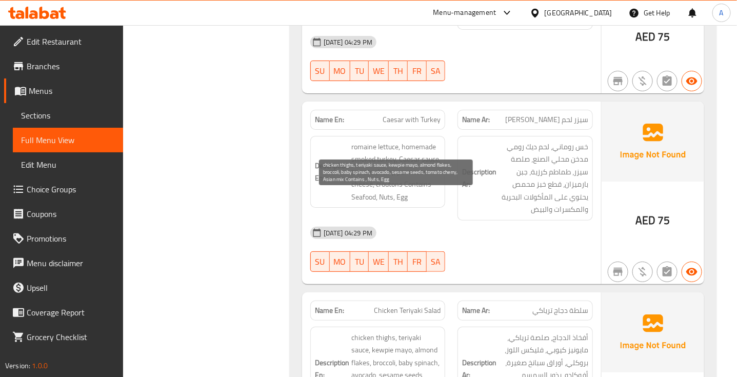
click at [429, 331] on span "chicken thighs, teriyaki sauce, kewpie mayo, almond flakes, broccoli, baby spin…" at bounding box center [396, 368] width 90 height 75
click at [402, 331] on span "chicken thighs, teriyaki sauce, kewpie mayo, almond flakes, broccoli, baby spin…" at bounding box center [396, 368] width 90 height 75
click at [421, 331] on span "chicken thighs, teriyaki sauce, kewpie mayo, almond flakes, broccoli, baby spin…" at bounding box center [396, 368] width 90 height 75
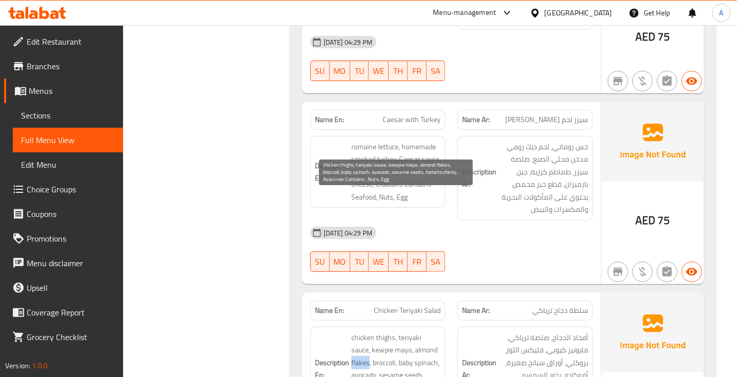
click at [421, 331] on span "chicken thighs, teriyaki sauce, kewpie mayo, almond flakes, broccoli, baby spin…" at bounding box center [396, 368] width 90 height 75
click at [393, 331] on span "chicken thighs, teriyaki sauce, kewpie mayo, almond flakes, broccoli, baby spin…" at bounding box center [396, 368] width 90 height 75
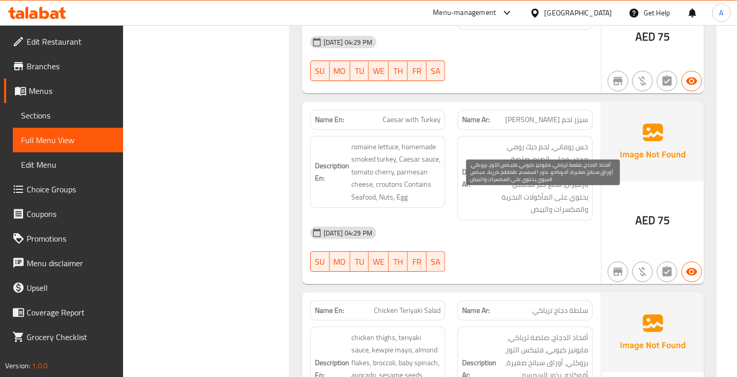
click at [541, 331] on span "أفخاذ الدجاج، صلصة ترياكي، مايونيز كيوبي، فليكس اللوز، بروكلي، أوراق سبانخ صغير…" at bounding box center [543, 368] width 90 height 75
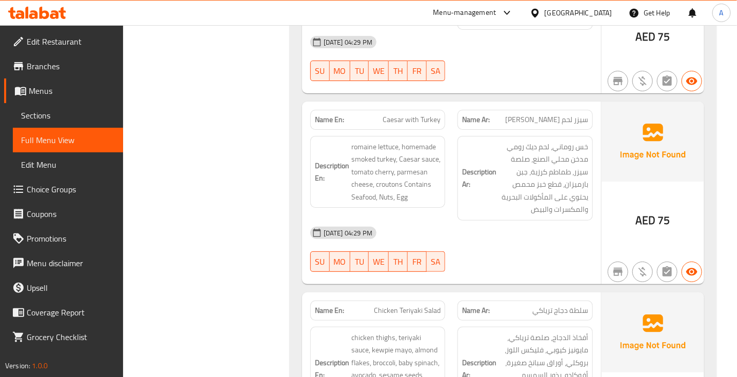
click at [528, 220] on div "[DATE] 04:29 PM SU MO TU WE TH FR SA" at bounding box center [451, 248] width 295 height 57
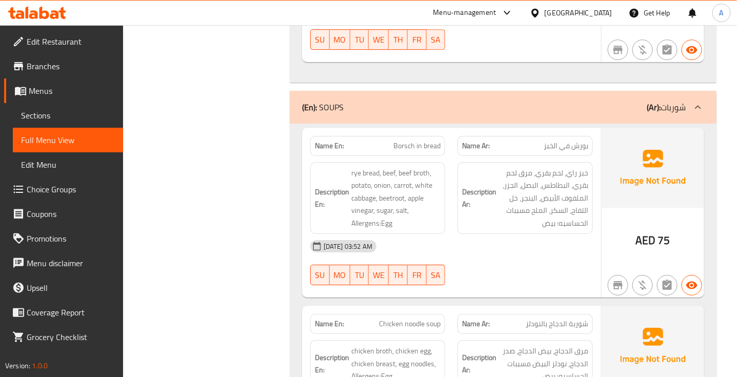
scroll to position [5645, 0]
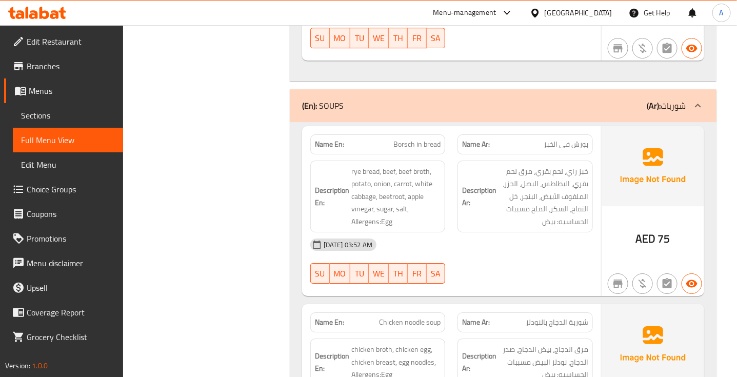
click at [578, 139] on span "بورش في الخبز" at bounding box center [565, 144] width 45 height 11
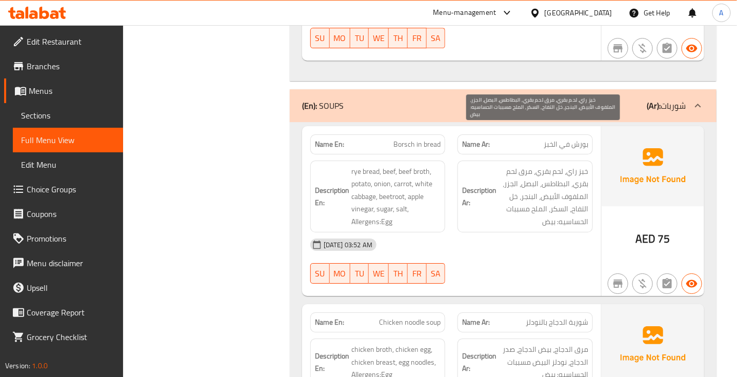
click at [579, 165] on span "خبز راي، لحم بقري، مرق لحم بقري، البطاطس، البصل، الجزر، الملفوف الأبيض، البنجر،…" at bounding box center [543, 196] width 90 height 63
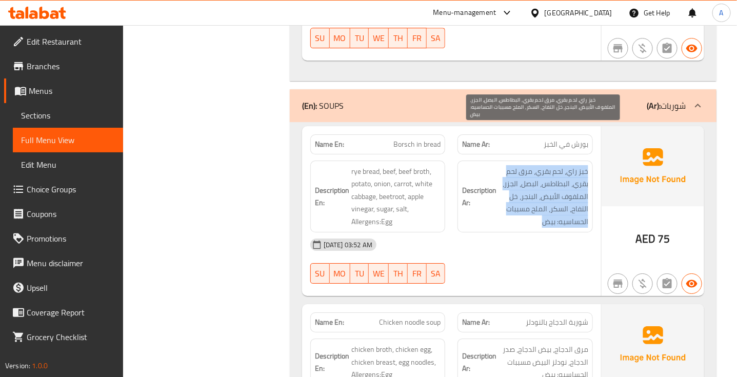
click at [579, 165] on span "خبز راي، لحم بقري، مرق لحم بقري، البطاطس، البصل، الجزر، الملفوف الأبيض، البنجر،…" at bounding box center [543, 196] width 90 height 63
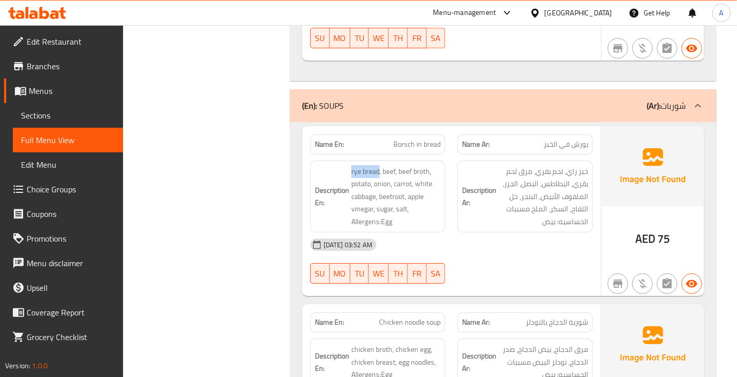
drag, startPoint x: 380, startPoint y: 126, endPoint x: 342, endPoint y: 127, distance: 37.5
click at [342, 165] on h6 "Description En: rye bread, beef, beef broth, potato, onion, carrot, white cabba…" at bounding box center [378, 196] width 126 height 63
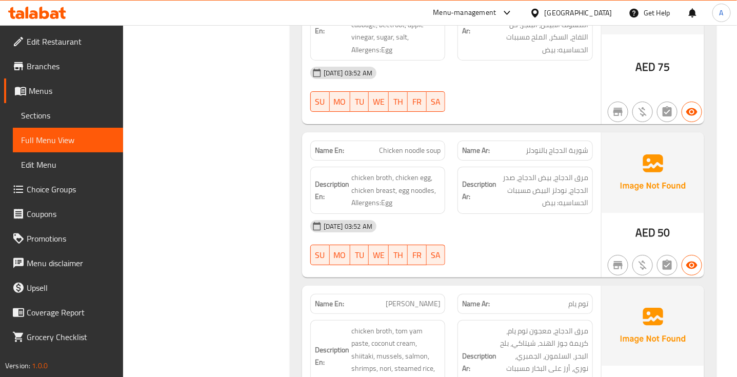
scroll to position [5837, 0]
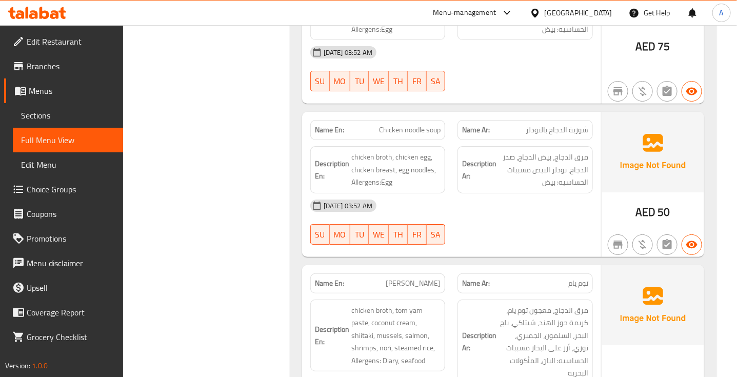
click at [578, 125] on span "شوربة الدجاج بالنودلز" at bounding box center [556, 130] width 63 height 11
click at [417, 120] on div "Name En: Chicken noodle soup" at bounding box center [377, 130] width 135 height 20
click at [414, 125] on span "Chicken noodle soup" at bounding box center [410, 130] width 62 height 11
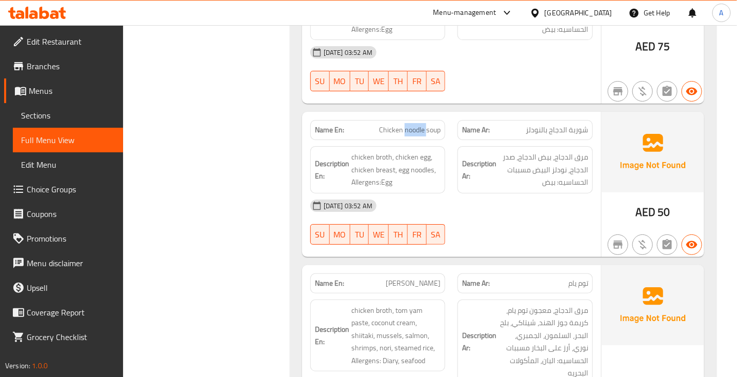
click at [414, 125] on span "Chicken noodle soup" at bounding box center [410, 130] width 62 height 11
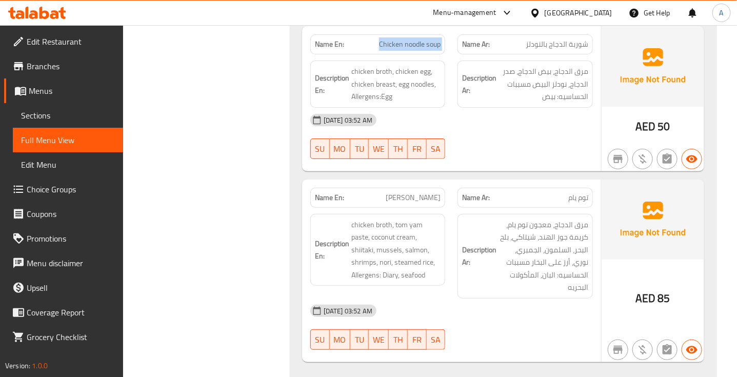
scroll to position [6030, 0]
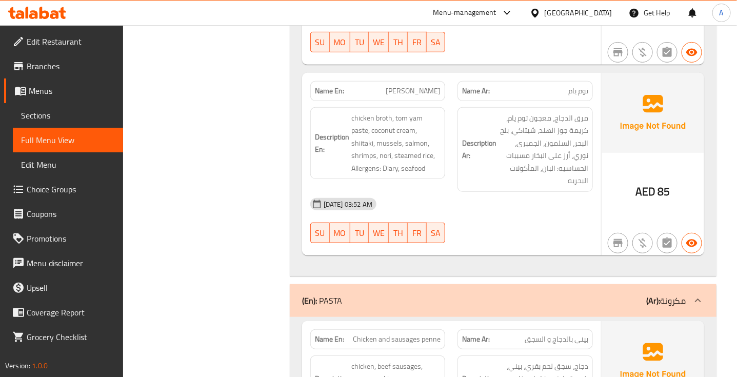
click at [426, 86] on span "[PERSON_NAME]" at bounding box center [413, 91] width 55 height 11
click at [579, 86] on span "توم يام" at bounding box center [578, 91] width 20 height 11
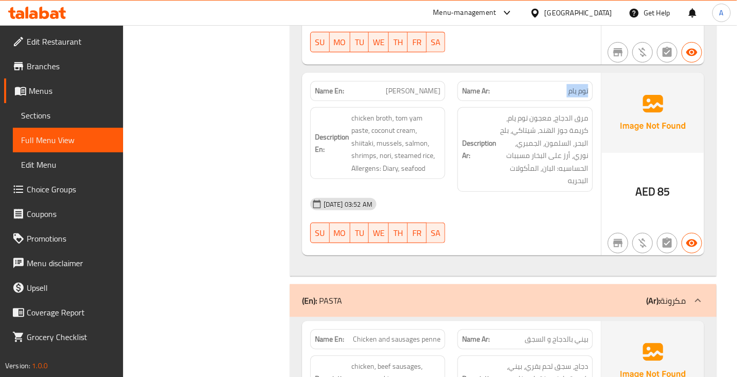
click at [579, 86] on span "توم يام" at bounding box center [578, 91] width 20 height 11
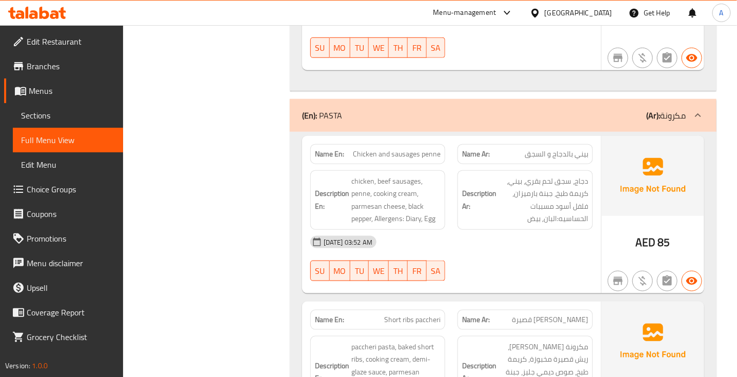
scroll to position [6222, 0]
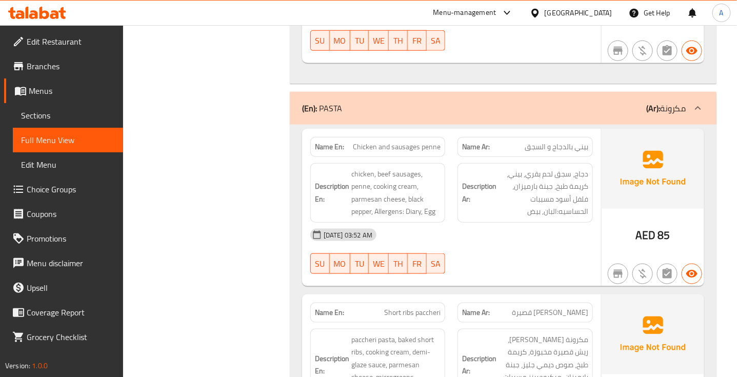
click at [579, 141] on span "بيني بالدجاج و السجق" at bounding box center [556, 146] width 64 height 11
click at [412, 141] on span "Chicken and sausages penne" at bounding box center [397, 146] width 88 height 11
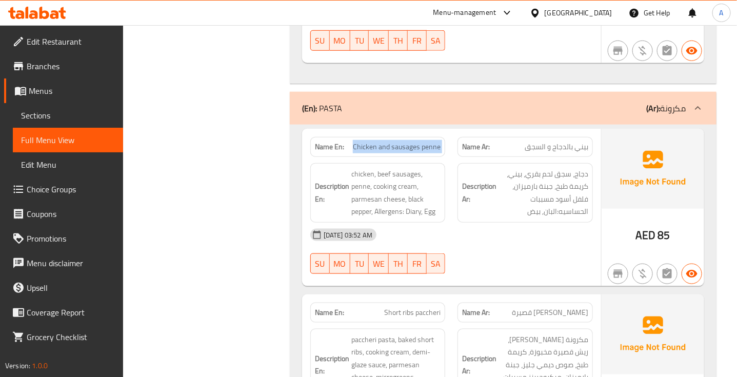
click at [412, 141] on span "Chicken and sausages penne" at bounding box center [397, 146] width 88 height 11
click at [564, 141] on span "بيني بالدجاج و السجق" at bounding box center [556, 146] width 64 height 11
click at [394, 141] on span "Chicken and sausages penne" at bounding box center [397, 146] width 88 height 11
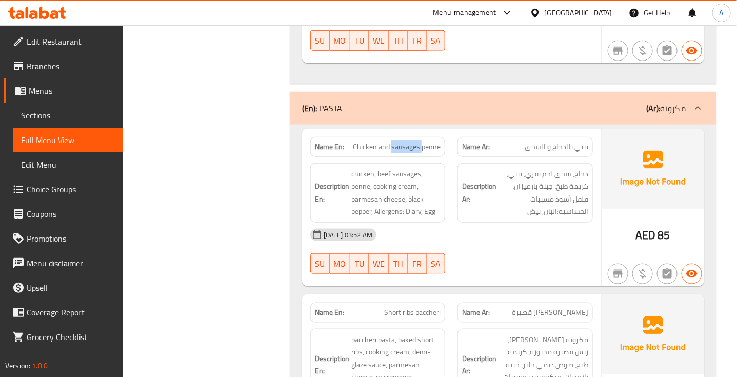
click at [394, 141] on span "Chicken and sausages penne" at bounding box center [397, 146] width 88 height 11
click at [395, 141] on span "Chicken and sausages penne" at bounding box center [397, 146] width 88 height 11
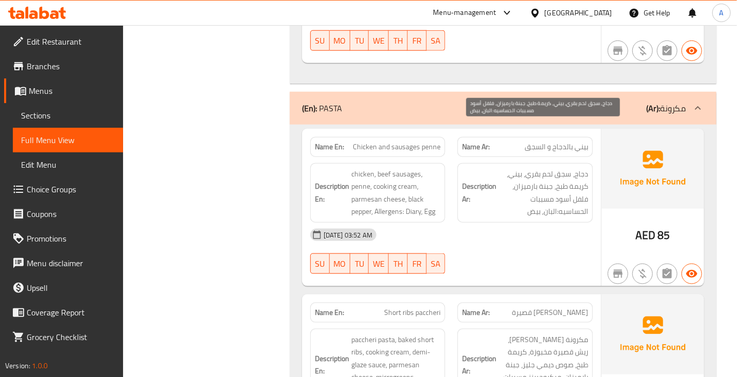
click at [580, 168] on span "دجاج، سجق لحم بقري، بيني، كريمة طبخ، جبنة بارميزان، فلفل أسود مسببات الحساسيه:ا…" at bounding box center [543, 193] width 90 height 50
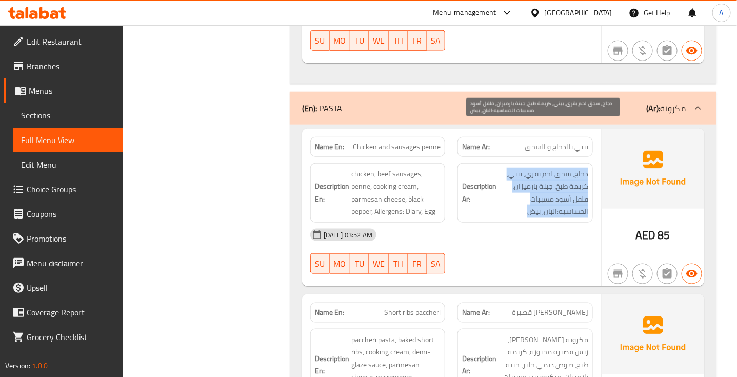
click at [580, 168] on span "دجاج، سجق لحم بقري، بيني، كريمة طبخ، جبنة بارميزان، فلفل أسود مسببات الحساسيه:ا…" at bounding box center [543, 193] width 90 height 50
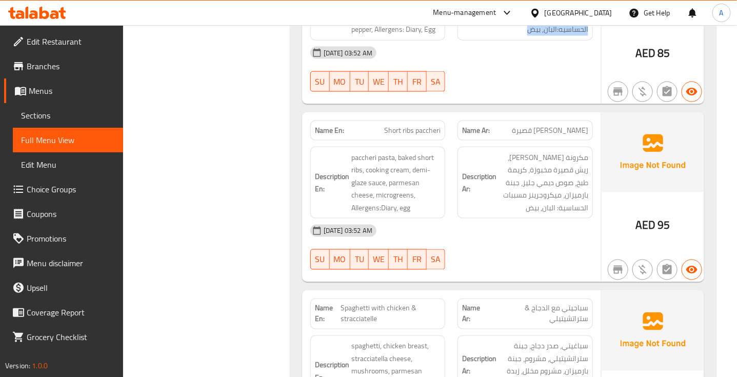
scroll to position [6414, 0]
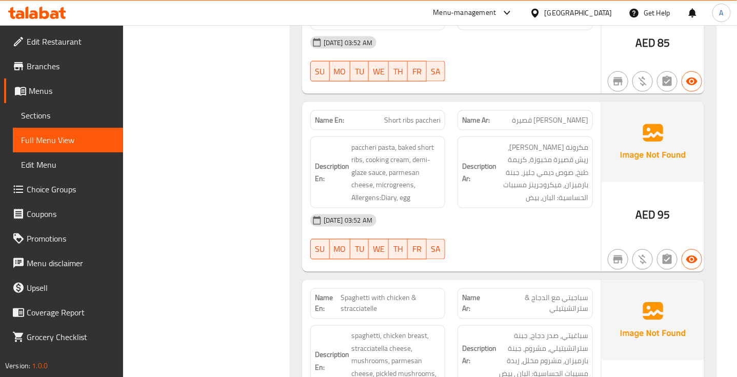
click at [555, 115] on span "[PERSON_NAME] قصيرة" at bounding box center [550, 120] width 76 height 11
click at [412, 115] on span "Short ribs paccheri" at bounding box center [412, 120] width 56 height 11
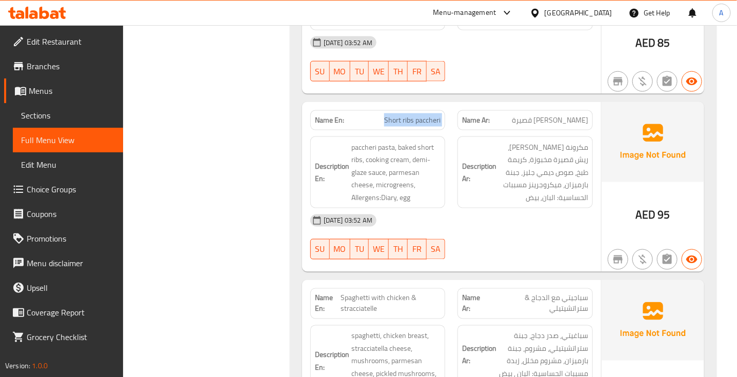
click at [412, 115] on span "Short ribs paccheri" at bounding box center [412, 120] width 56 height 11
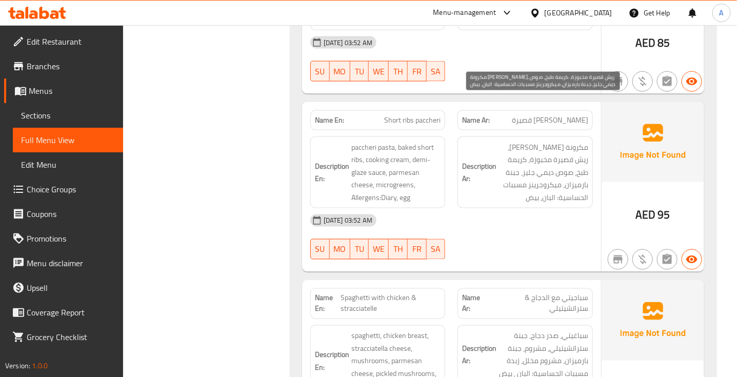
click at [568, 141] on span "مكرونة [PERSON_NAME]، ريش قصيرة مخبوزة، كريمة طبخ، صوص ديمي جليز، جبنة بارميزان…" at bounding box center [543, 172] width 90 height 63
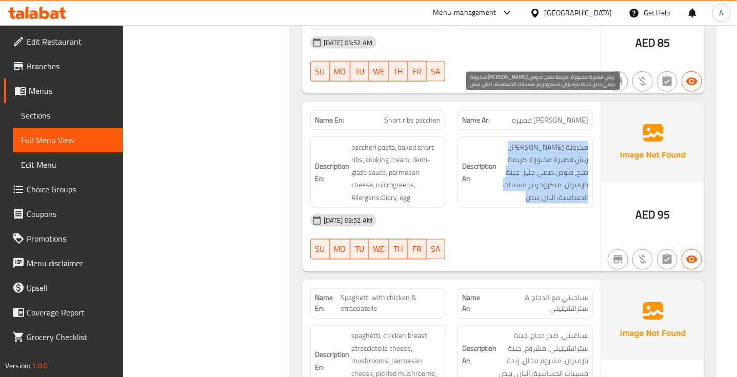
click at [568, 141] on span "مكرونة [PERSON_NAME]، ريش قصيرة مخبوزة، كريمة طبخ، صوص ديمي جليز، جبنة بارميزان…" at bounding box center [543, 172] width 90 height 63
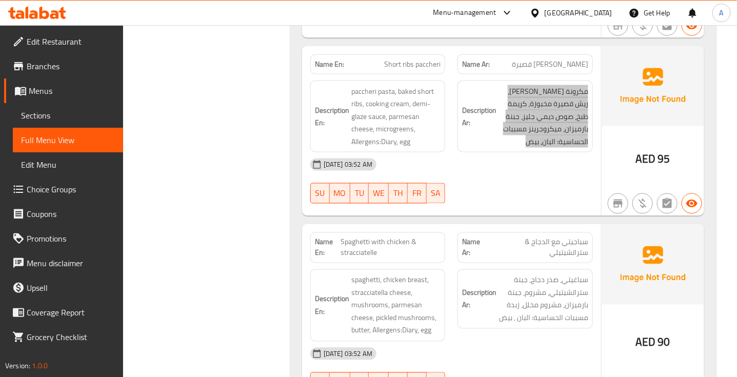
scroll to position [6542, 0]
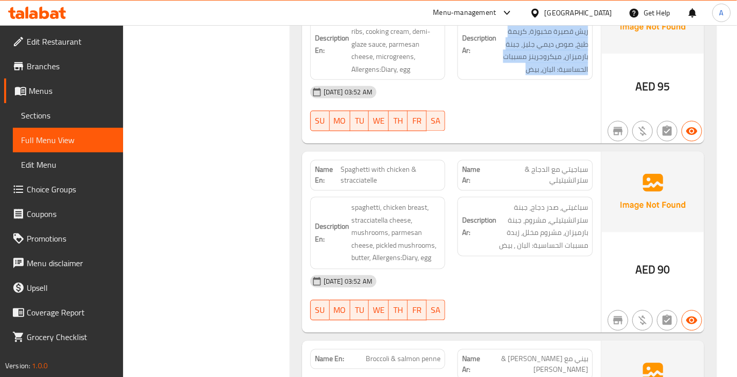
click at [393, 165] on span "Spaghetti with chicken & stracciatelle" at bounding box center [390, 176] width 100 height 22
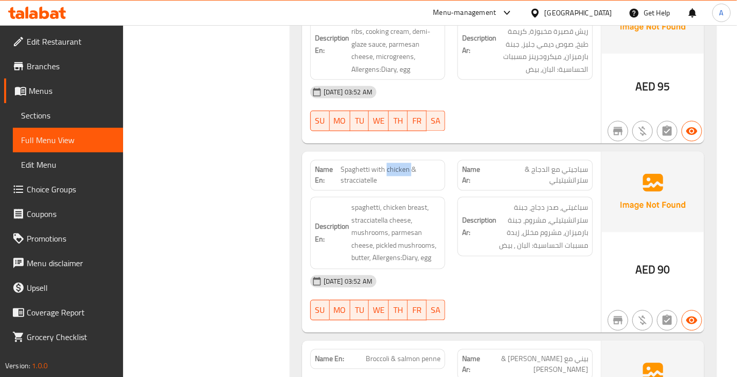
click at [393, 165] on span "Spaghetti with chicken & stracciatelle" at bounding box center [390, 176] width 100 height 22
click at [394, 165] on span "Spaghetti with chicken & stracciatelle" at bounding box center [390, 176] width 100 height 22
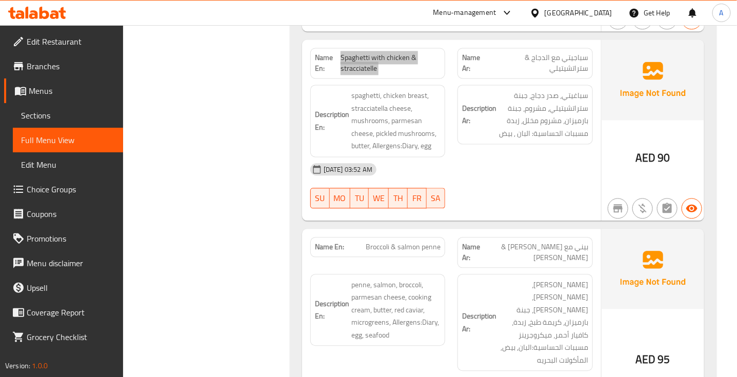
scroll to position [6735, 0]
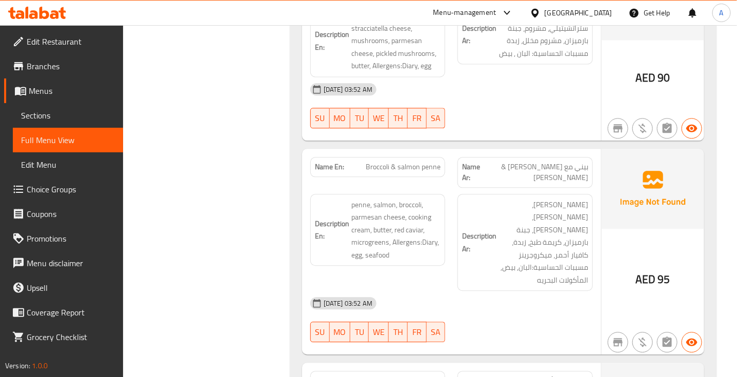
click at [414, 161] on span "Broccoli & salmon penne" at bounding box center [403, 166] width 75 height 11
click at [570, 161] on span "بيني مع [PERSON_NAME] & [PERSON_NAME]" at bounding box center [535, 172] width 106 height 22
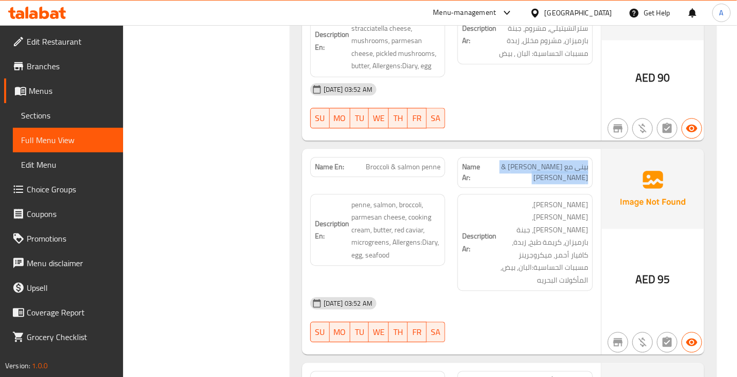
click at [570, 161] on span "بيني مع [PERSON_NAME] & [PERSON_NAME]" at bounding box center [535, 172] width 106 height 22
click at [580, 161] on span "بيني مع [PERSON_NAME] & [PERSON_NAME]" at bounding box center [535, 172] width 106 height 22
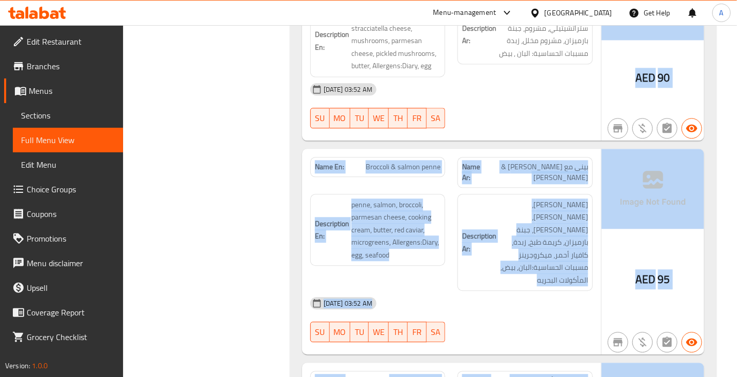
click at [631, 280] on div "Name En: Chicken and sausages penne Name Ar: بيني بالدجاج و السجق Description E…" at bounding box center [503, 190] width 427 height 1156
click at [570, 291] on div "[DATE] 03:52 AM" at bounding box center [451, 303] width 295 height 25
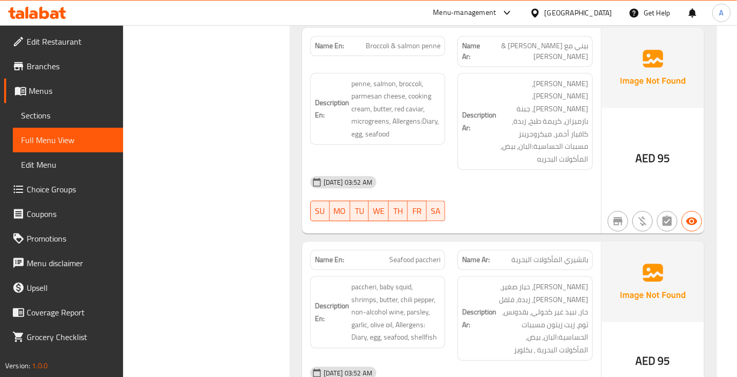
scroll to position [6863, 0]
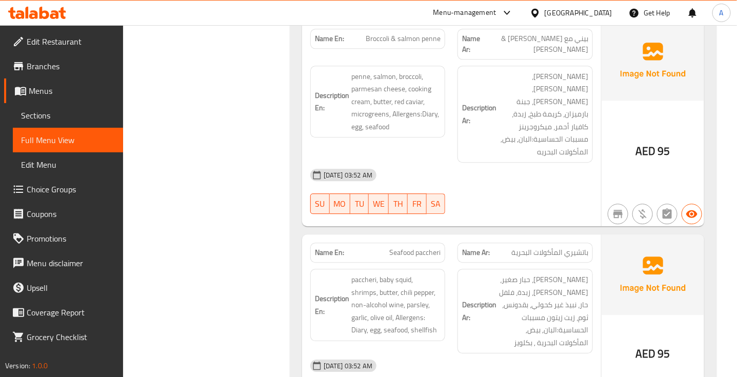
click at [573, 247] on span "باتشيري المأكولات البحرية" at bounding box center [549, 252] width 77 height 11
click at [574, 262] on div "Description Ar: [PERSON_NAME]، حبار صغير، [PERSON_NAME]، زبدة، فلفل حار، نبيذ غ…" at bounding box center [525, 310] width 148 height 97
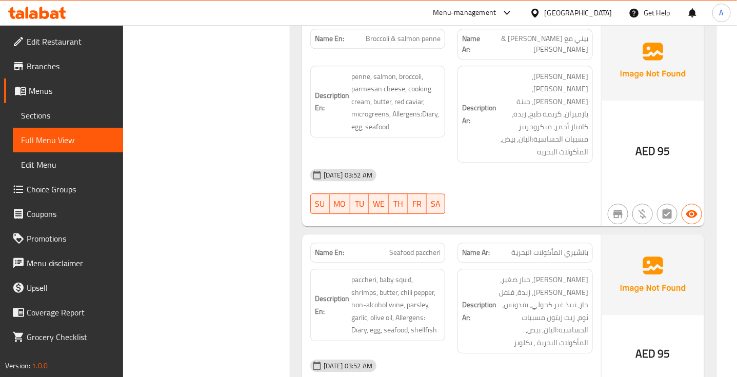
click at [570, 247] on span "باتشيري المأكولات البحرية" at bounding box center [549, 252] width 77 height 11
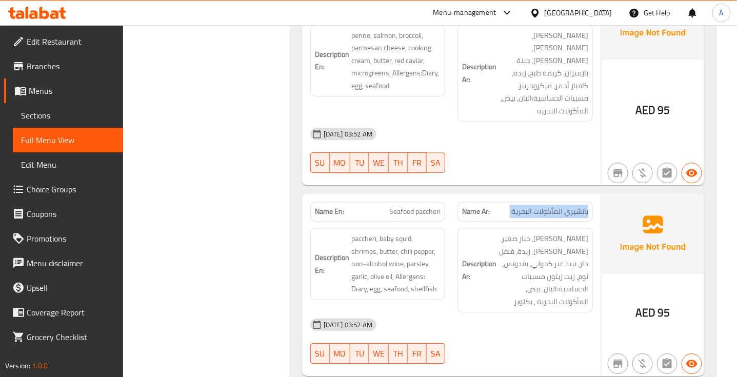
scroll to position [6927, 0]
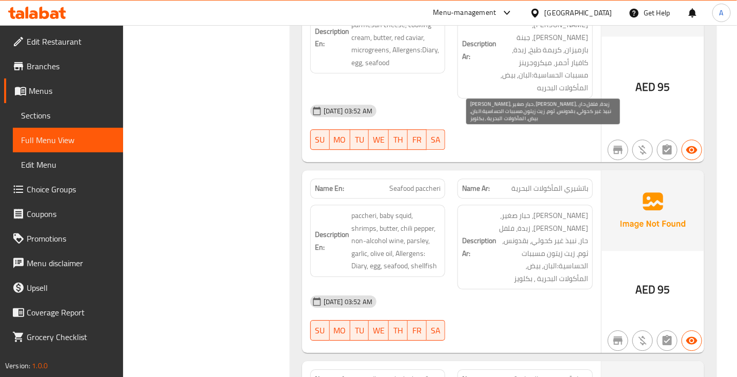
click at [573, 209] on span "[PERSON_NAME]، حبار صغير، [PERSON_NAME]، زبدة، فلفل حار، نبيذ غير كحولي، بقدونس…" at bounding box center [543, 246] width 90 height 75
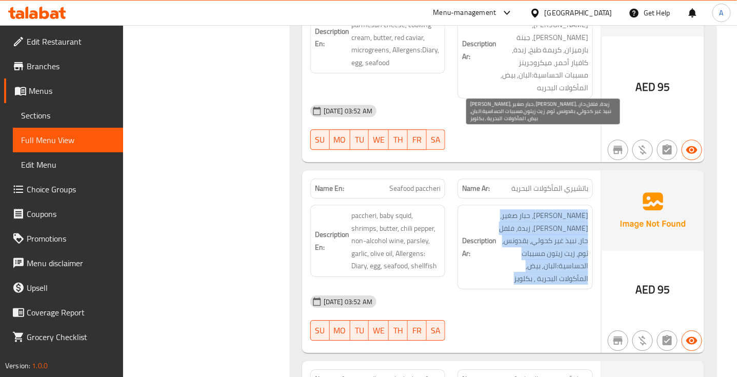
click at [573, 209] on span "[PERSON_NAME]، حبار صغير، [PERSON_NAME]، زبدة، فلفل حار، نبيذ غير كحولي، بقدونس…" at bounding box center [543, 246] width 90 height 75
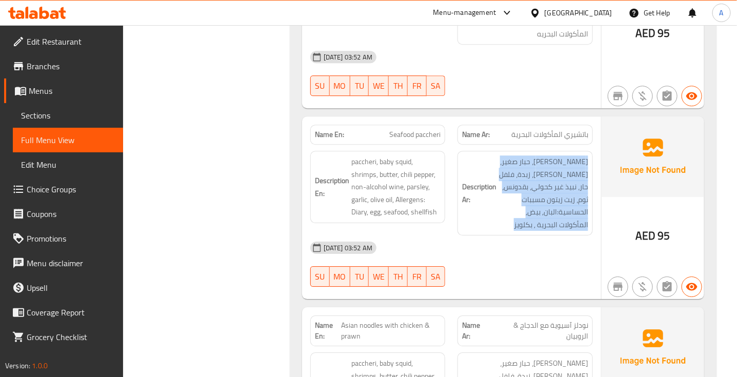
scroll to position [7119, 0]
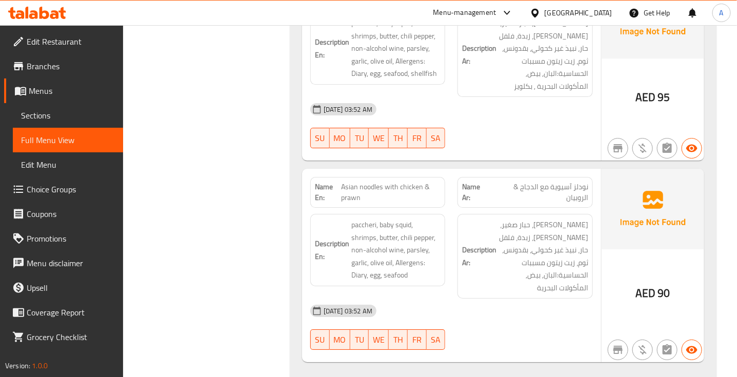
click at [396, 181] on span "Asian noodles with chicken & prawn" at bounding box center [390, 192] width 99 height 22
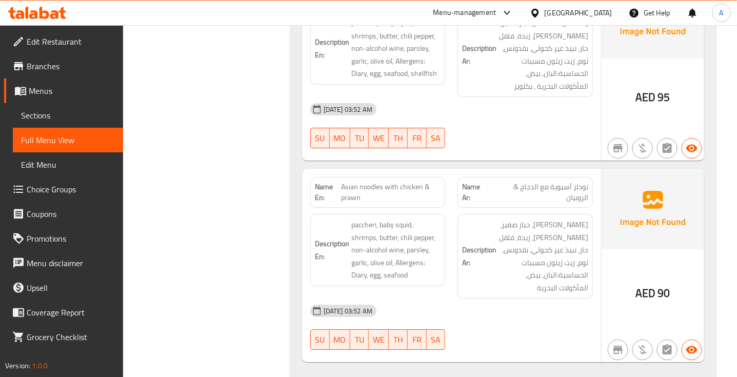
click at [562, 181] on span "نودلز آسيوية مع الدجاج & الروبيان" at bounding box center [539, 192] width 98 height 22
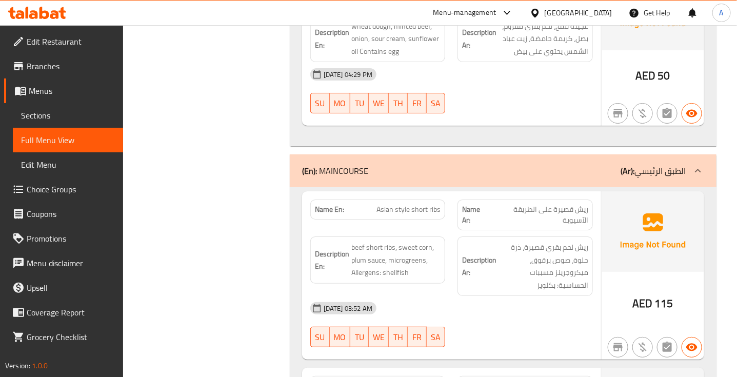
scroll to position [8785, 0]
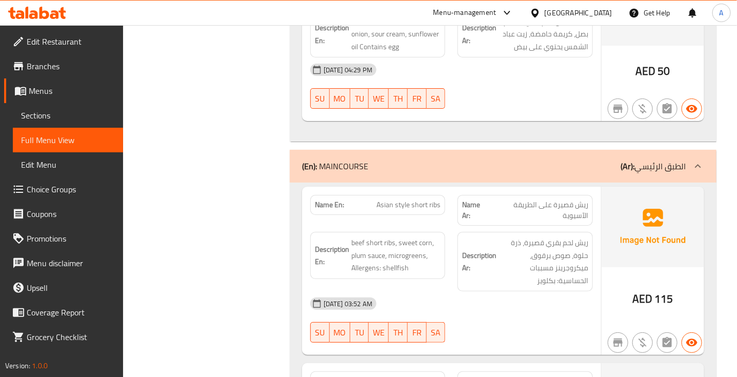
click at [417, 199] on span "Asian style short ribs" at bounding box center [408, 204] width 64 height 11
click at [577, 199] on span "ريش قصيرة على الطريقة الآسيوية" at bounding box center [538, 210] width 99 height 22
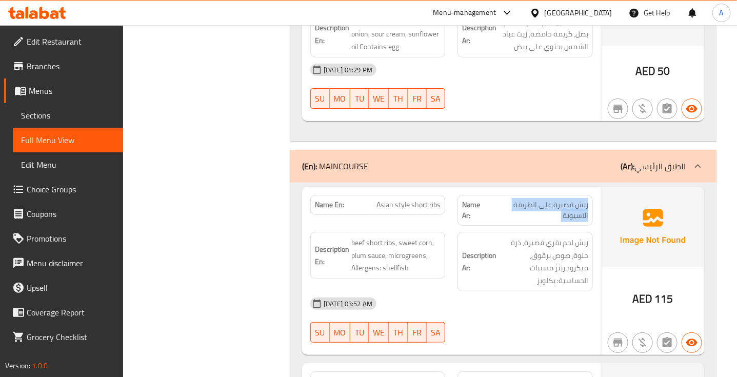
click at [577, 199] on span "ريش قصيرة على الطريقة الآسيوية" at bounding box center [538, 210] width 99 height 22
click at [393, 199] on span "Asian style short ribs" at bounding box center [408, 204] width 64 height 11
click at [531, 291] on div "[DATE] 03:52 AM SU MO TU WE TH FR SA" at bounding box center [451, 319] width 295 height 57
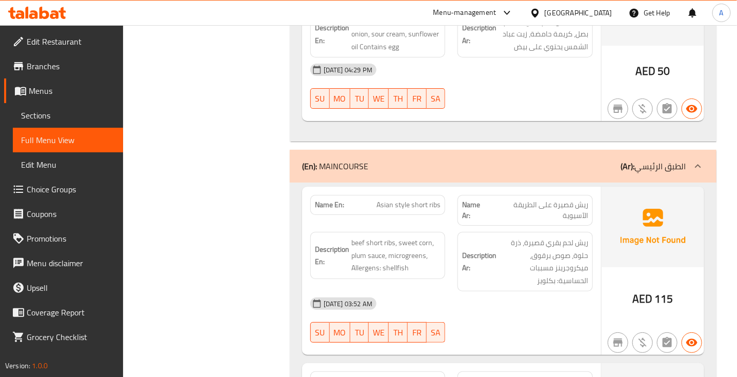
click at [577, 199] on span "ريش قصيرة على الطريقة الآسيوية" at bounding box center [538, 210] width 99 height 22
click at [578, 199] on span "ريش قصيرة على الطريقة الآسيوية" at bounding box center [538, 210] width 99 height 22
click at [390, 199] on span "Asian style short ribs" at bounding box center [408, 204] width 64 height 11
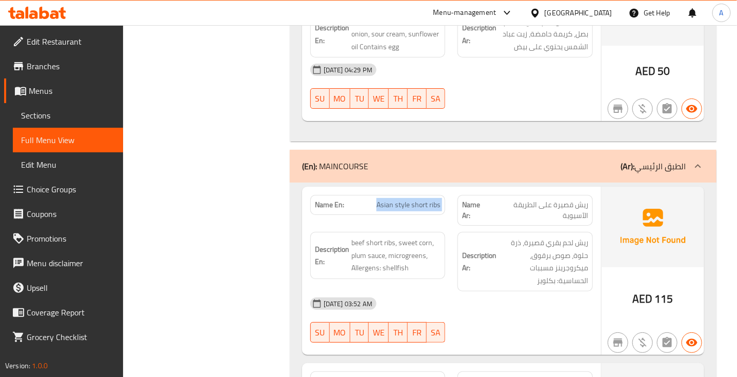
click at [390, 199] on span "Asian style short ribs" at bounding box center [408, 204] width 64 height 11
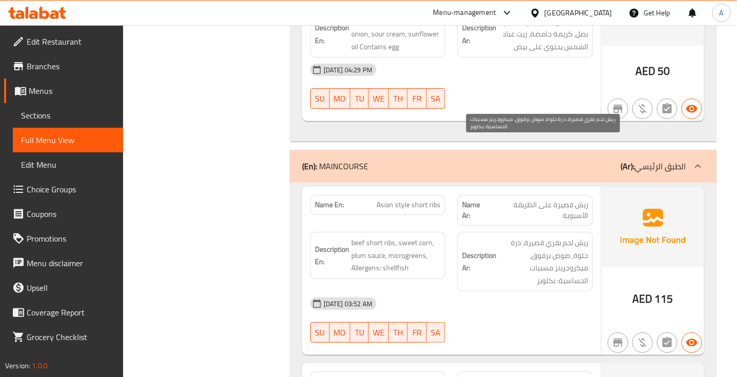
click at [570, 236] on span "ريش لحم بقري قصيرة، ذرة حلوة، صوص برقوق، ميكروجرينز مسببات الحساسية: بكلويز" at bounding box center [543, 261] width 90 height 50
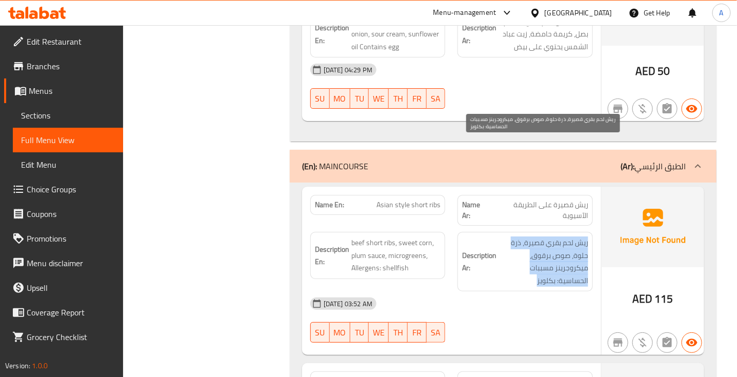
click at [570, 236] on span "ريش لحم بقري قصيرة، ذرة حلوة، صوص برقوق، ميكروجرينز مسببات الحساسية: بكلويز" at bounding box center [543, 261] width 90 height 50
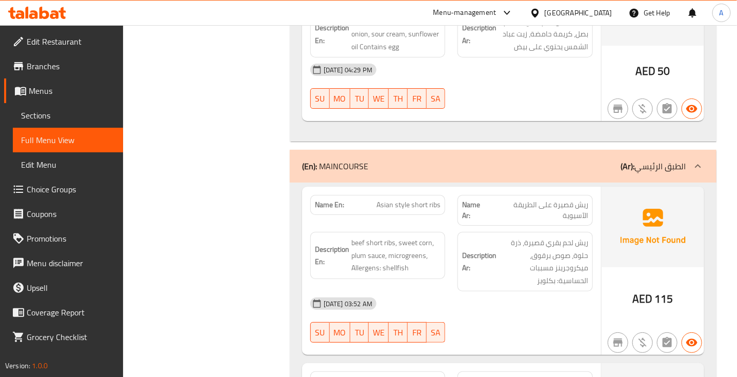
click at [552, 291] on div "[DATE] 03:52 AM" at bounding box center [451, 303] width 295 height 25
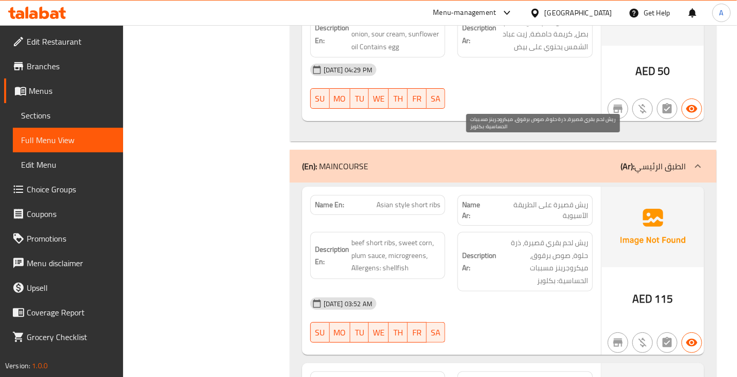
click at [570, 236] on span "ريش لحم بقري قصيرة، ذرة حلوة، صوص برقوق، ميكروجرينز مسببات الحساسية: بكلويز" at bounding box center [543, 261] width 90 height 50
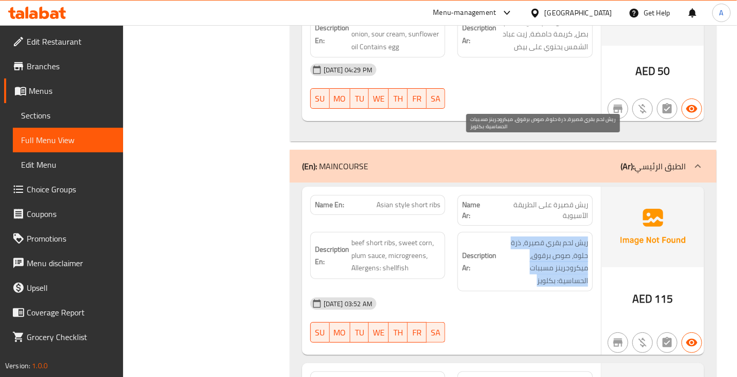
click at [570, 236] on span "ريش لحم بقري قصيرة، ذرة حلوة، صوص برقوق، ميكروجرينز مسببات الحساسية: بكلويز" at bounding box center [543, 261] width 90 height 50
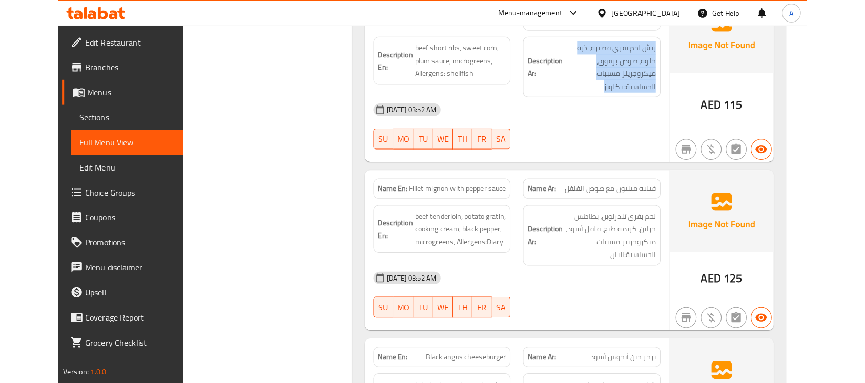
scroll to position [8977, 0]
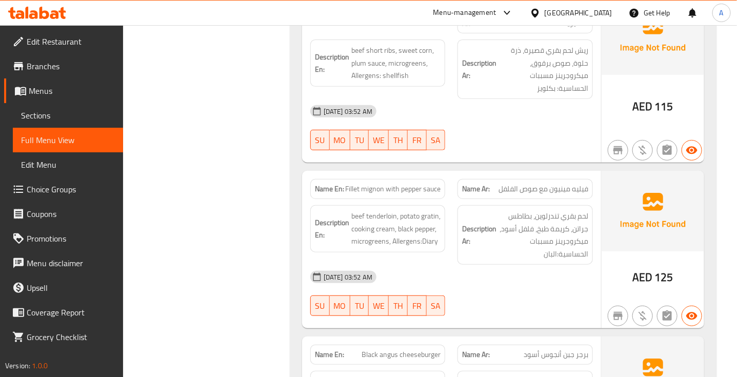
click at [393, 184] on span "Fillet mignon with pepper sauce" at bounding box center [392, 189] width 95 height 11
click at [370, 184] on span "Fillet mignon with pepper sauce" at bounding box center [392, 189] width 95 height 11
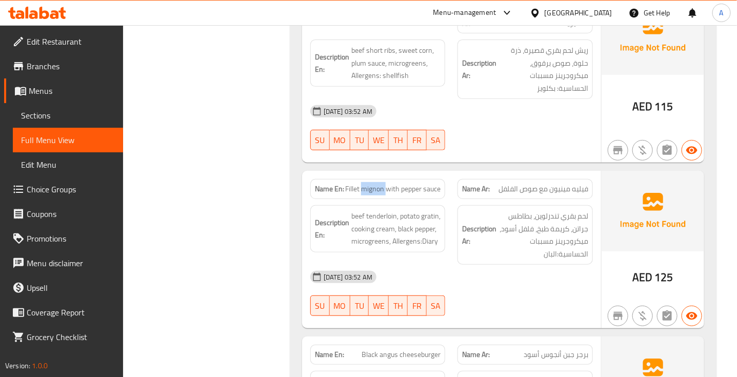
click at [380, 184] on span "Fillet mignon with pepper sauce" at bounding box center [392, 189] width 95 height 11
drag, startPoint x: 382, startPoint y: 92, endPoint x: 346, endPoint y: 91, distance: 36.4
click at [346, 184] on span "Fillet mignon with pepper sauce" at bounding box center [392, 189] width 95 height 11
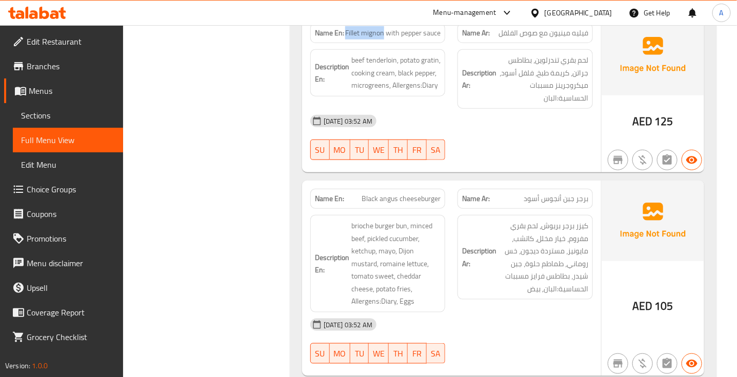
scroll to position [9137, 0]
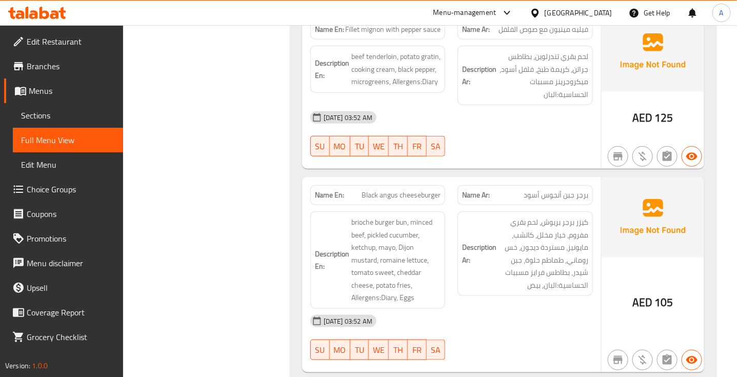
click at [572, 190] on span "برجر جبن أنجوس أسود" at bounding box center [555, 195] width 65 height 11
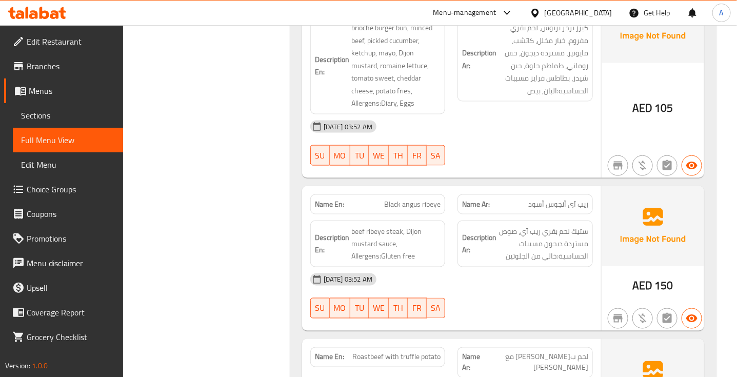
scroll to position [9332, 0]
click at [561, 198] on span "ريب آي أنجوس أسود" at bounding box center [558, 203] width 60 height 11
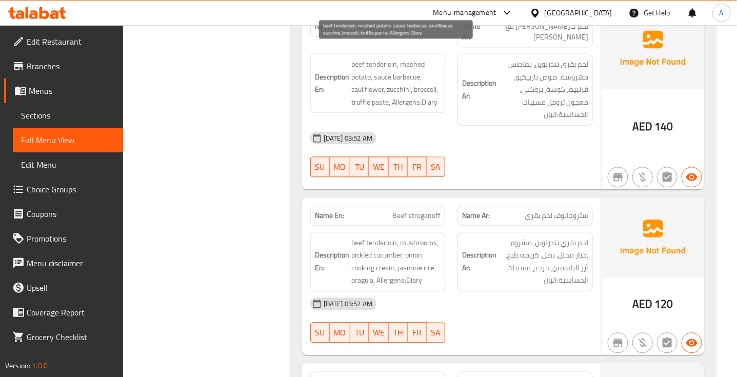
scroll to position [9662, 0]
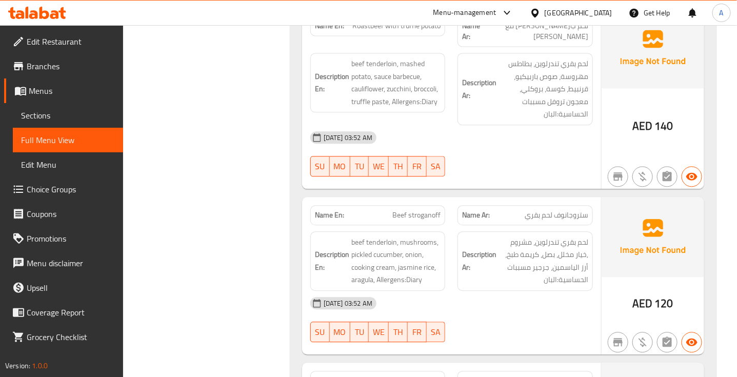
click at [567, 210] on span "ستروجانوف لحم بقري" at bounding box center [556, 215] width 64 height 11
click at [420, 210] on span "Beef stroganoff" at bounding box center [416, 215] width 48 height 11
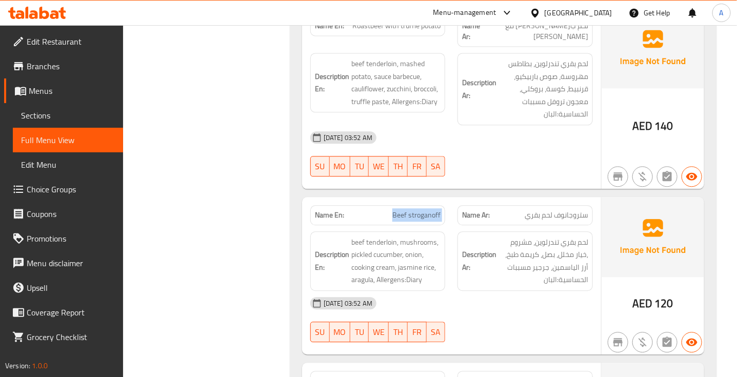
click at [420, 210] on span "Beef stroganoff" at bounding box center [416, 215] width 48 height 11
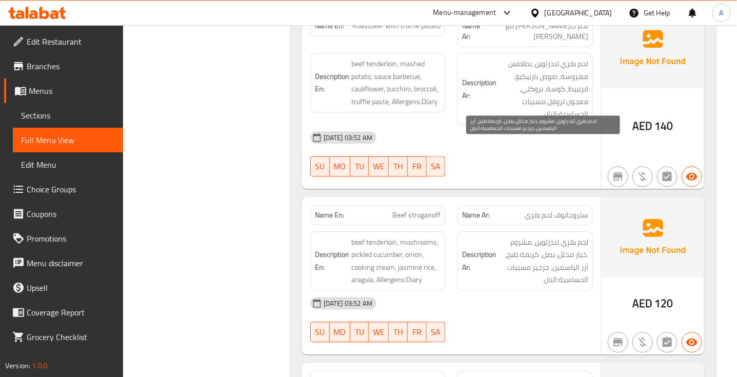
click at [580, 236] on span "لحم بقري تندرلوين، مشروم ,خيار مخلل، بصل، كريمة طبخ، أرز الياسمين، جرجير مسببات…" at bounding box center [543, 261] width 90 height 50
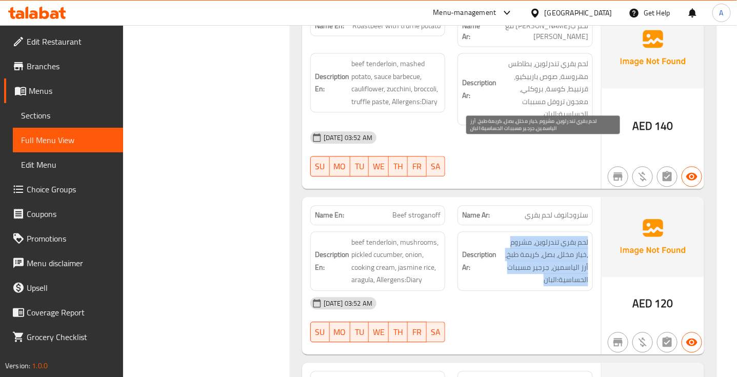
click at [580, 236] on span "لحم بقري تندرلوين، مشروم ,خيار مخلل، بصل، كريمة طبخ، أرز الياسمين، جرجير مسببات…" at bounding box center [543, 261] width 90 height 50
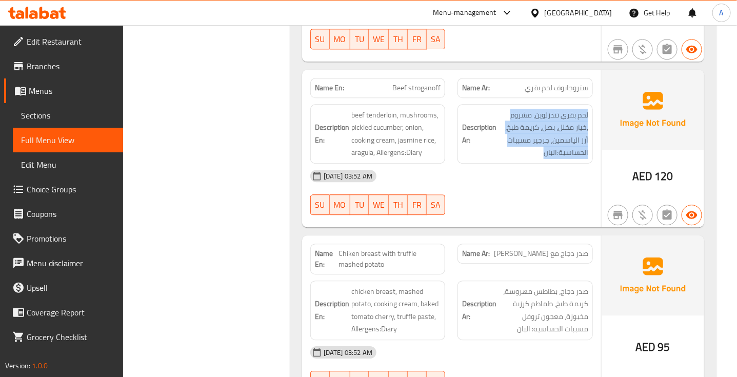
scroll to position [9790, 0]
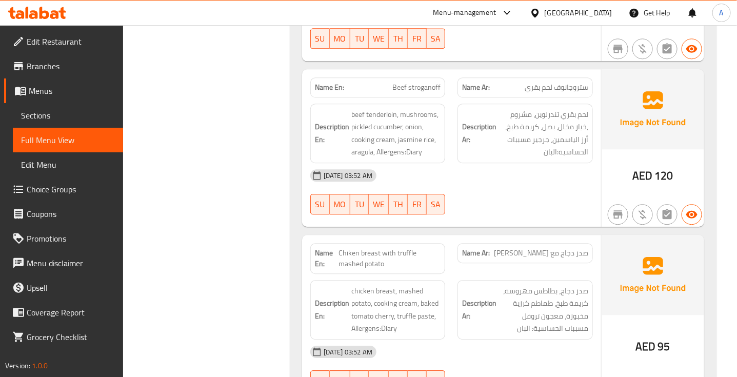
click at [573, 248] on span "صدر دجاج مع [PERSON_NAME]" at bounding box center [541, 253] width 94 height 11
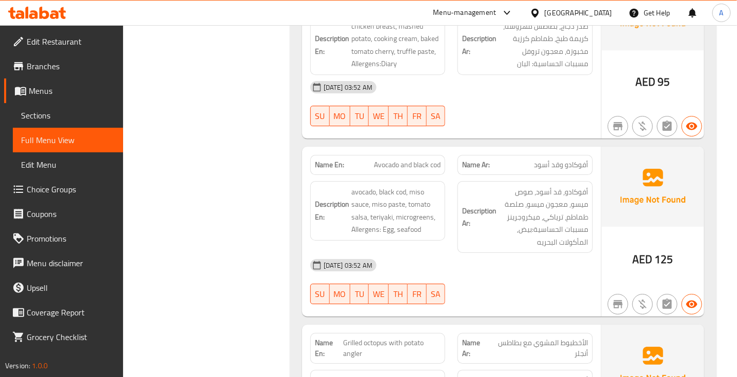
scroll to position [10165, 0]
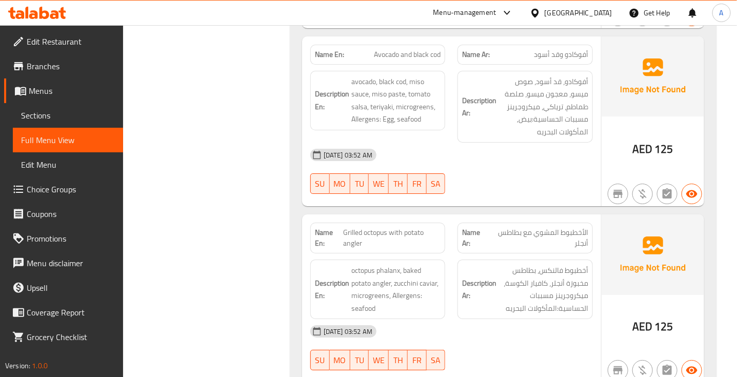
click at [395, 227] on span "Grilled octopus with potato angler" at bounding box center [391, 238] width 97 height 22
click at [567, 227] on span "الأخطبوط المشوي مع بطاطس أنجلر" at bounding box center [538, 238] width 100 height 22
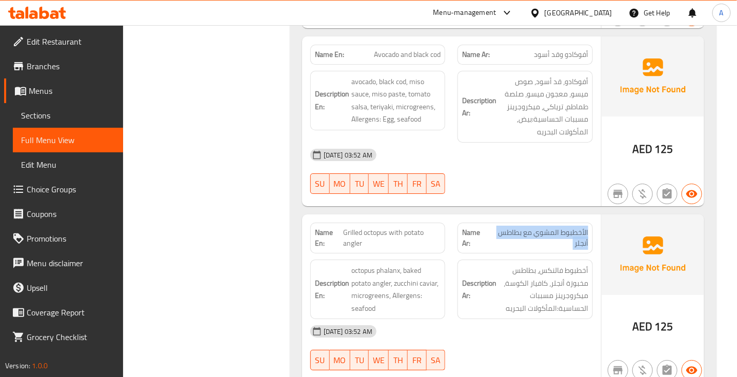
click at [567, 227] on span "الأخطبوط المشوي مع بطاطس أنجلر" at bounding box center [538, 238] width 100 height 22
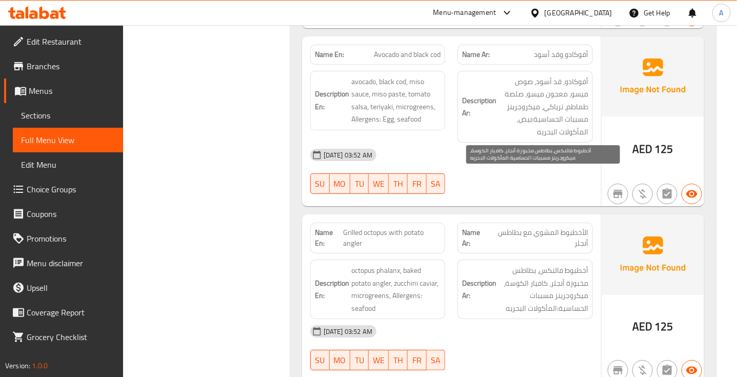
click at [558, 264] on span "أخطبوط فالنكس، بطاطس مخبوزة أنجلر، كافيار الكوسة، ميكروجرينز مسببات الحساسية:ال…" at bounding box center [543, 289] width 90 height 50
click at [557, 264] on span "أخطبوط فالنكس، بطاطس مخبوزة أنجلر، كافيار الكوسة، ميكروجرينز مسببات الحساسية:ال…" at bounding box center [543, 289] width 90 height 50
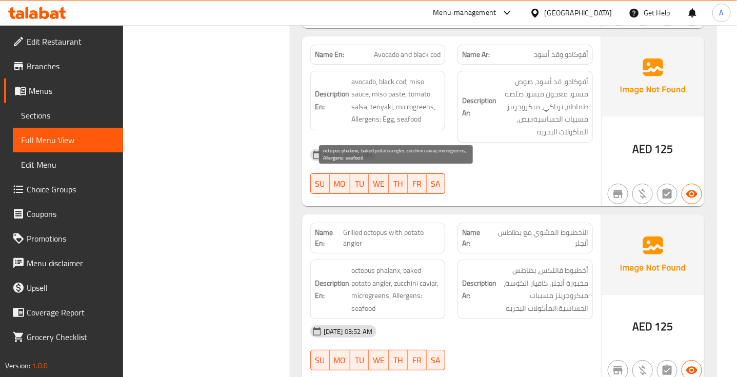
click at [383, 264] on span "octopus phalanx, baked potato angler, zucchini caviar, microgreens, Allergens: …" at bounding box center [396, 289] width 90 height 50
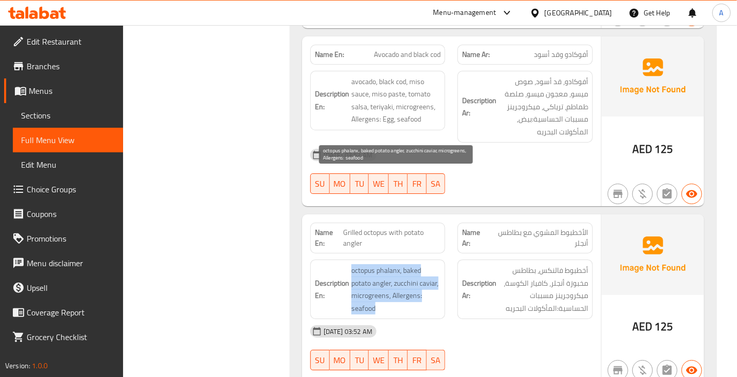
click at [383, 264] on span "octopus phalanx, baked potato angler, zucchini caviar, microgreens, Allergens: …" at bounding box center [396, 289] width 90 height 50
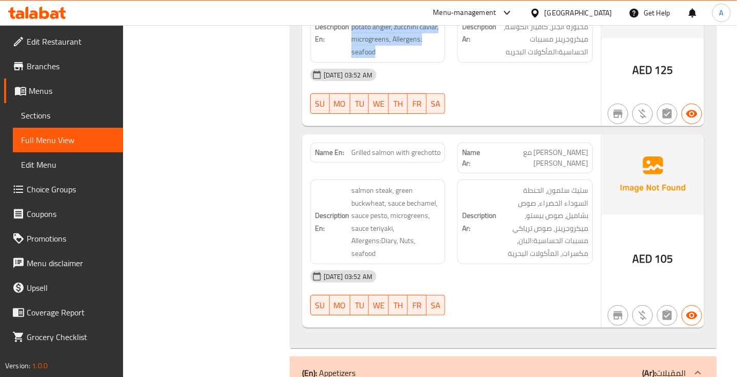
scroll to position [10357, 0]
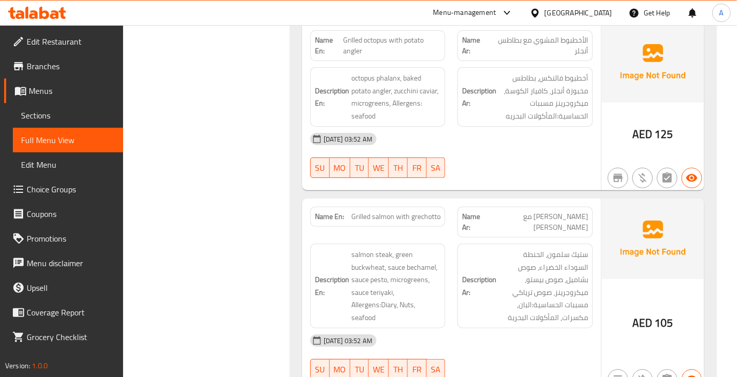
click at [395, 211] on span "Grilled salmon with grechotto" at bounding box center [395, 216] width 89 height 11
click at [580, 211] on span "[PERSON_NAME] مع [PERSON_NAME]" at bounding box center [537, 222] width 103 height 22
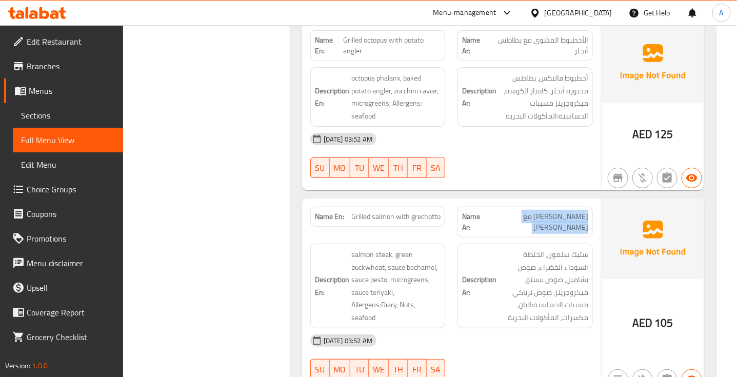
click at [580, 211] on span "[PERSON_NAME] مع [PERSON_NAME]" at bounding box center [537, 222] width 103 height 22
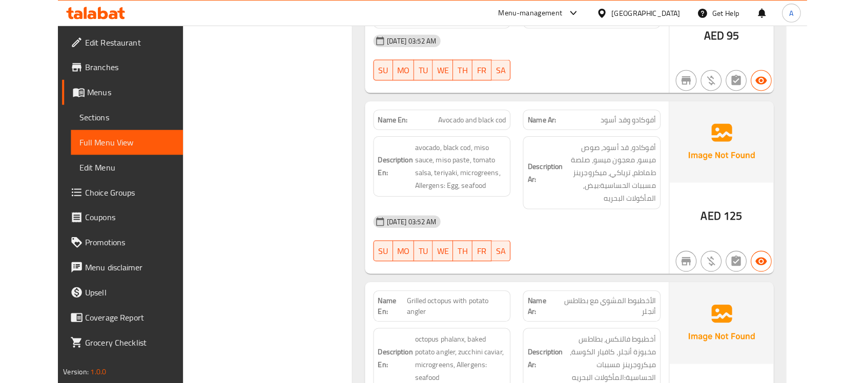
scroll to position [10101, 0]
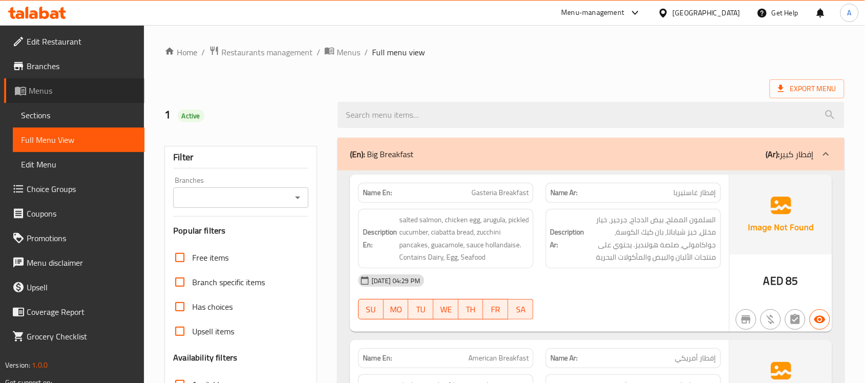
click at [48, 89] on span "Menus" at bounding box center [83, 91] width 108 height 12
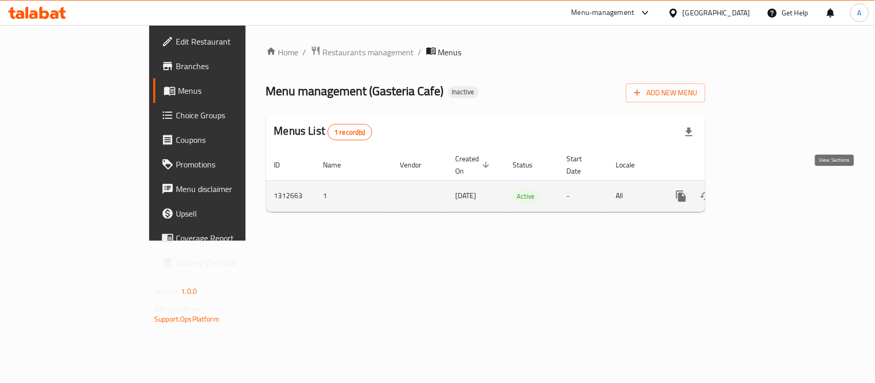
click at [736, 191] on icon "enhanced table" at bounding box center [755, 196] width 12 height 12
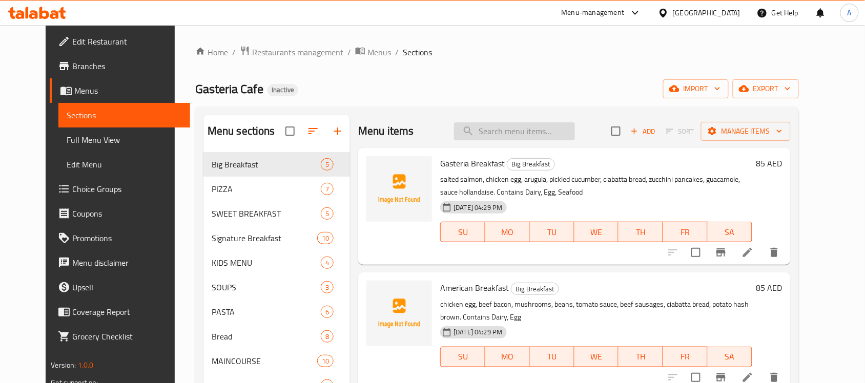
click at [548, 138] on input "search" at bounding box center [514, 132] width 121 height 18
paste input "Queen Breakfast"
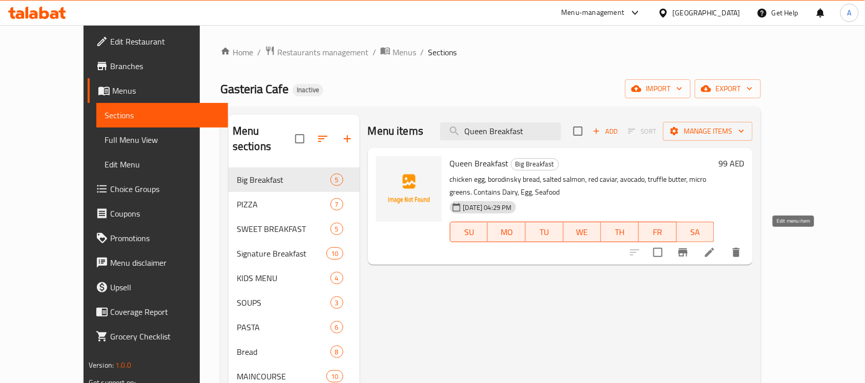
type input "Queen Breakfast"
click at [716, 247] on icon at bounding box center [710, 253] width 12 height 12
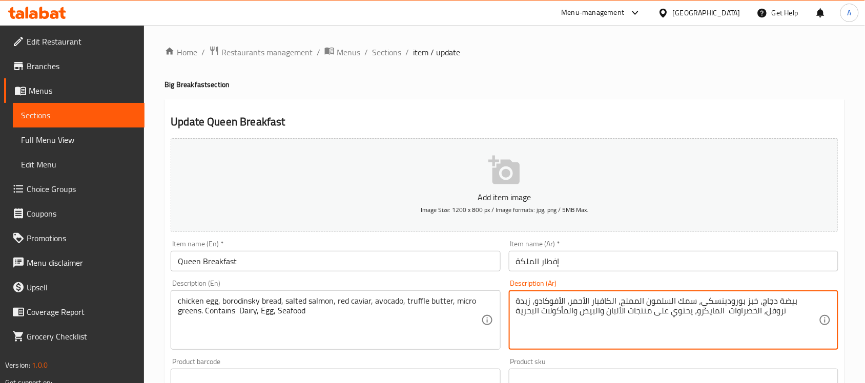
click at [715, 299] on textarea "بيضة دجاج، خبز بورودينسكي، سمك السلمون المملح، الكافيار الأحمر، الأفوكادو، زبدة…" at bounding box center [667, 320] width 303 height 49
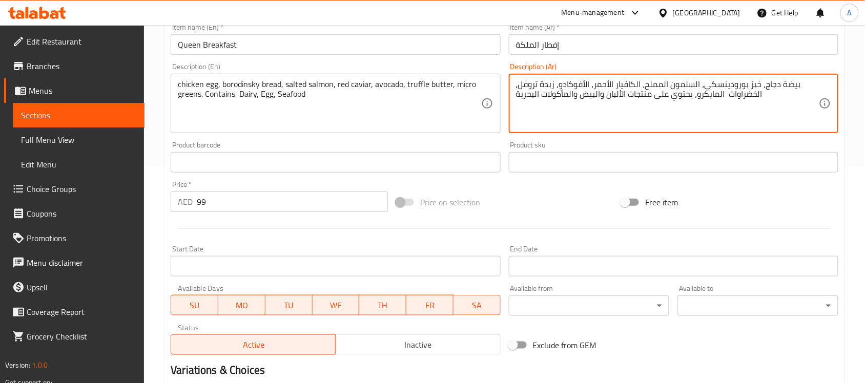
scroll to position [339, 0]
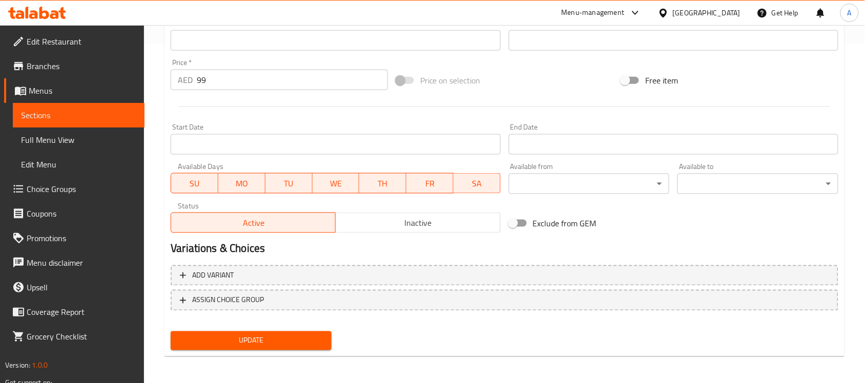
type textarea "بيضة دجاج، خبز بورودينسكي، السلمون المملح، الكافيار الأحمر، الأفوكادو، زبدة ترو…"
click at [295, 337] on span "Update" at bounding box center [251, 341] width 145 height 13
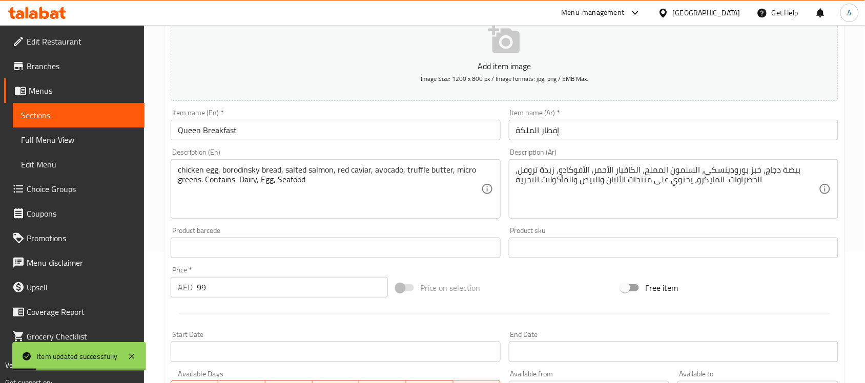
scroll to position [0, 0]
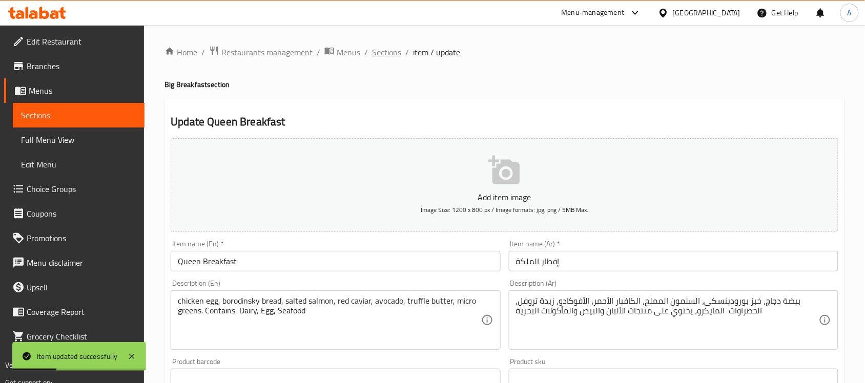
click at [392, 54] on span "Sections" at bounding box center [386, 52] width 29 height 12
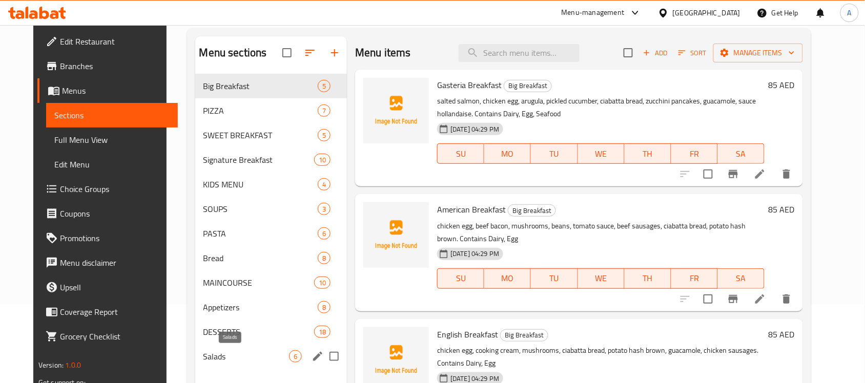
scroll to position [128, 0]
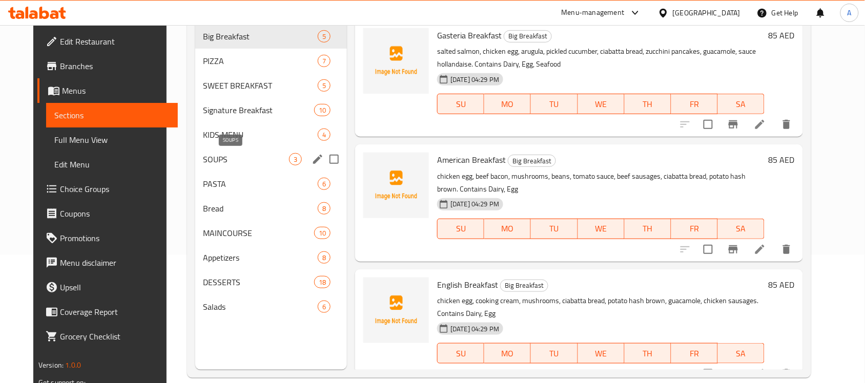
click at [211, 156] on span "SOUPS" at bounding box center [247, 159] width 86 height 12
